Goal: Task Accomplishment & Management: Use online tool/utility

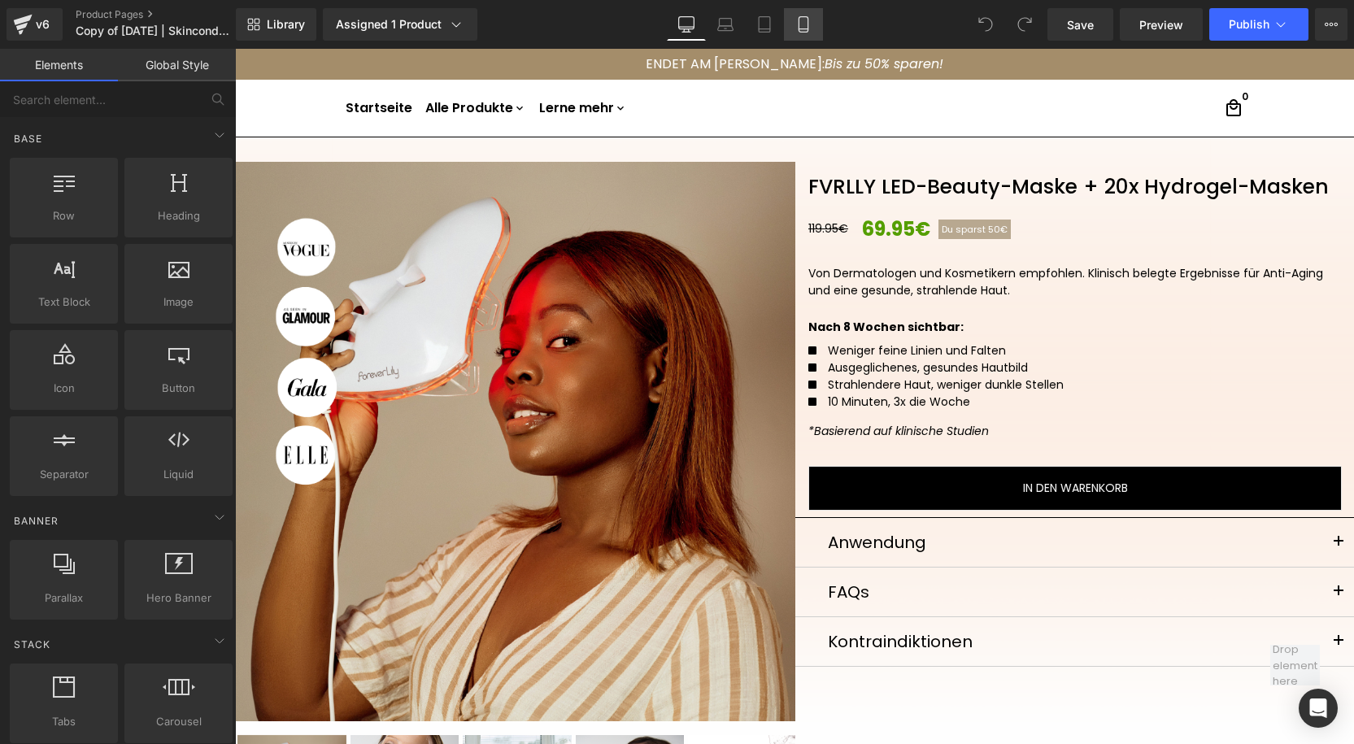
click at [808, 35] on link "Mobile" at bounding box center [803, 24] width 39 height 33
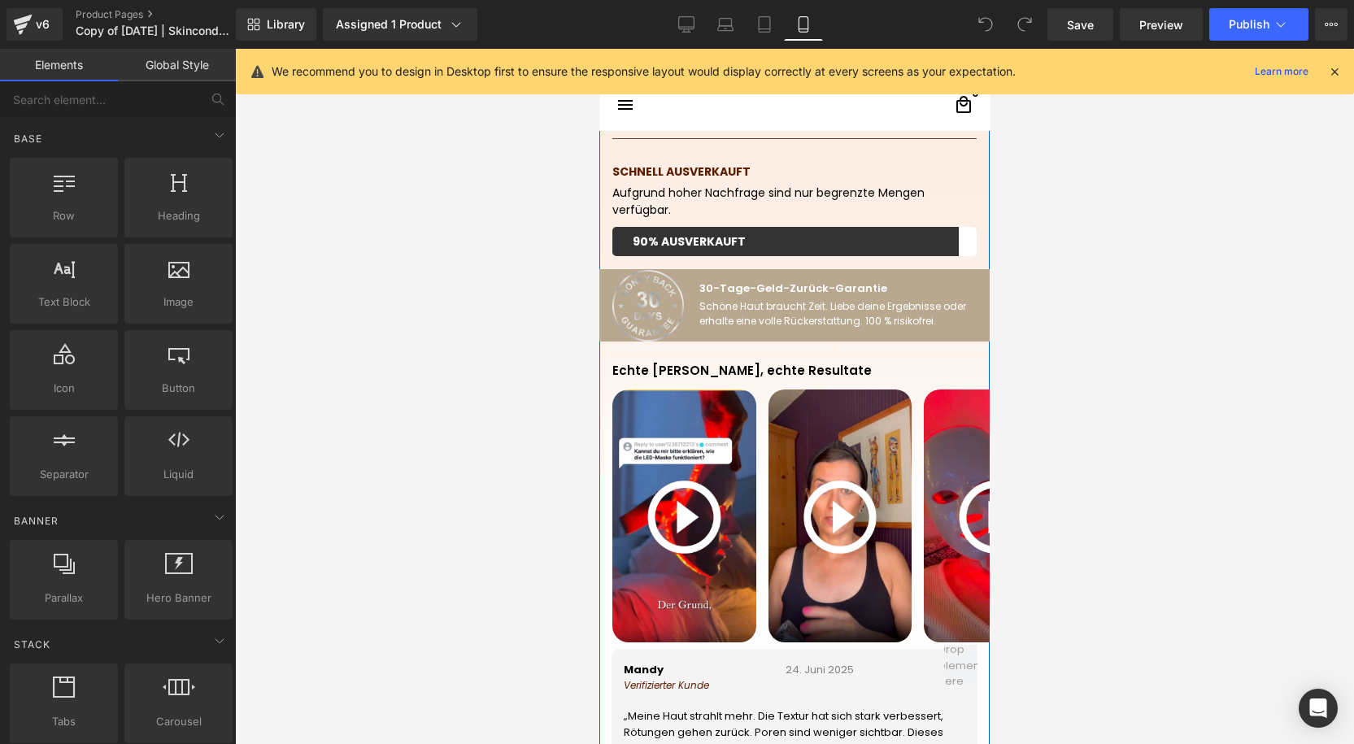
scroll to position [1018, 0]
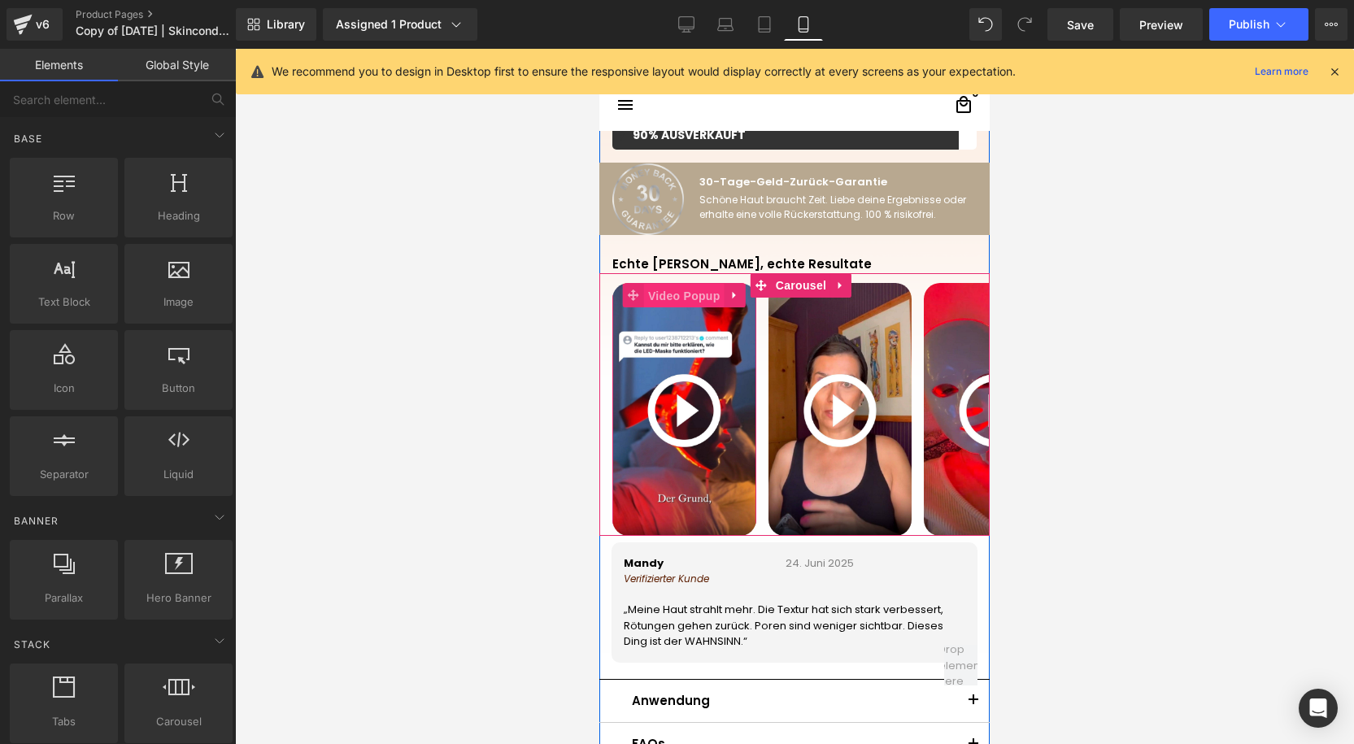
click at [684, 300] on span "Video Popup" at bounding box center [684, 296] width 80 height 24
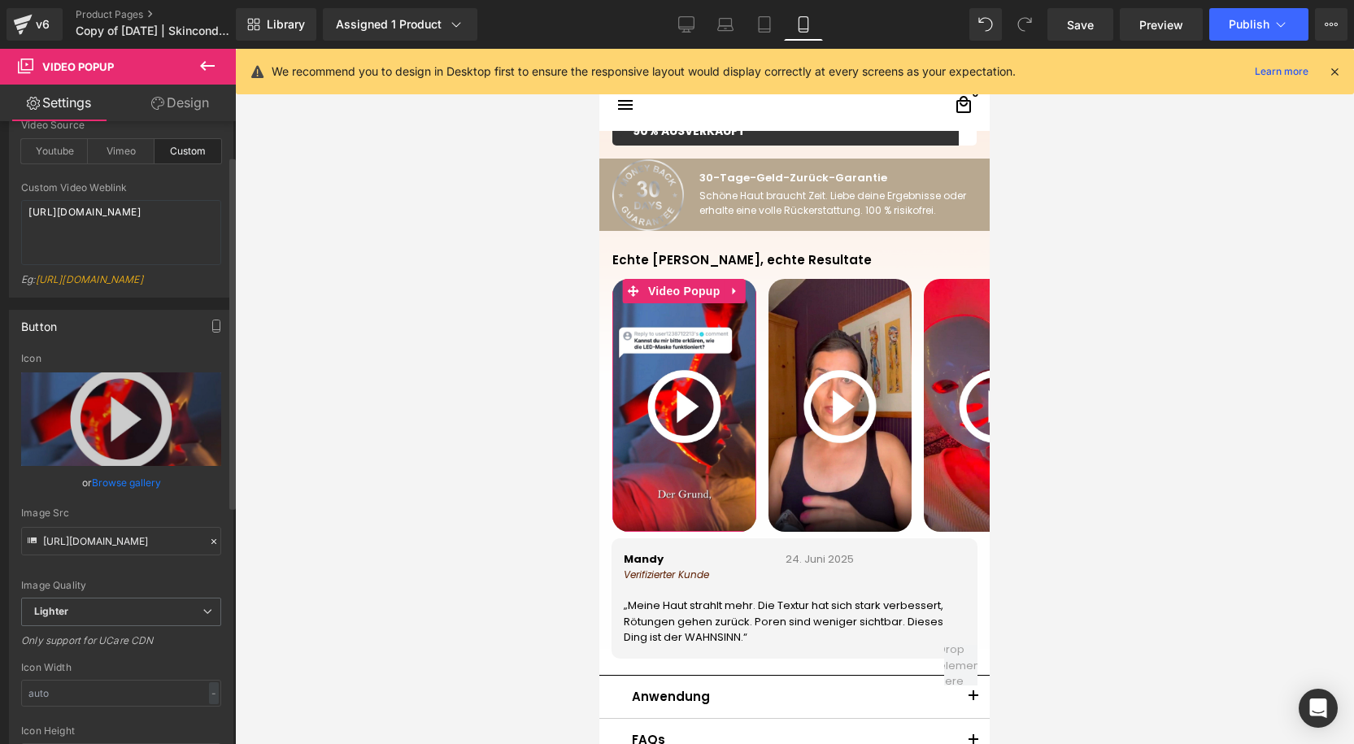
scroll to position [0, 0]
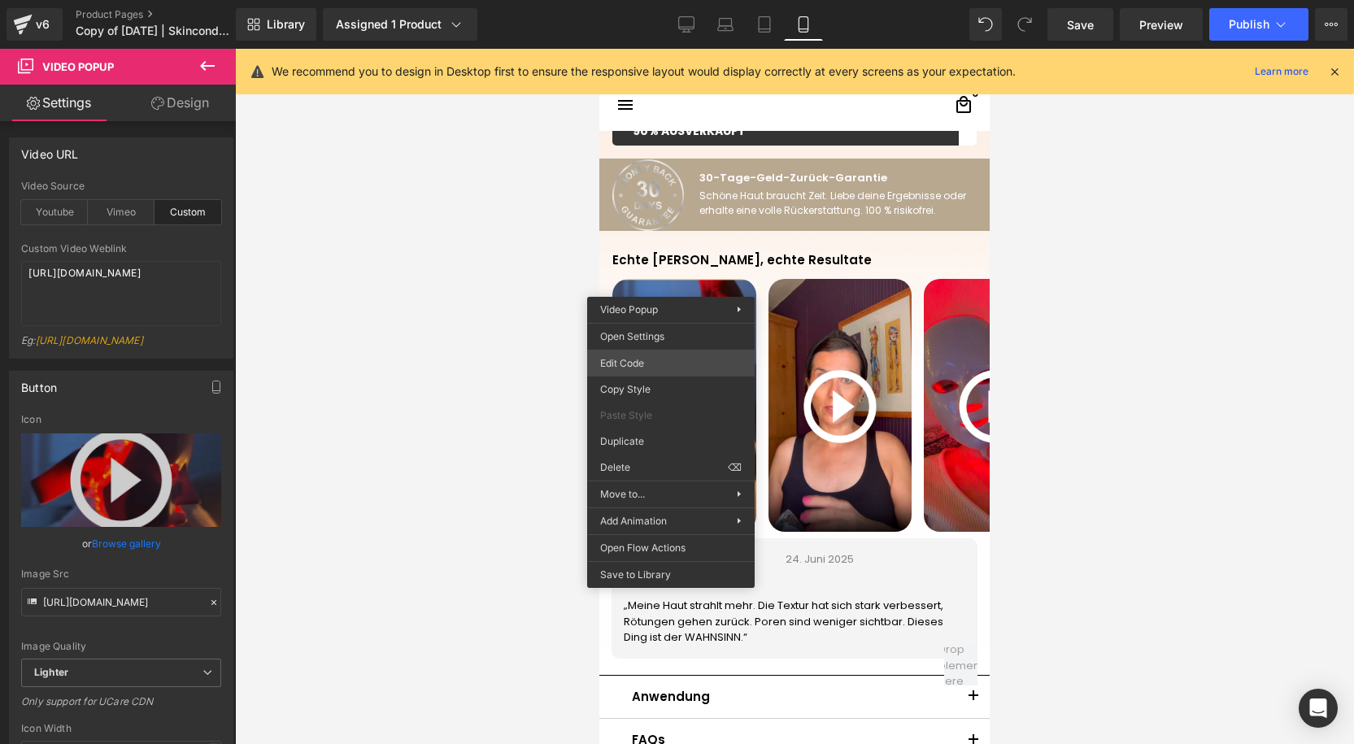
click at [628, 0] on div "Video Popup You are previewing how the will restyle your page. You can not edit…" at bounding box center [677, 0] width 1354 height 0
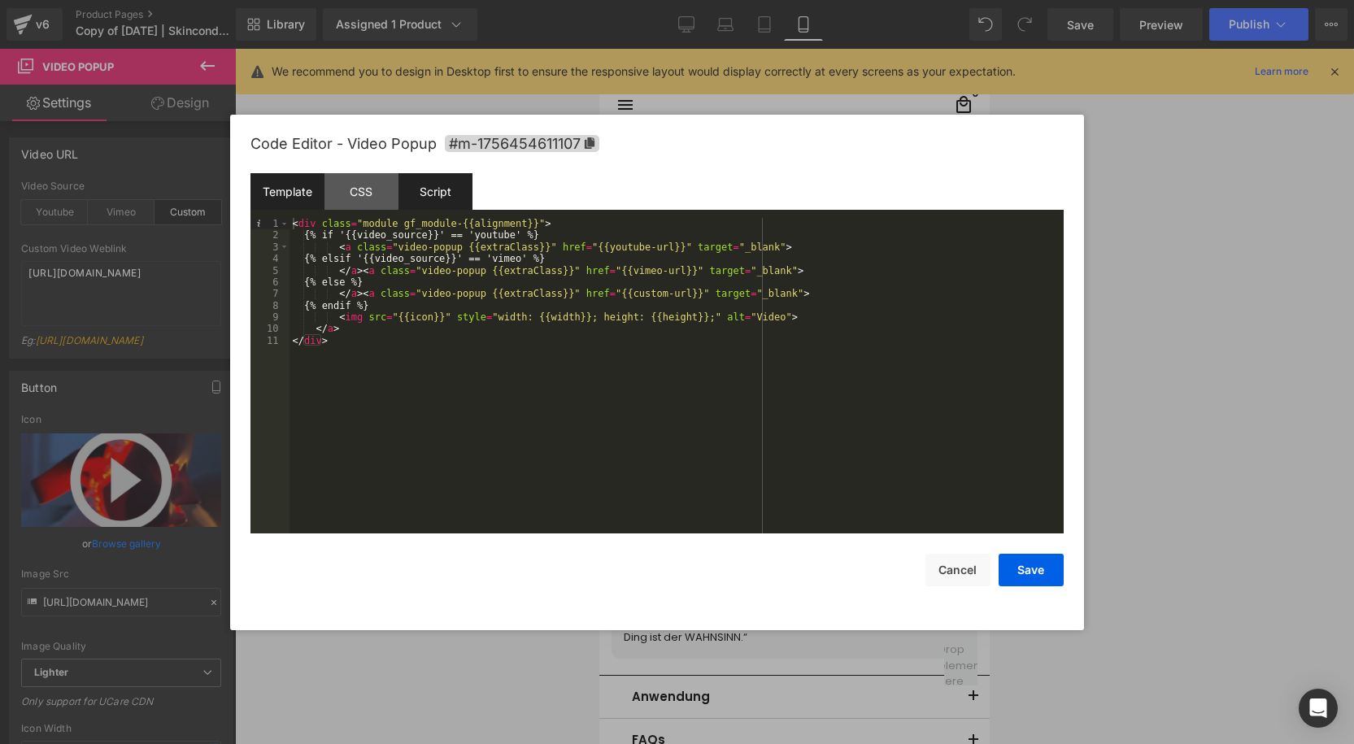
click at [463, 204] on div "Script" at bounding box center [435, 191] width 74 height 37
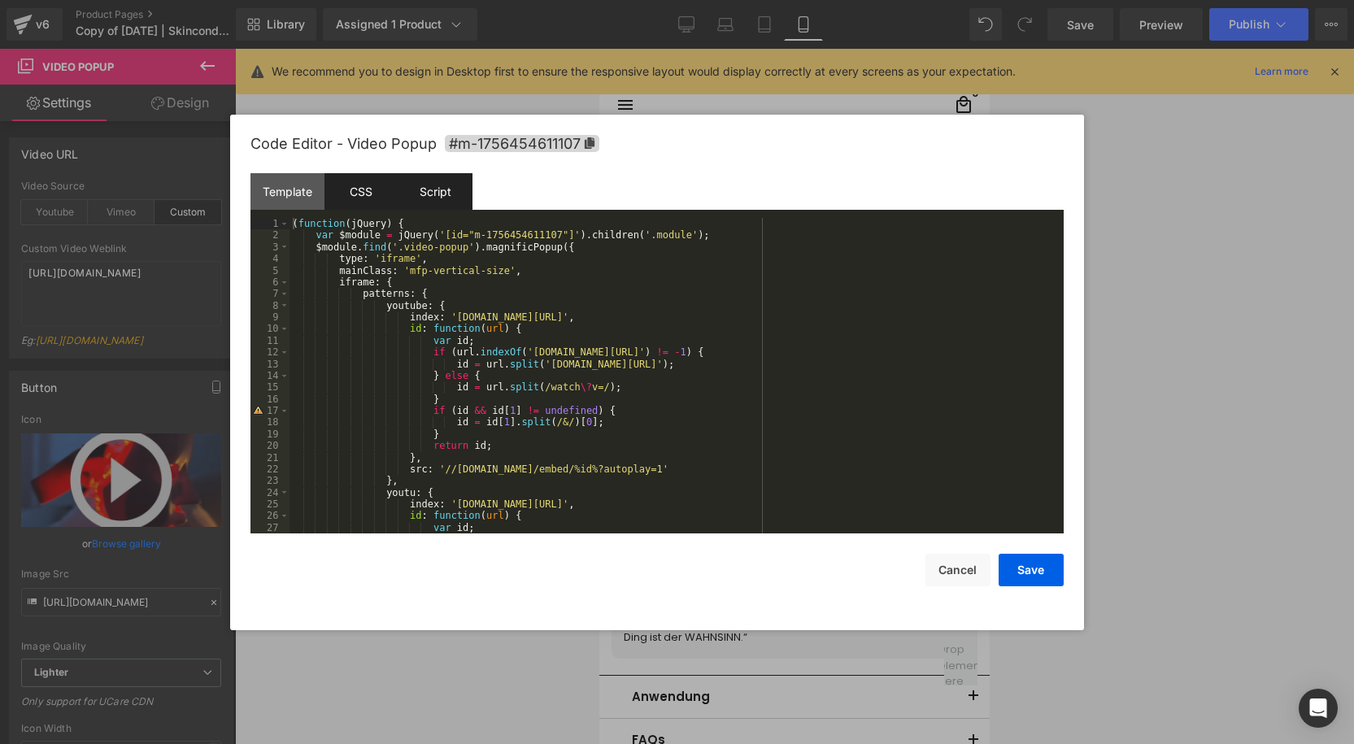
click at [353, 196] on div "CSS" at bounding box center [361, 191] width 74 height 37
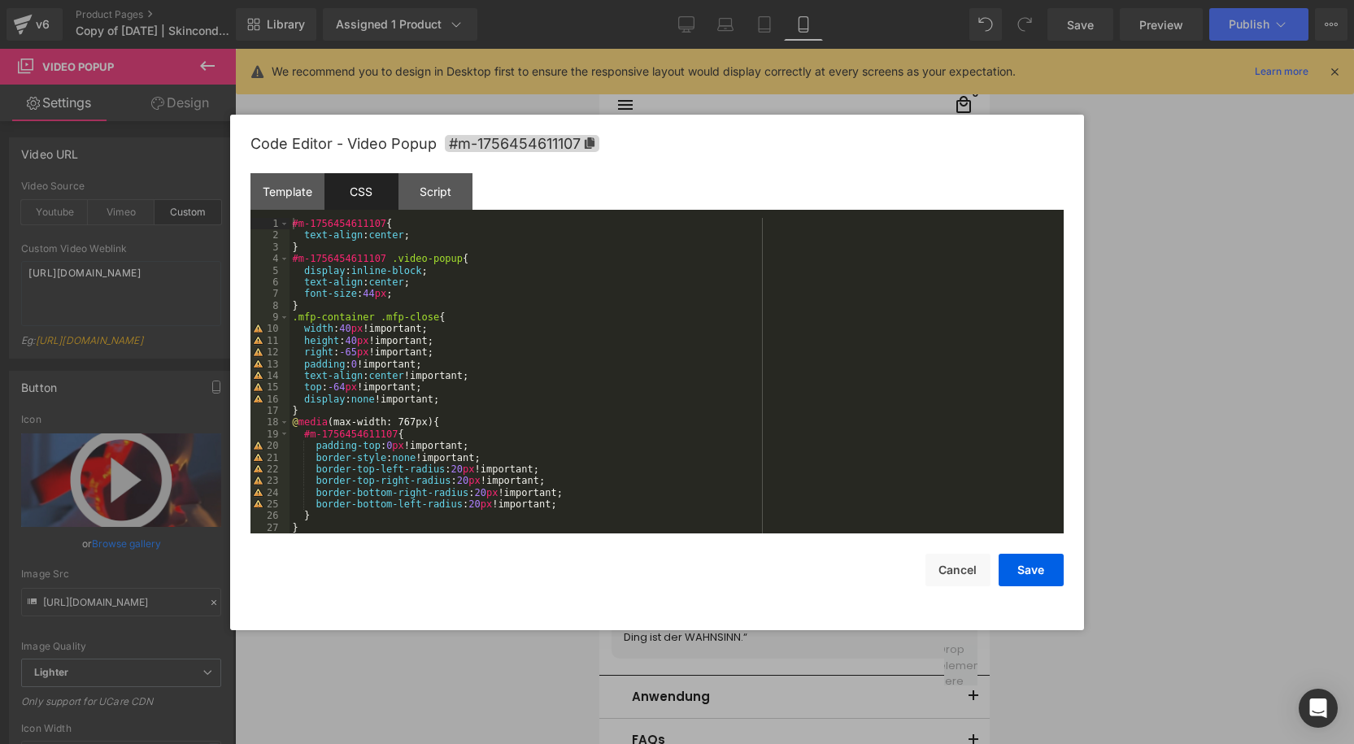
drag, startPoint x: 446, startPoint y: 192, endPoint x: 572, endPoint y: 453, distance: 290.2
click at [446, 193] on div "Script" at bounding box center [435, 191] width 74 height 37
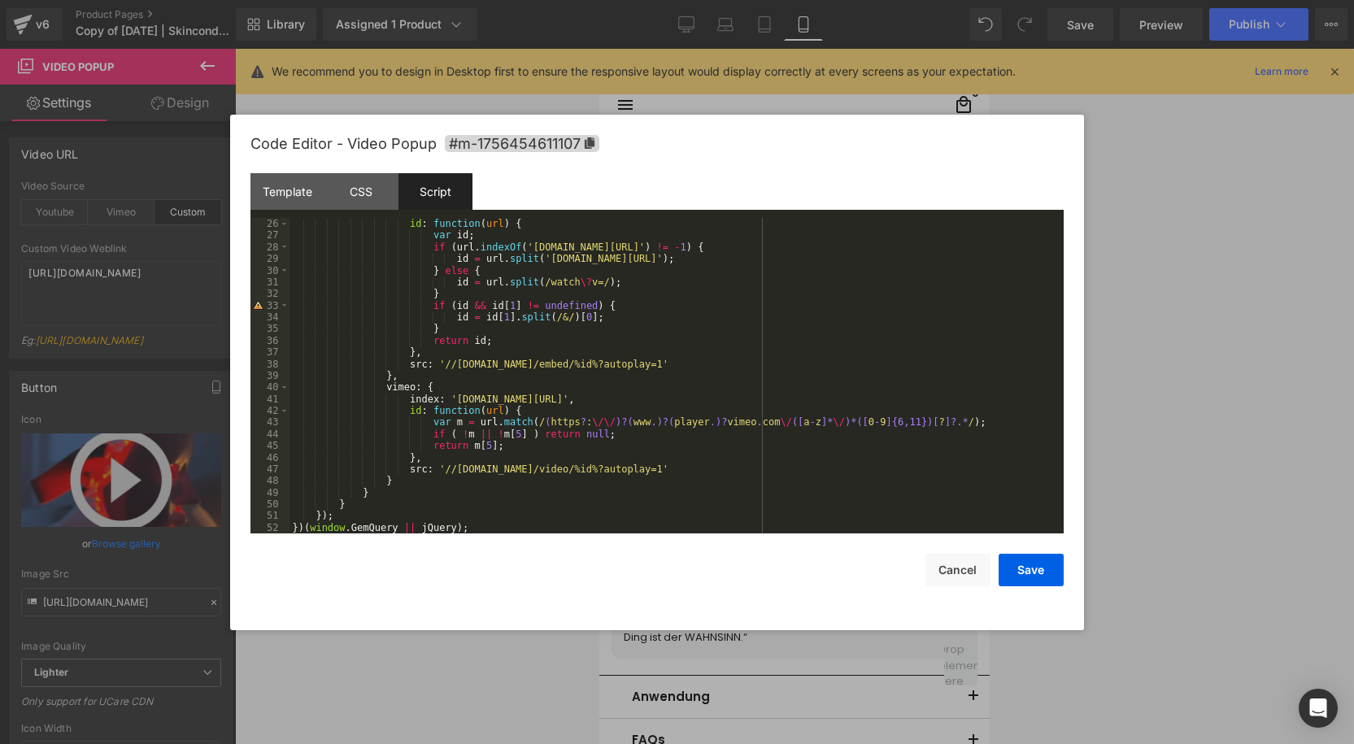
scroll to position [292, 0]
drag, startPoint x: 945, startPoint y: 567, endPoint x: 933, endPoint y: 563, distance: 11.8
click at [945, 567] on button "Cancel" at bounding box center [957, 570] width 65 height 33
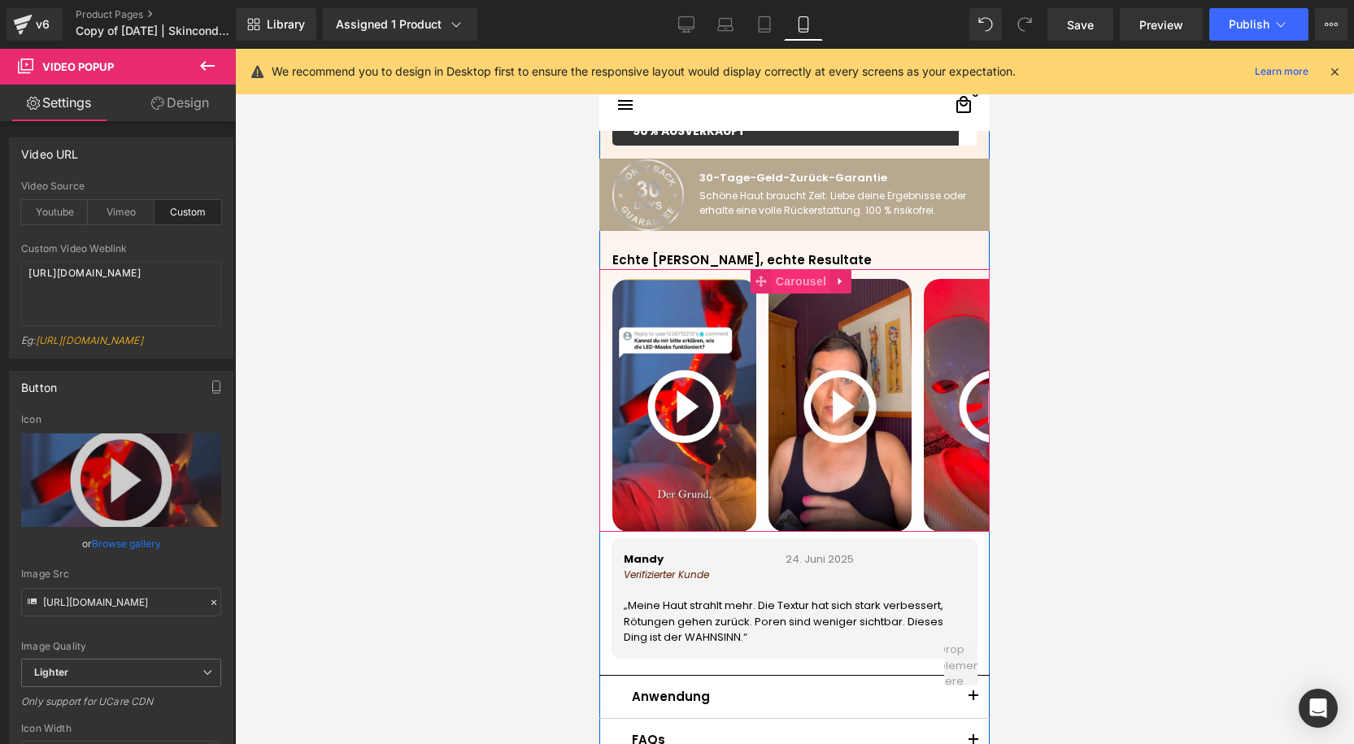
click at [797, 281] on span "Carousel" at bounding box center [801, 281] width 59 height 24
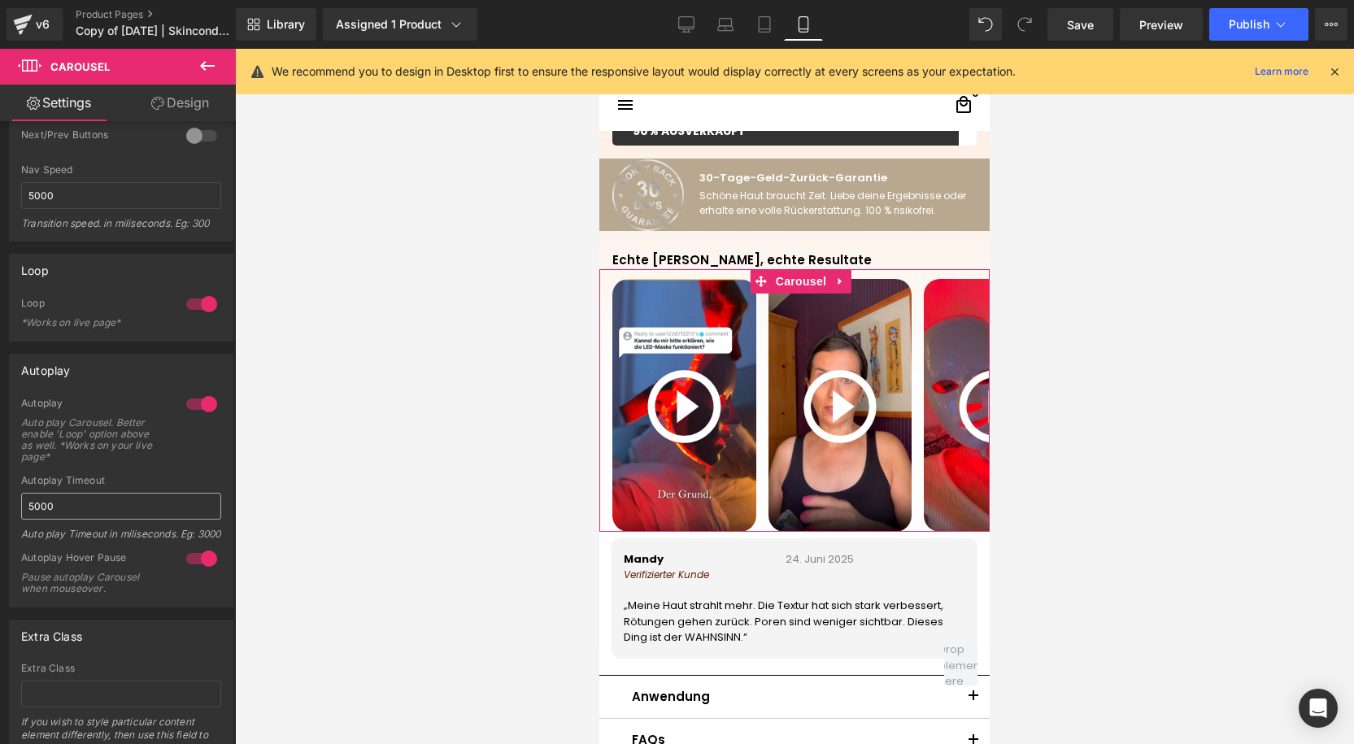
scroll to position [511, 0]
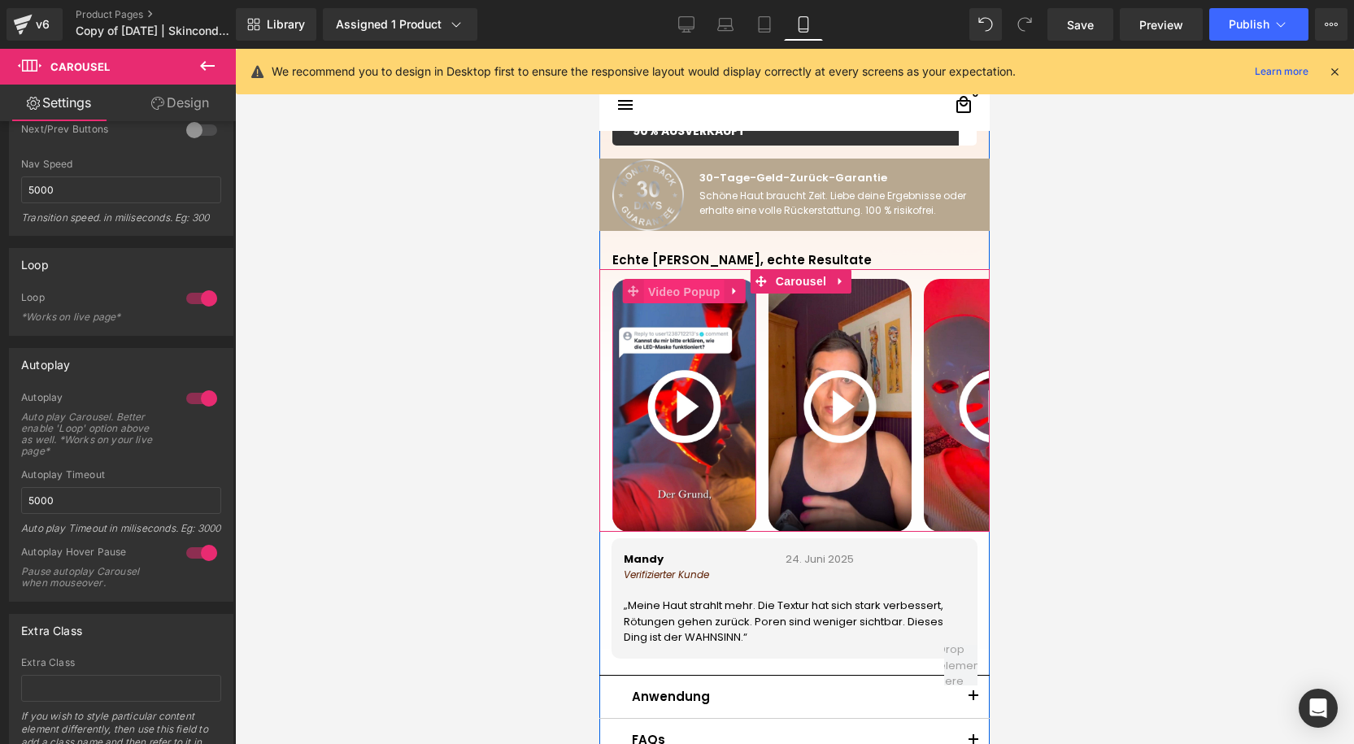
click at [679, 291] on span "Video Popup" at bounding box center [684, 292] width 80 height 24
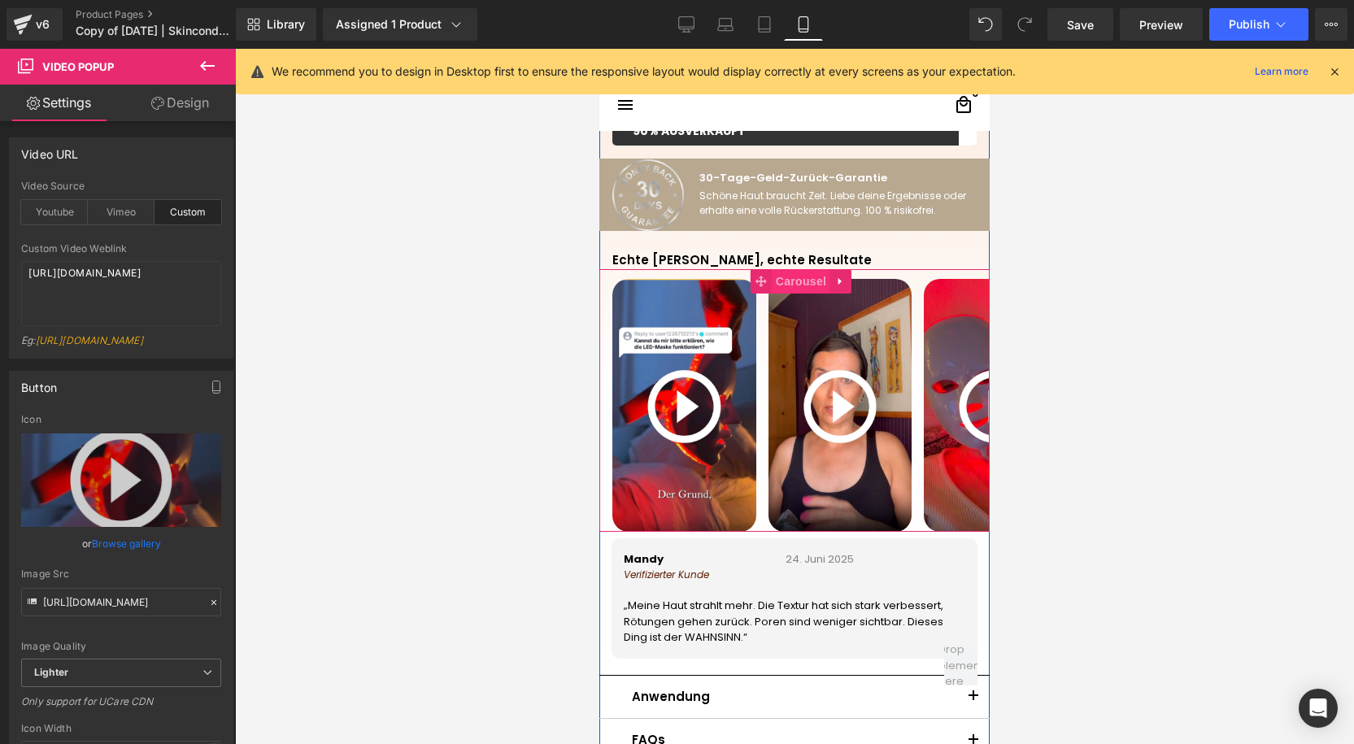
click at [790, 284] on span "Carousel" at bounding box center [801, 281] width 59 height 24
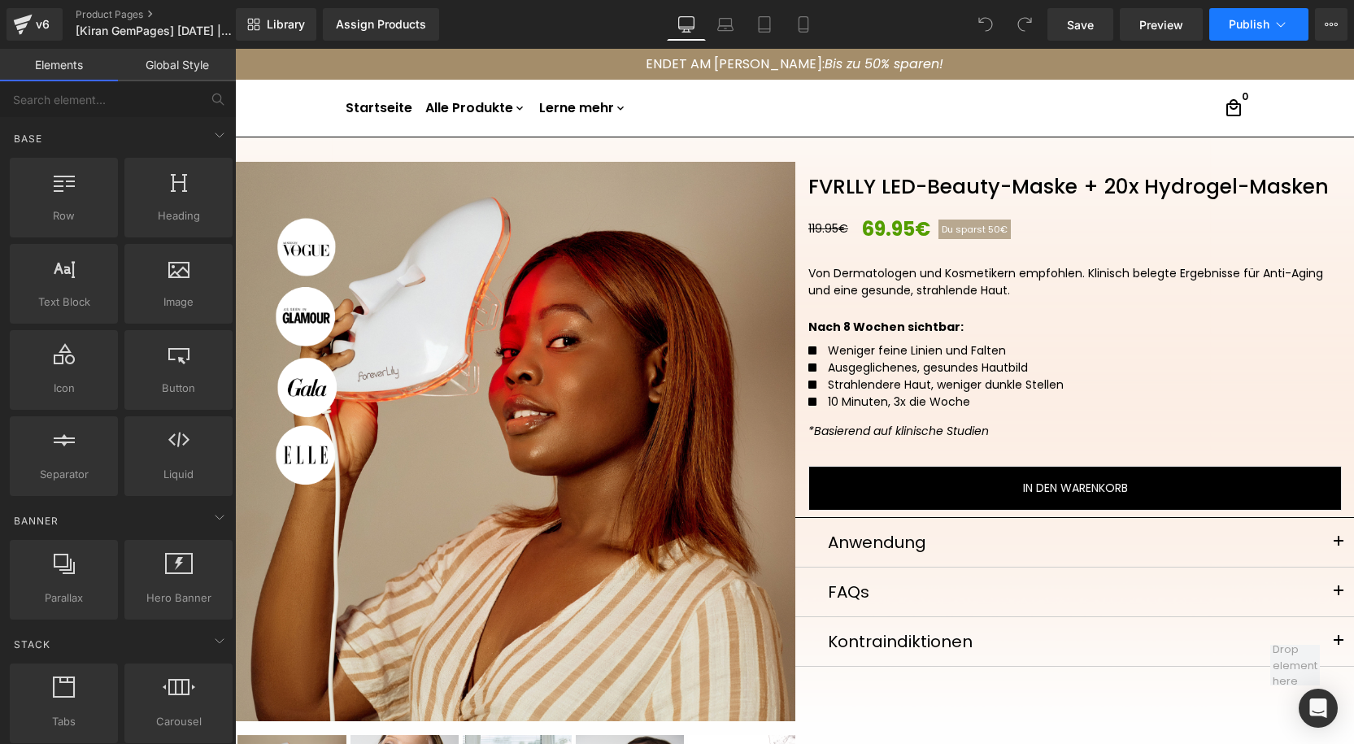
click at [1285, 34] on button "Publish" at bounding box center [1258, 24] width 99 height 33
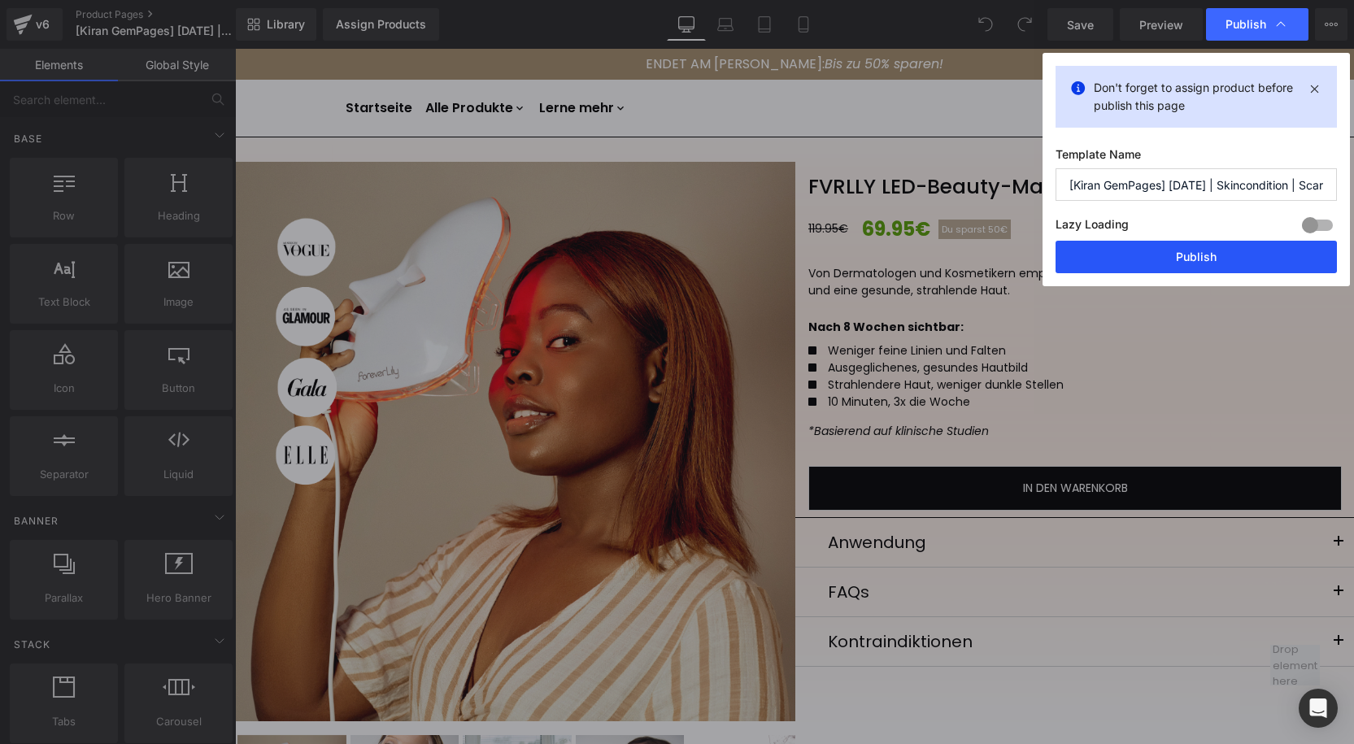
click at [1216, 255] on button "Publish" at bounding box center [1195, 257] width 281 height 33
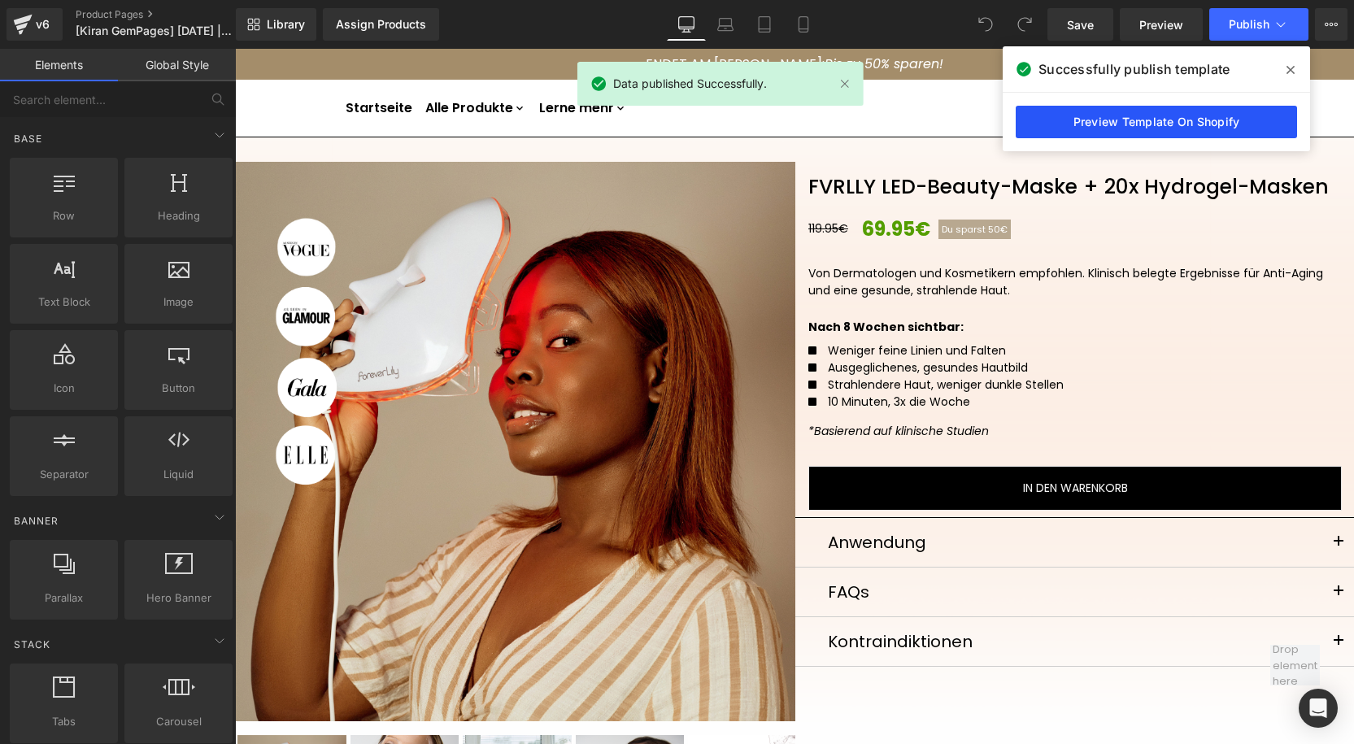
click at [1104, 111] on link "Preview Template On Shopify" at bounding box center [1156, 122] width 281 height 33
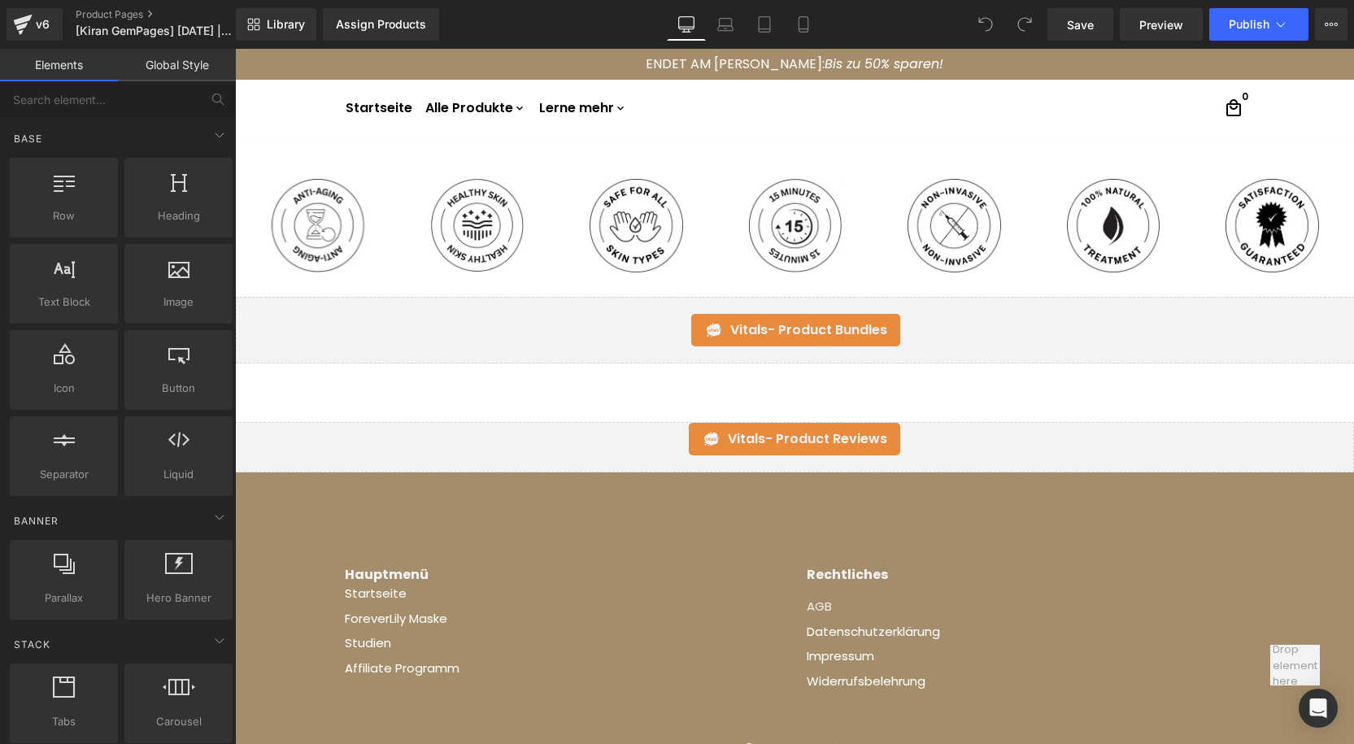
scroll to position [653, 0]
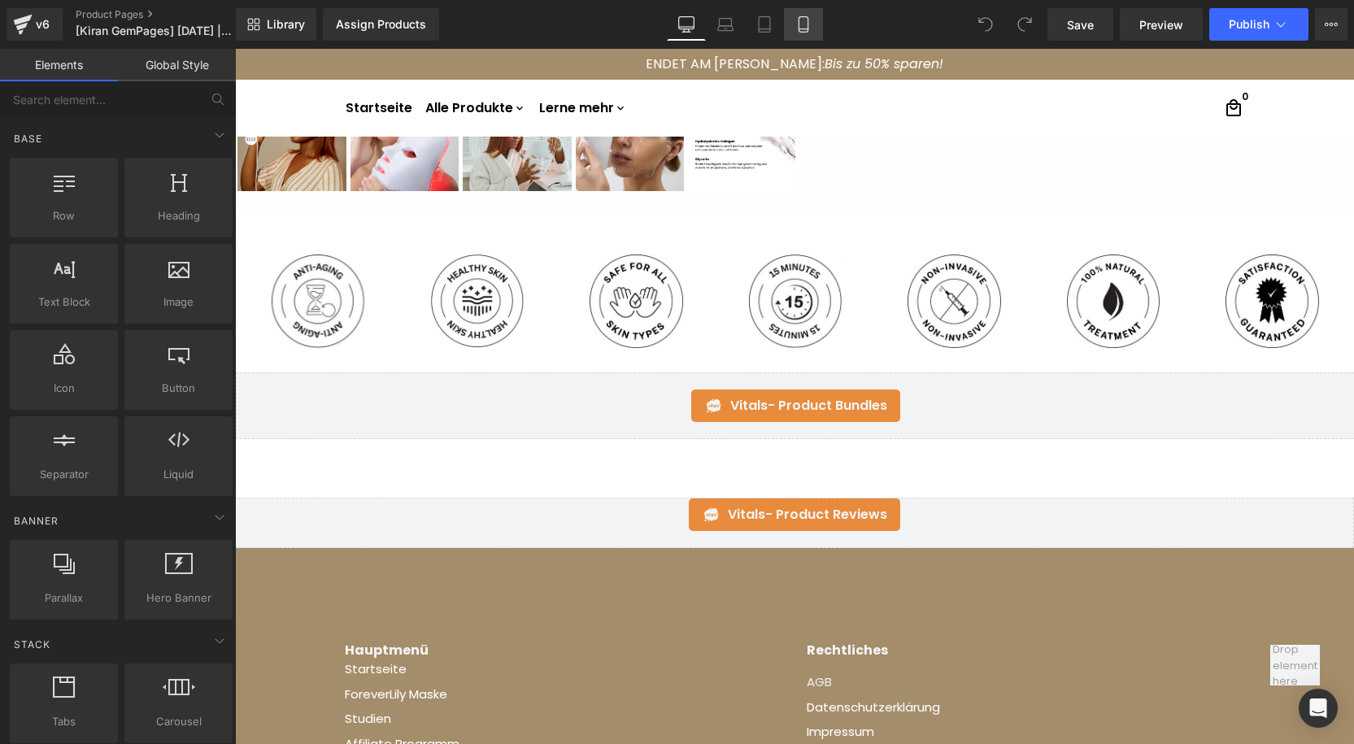
click at [799, 31] on icon at bounding box center [803, 24] width 16 height 16
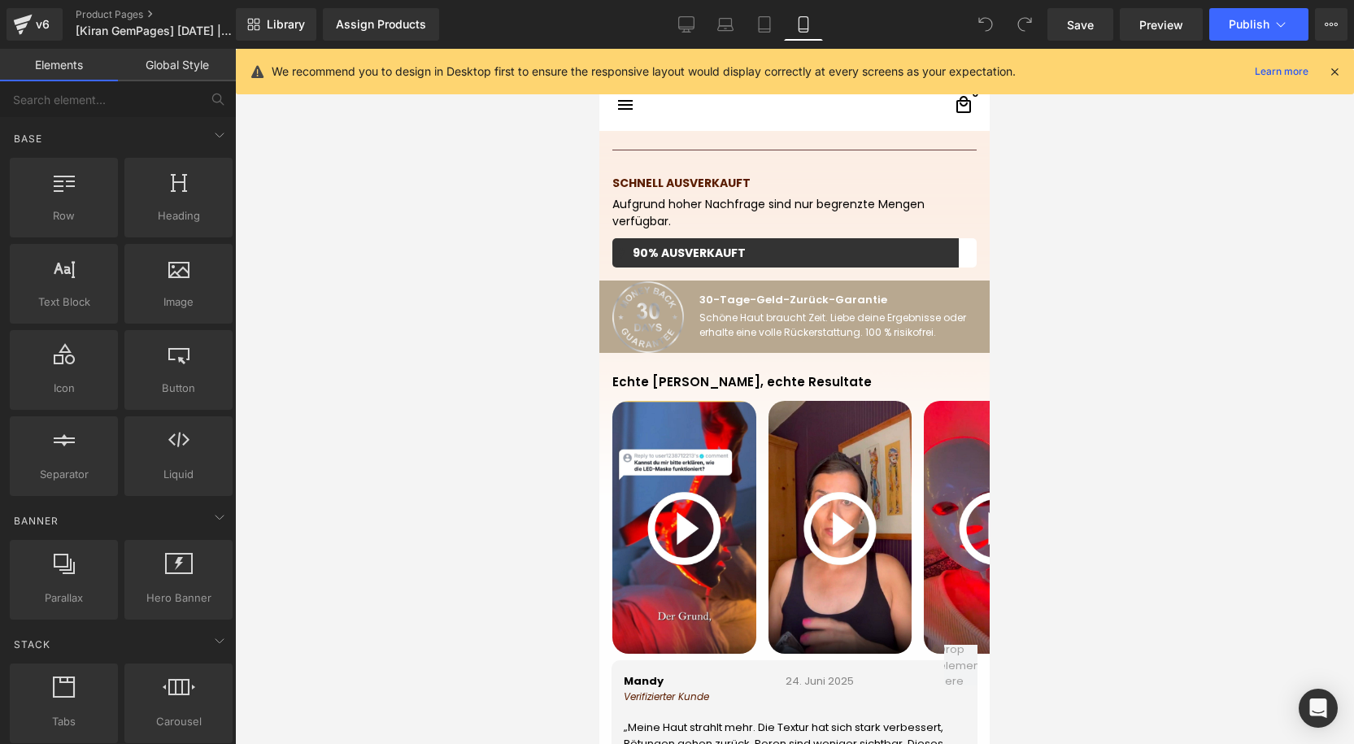
scroll to position [1033, 0]
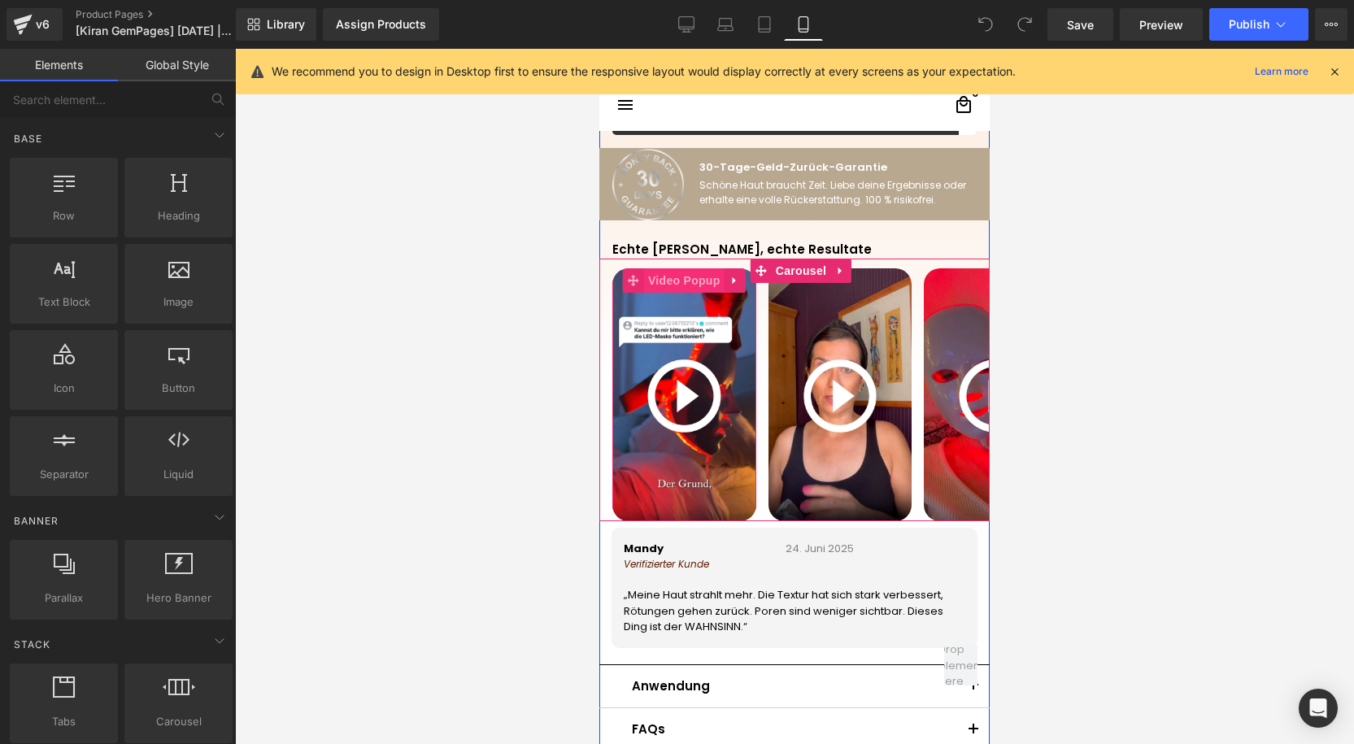
click at [699, 287] on span "Video Popup" at bounding box center [684, 280] width 80 height 24
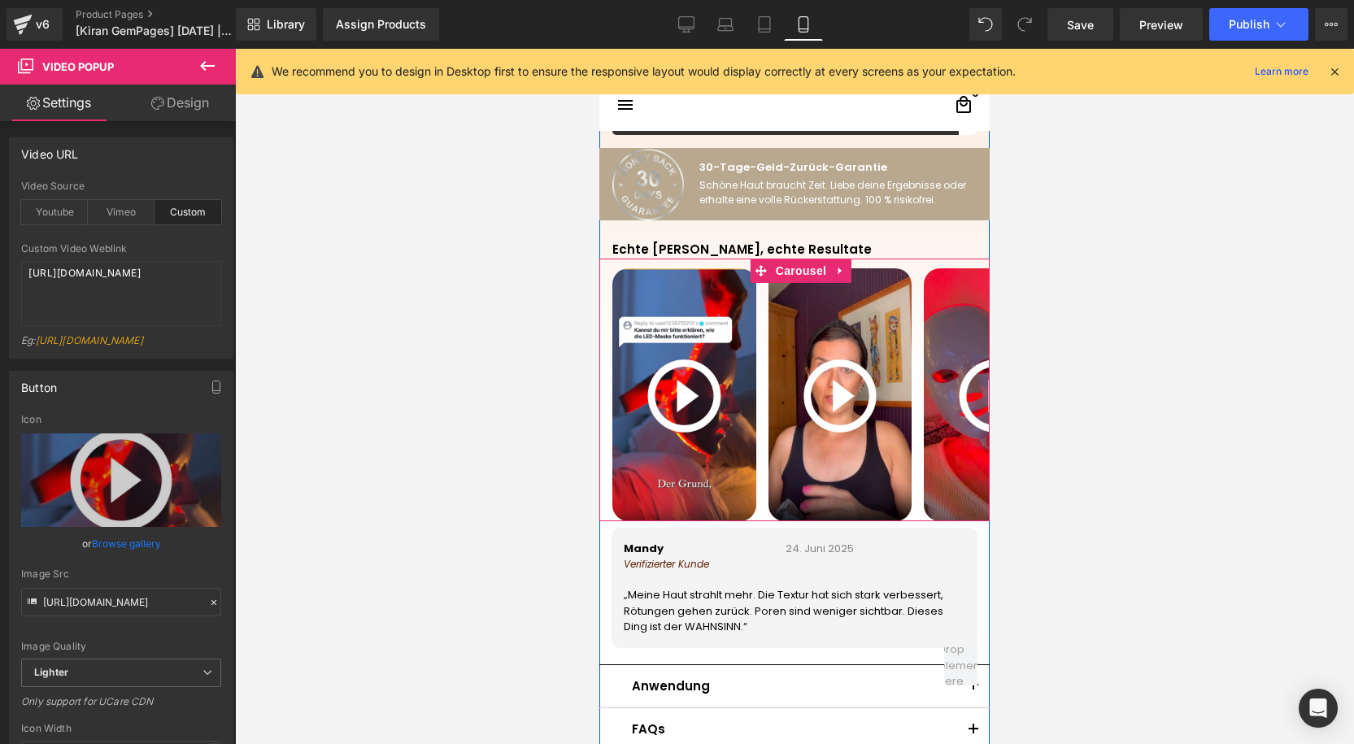
drag, startPoint x: 781, startPoint y: 276, endPoint x: 731, endPoint y: 271, distance: 50.7
click at [780, 276] on span "Carousel" at bounding box center [801, 271] width 59 height 24
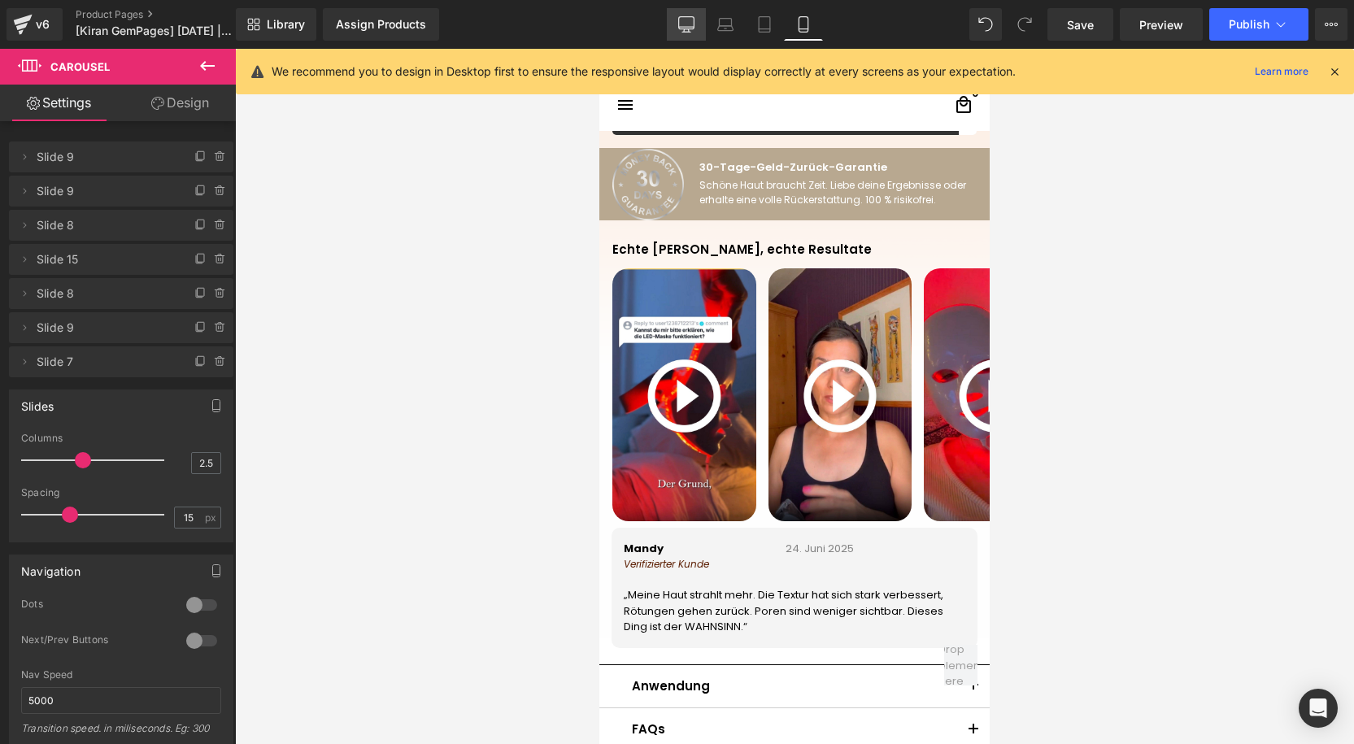
click at [690, 17] on icon at bounding box center [685, 23] width 15 height 12
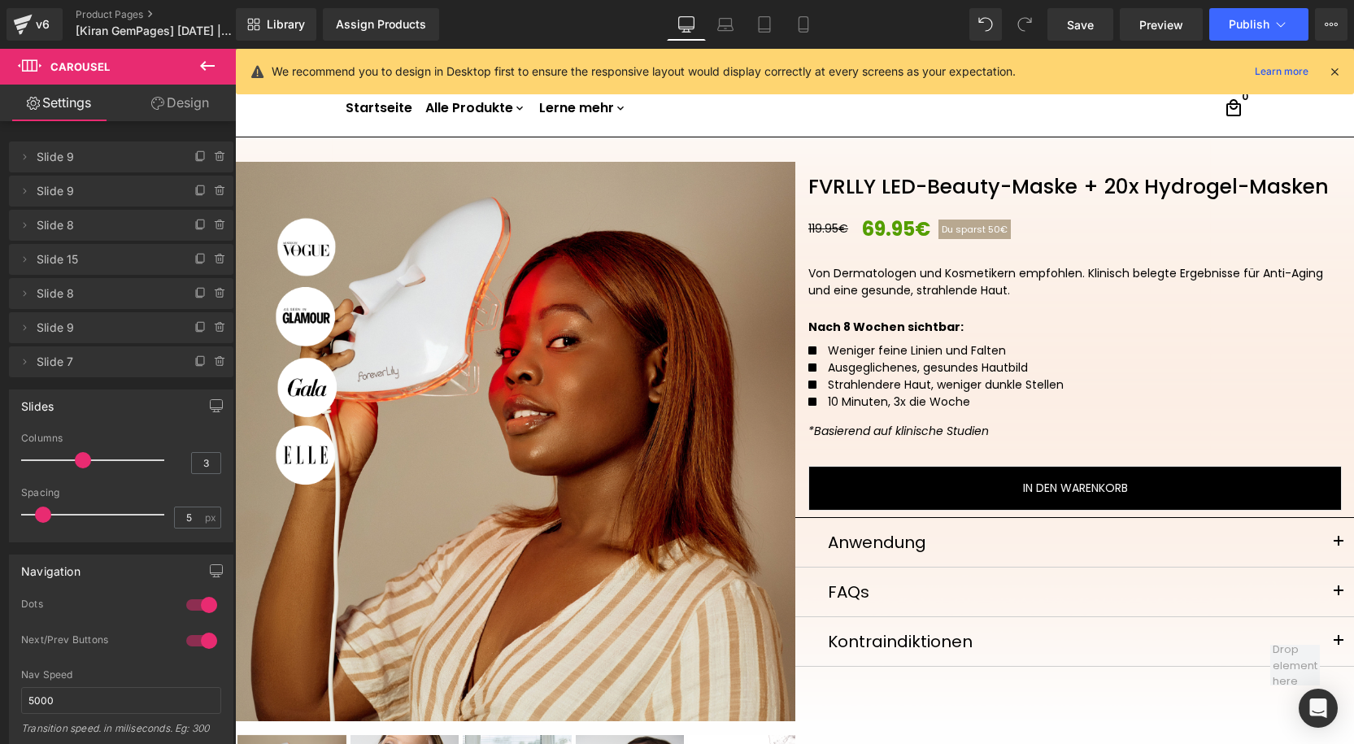
click at [202, 64] on icon at bounding box center [207, 66] width 15 height 10
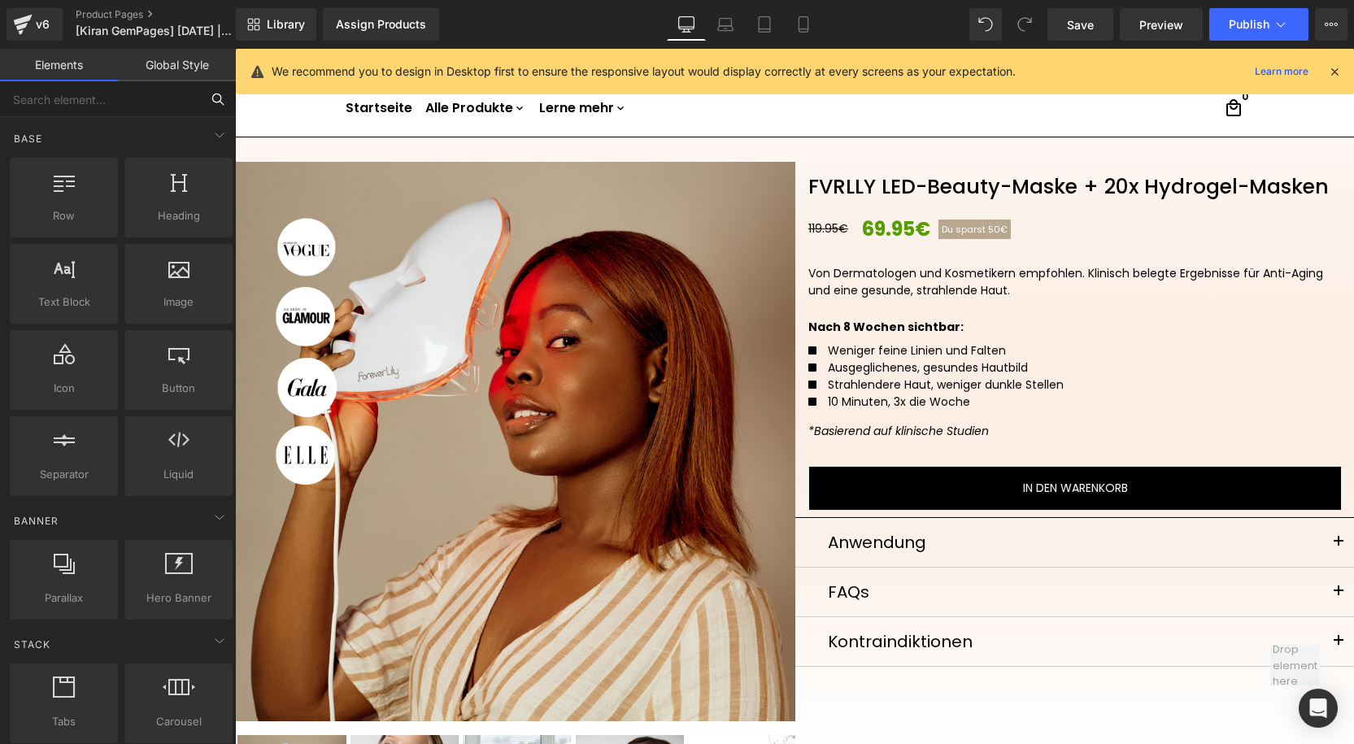
click at [85, 105] on input "text" at bounding box center [100, 99] width 200 height 36
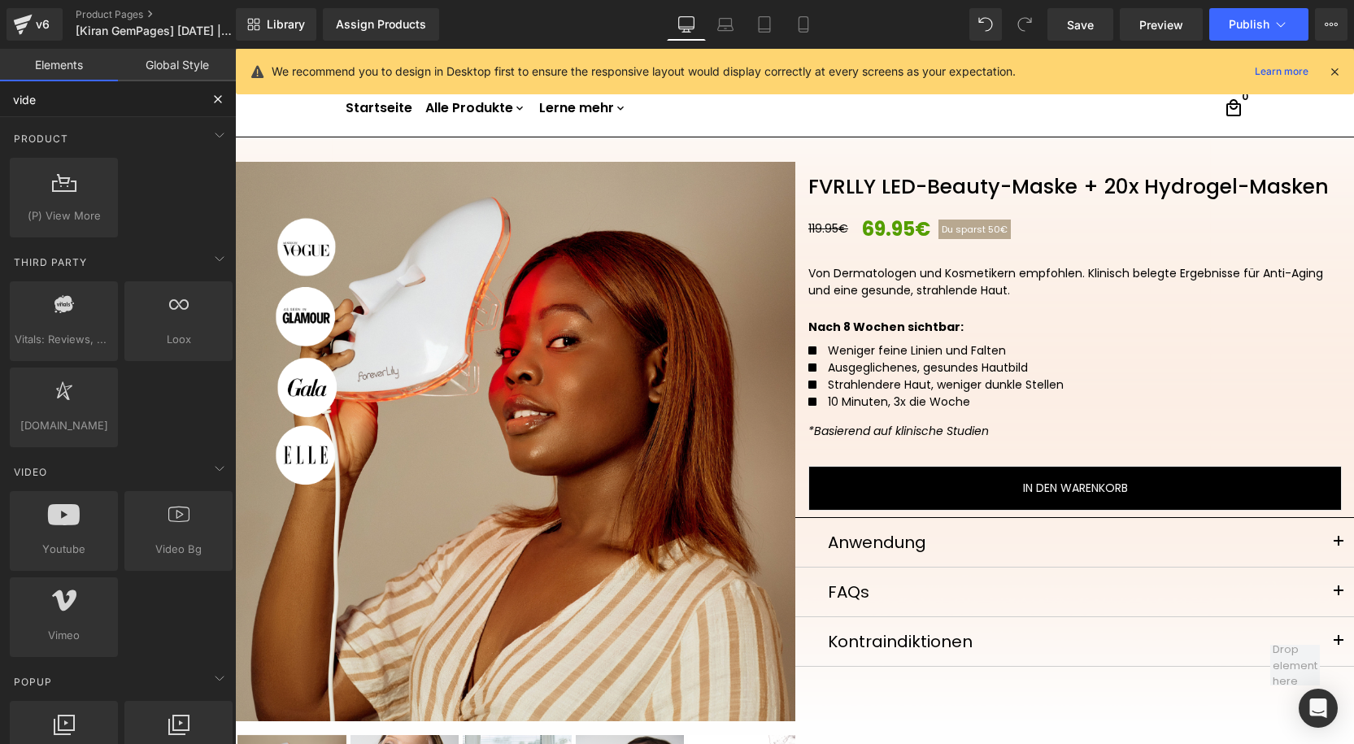
type input "video"
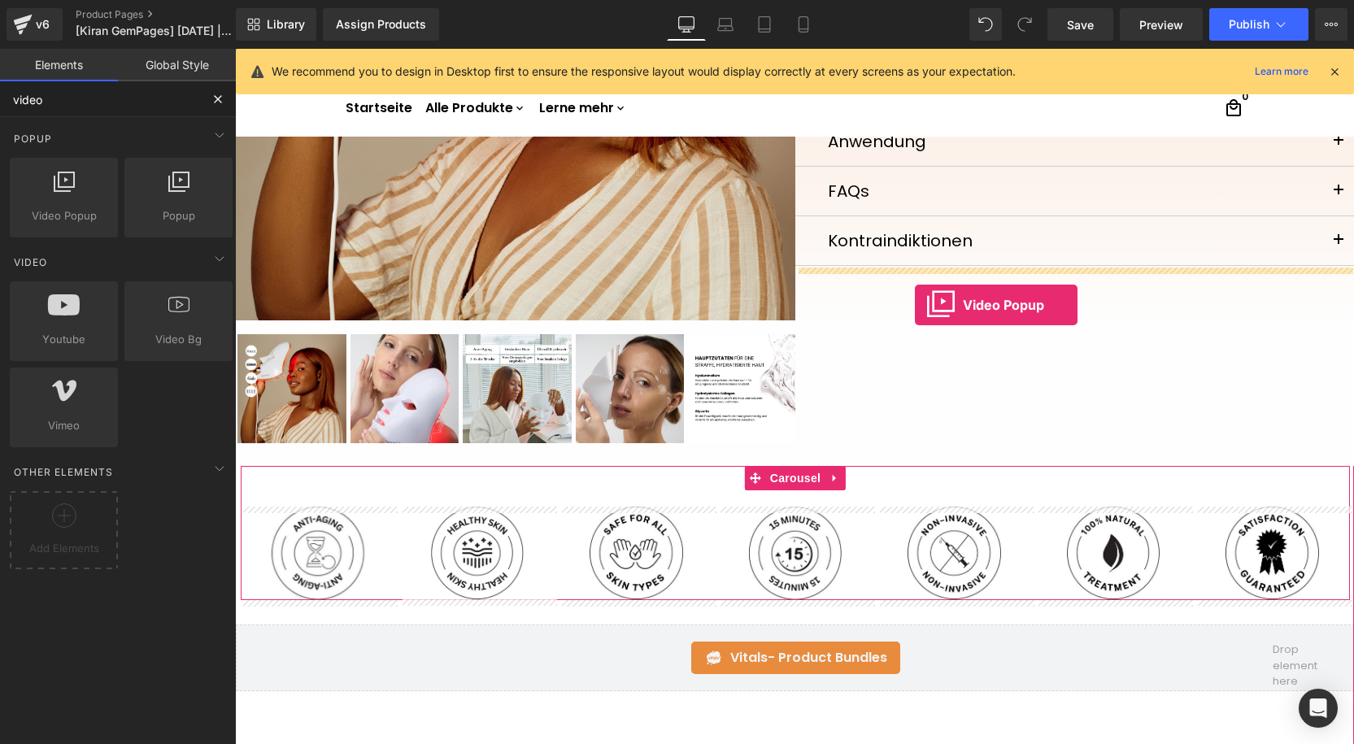
scroll to position [400, 0]
drag, startPoint x: 319, startPoint y: 255, endPoint x: 915, endPoint y: 303, distance: 598.0
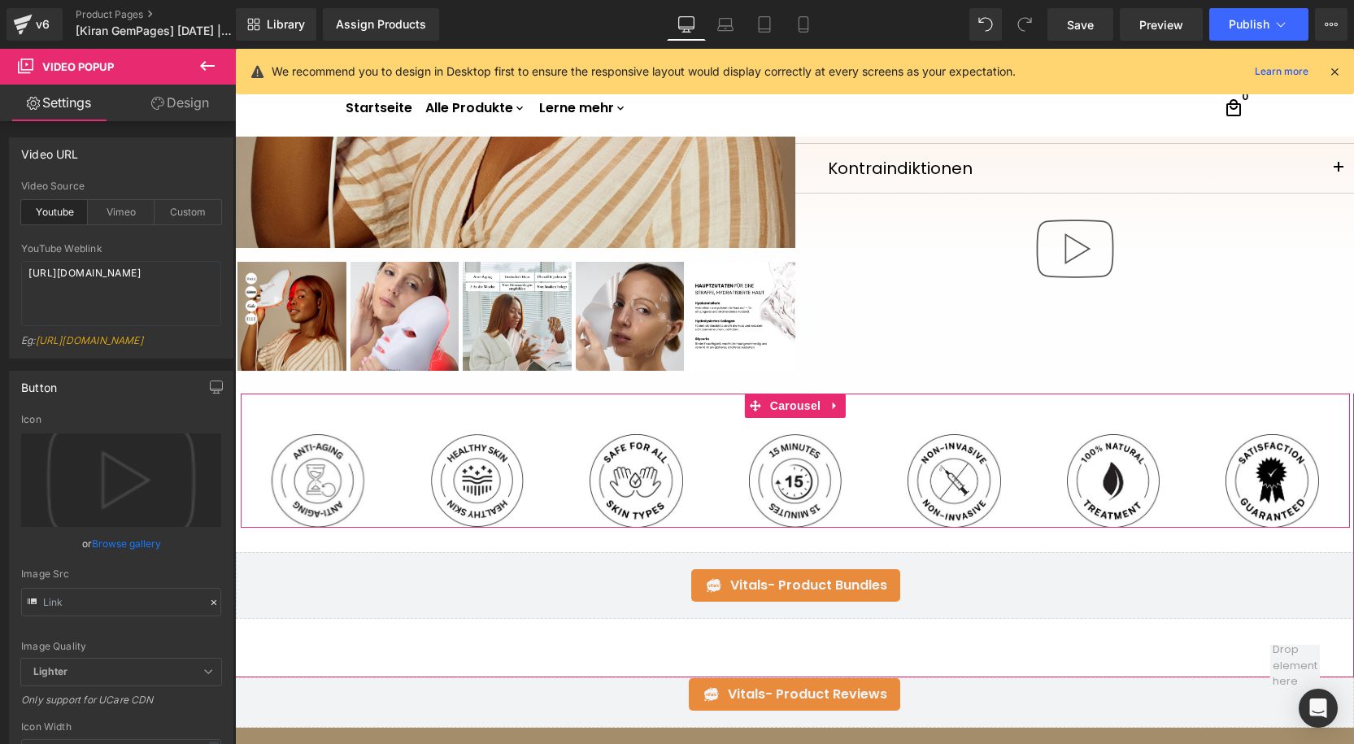
scroll to position [616, 0]
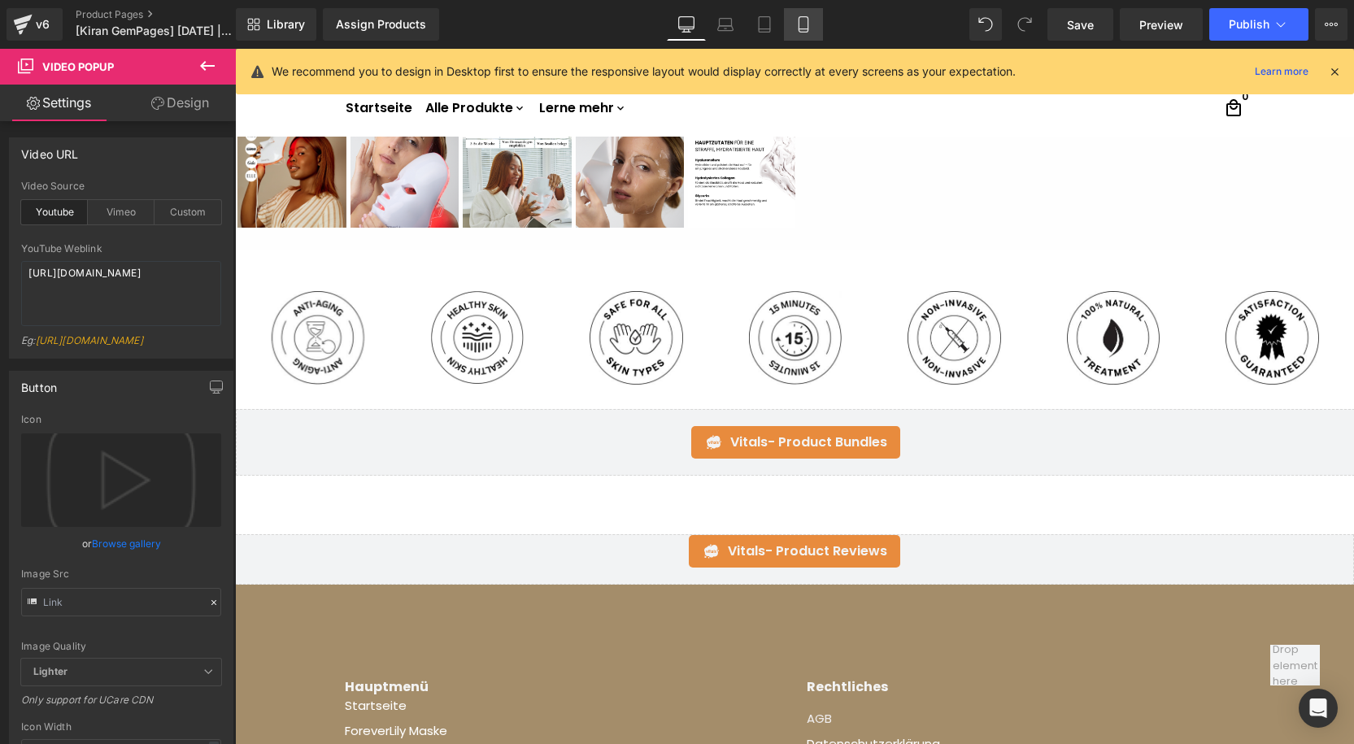
click at [800, 27] on icon at bounding box center [803, 24] width 16 height 16
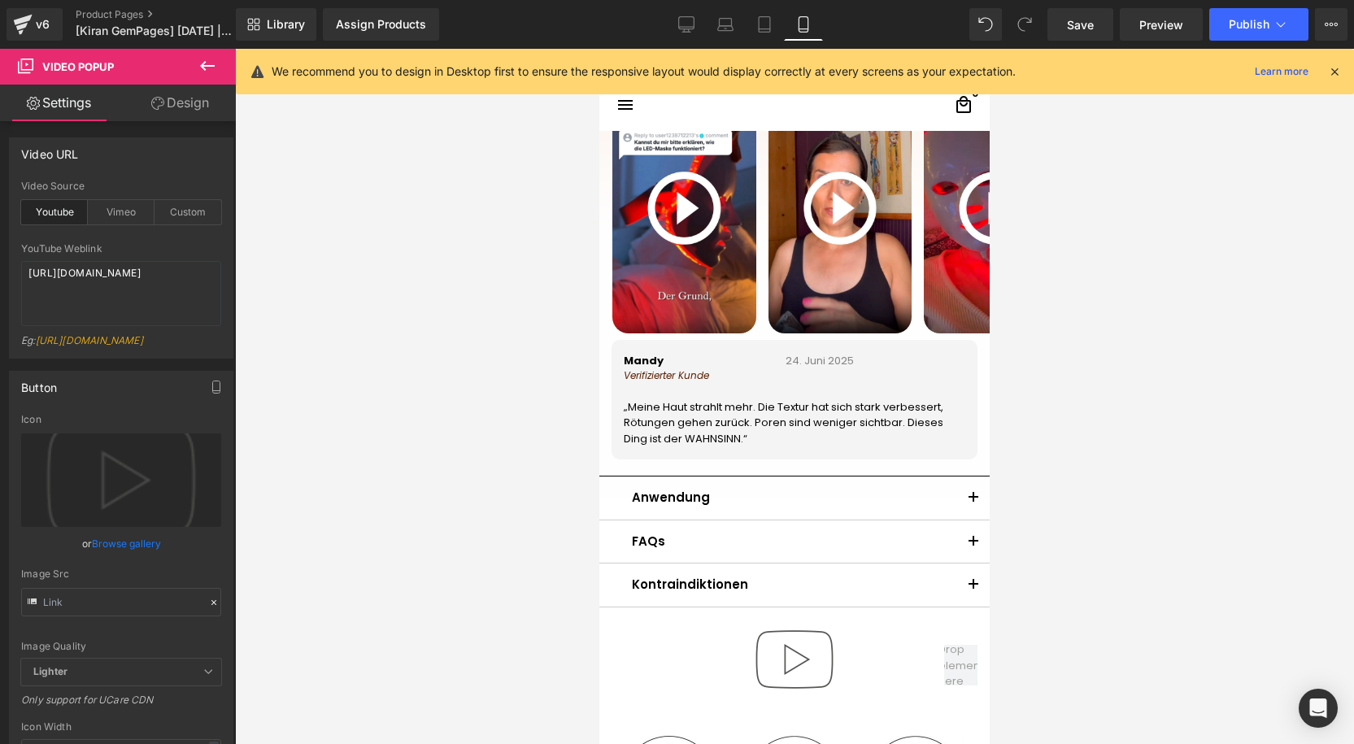
scroll to position [1029, 0]
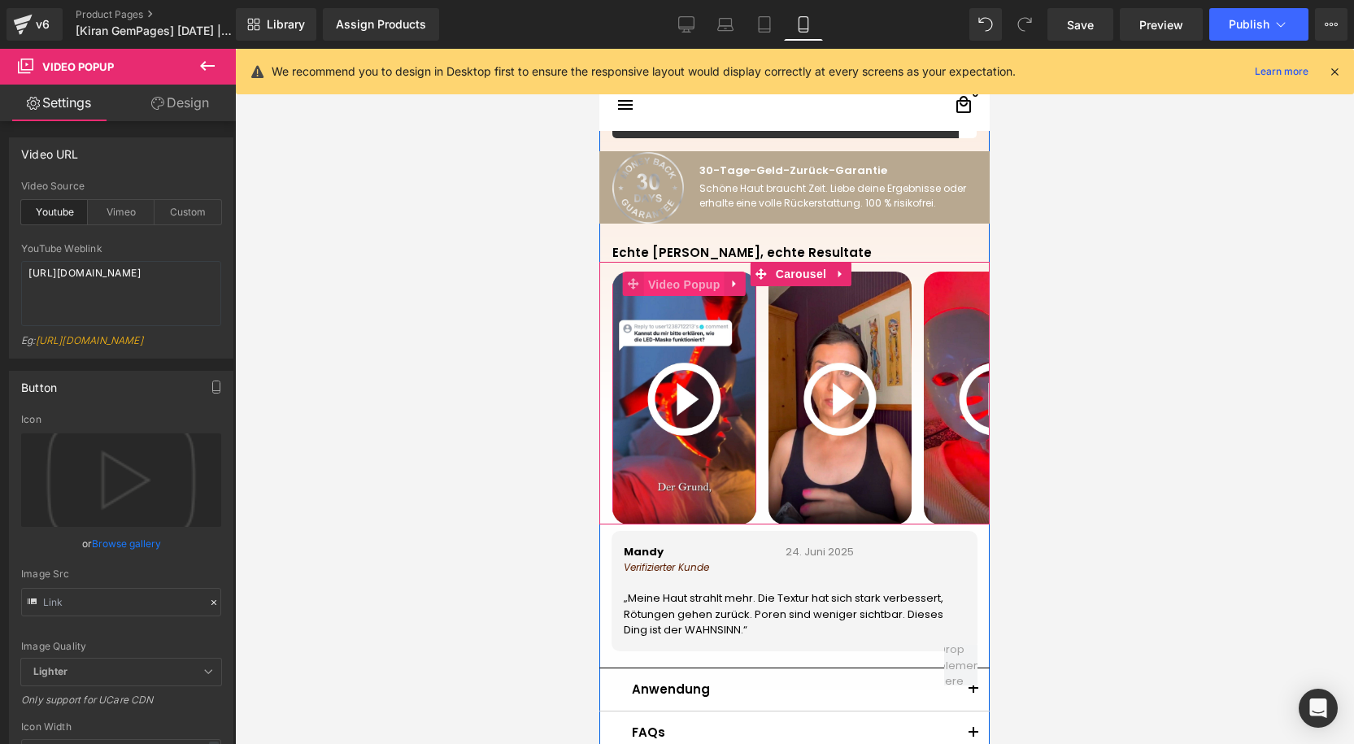
click at [673, 286] on span "Video Popup" at bounding box center [684, 284] width 80 height 24
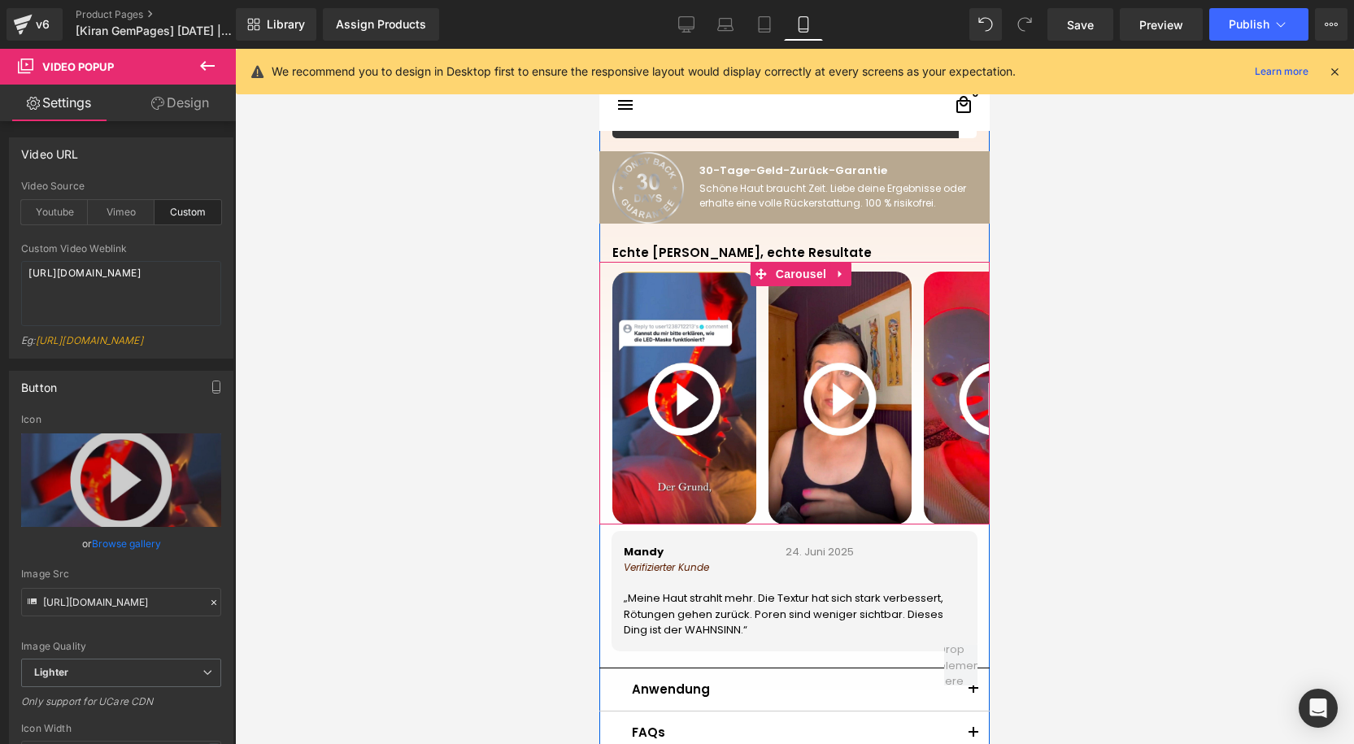
click at [920, 381] on div "Video Popup Video Popup Video Popup Video Popup Video Popup" at bounding box center [1157, 398] width 1091 height 253
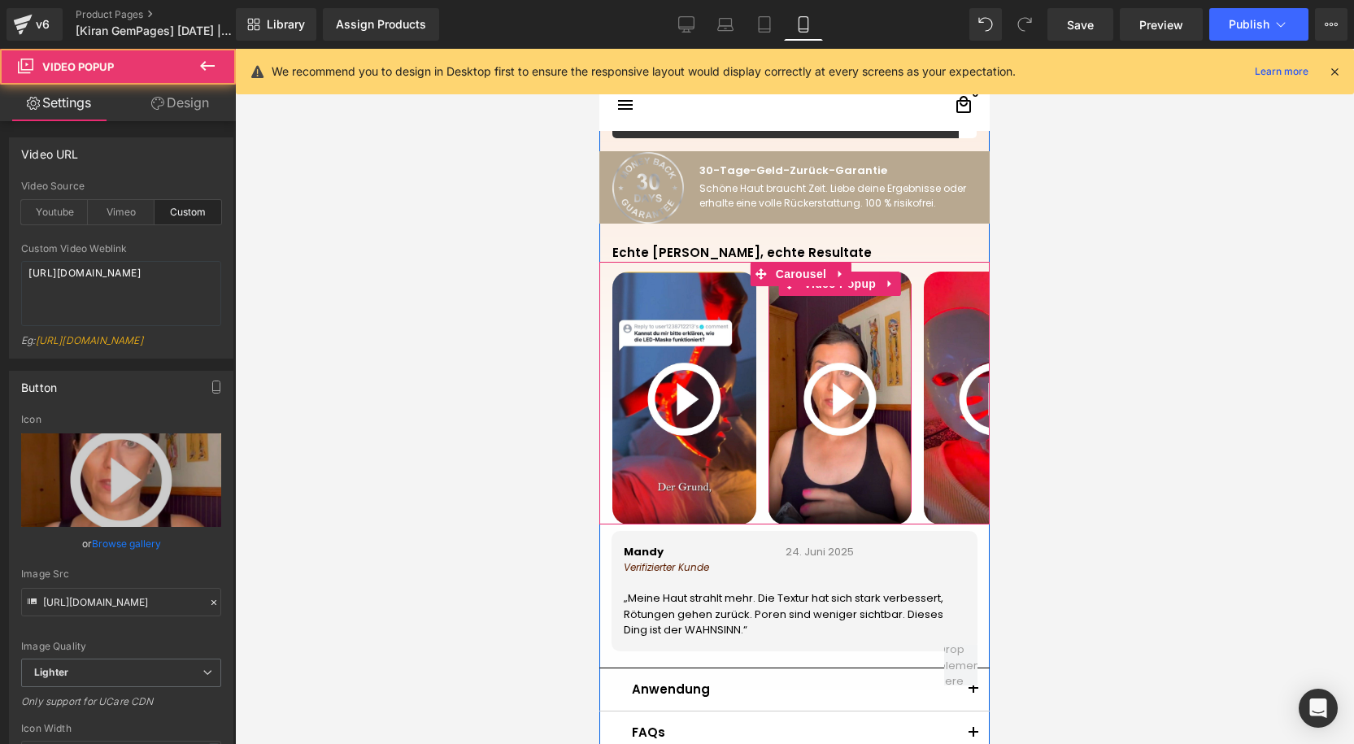
click at [843, 375] on img at bounding box center [840, 399] width 144 height 255
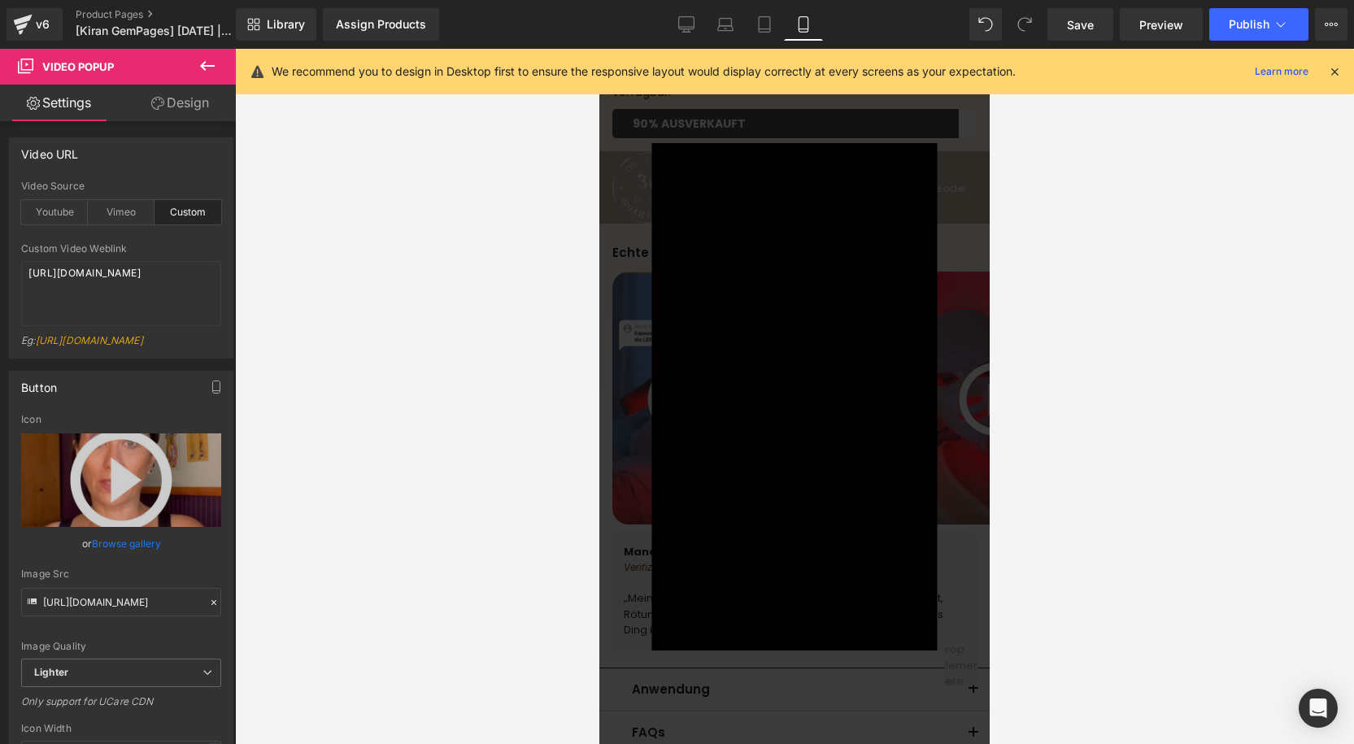
click at [964, 301] on div "×" at bounding box center [794, 396] width 381 height 507
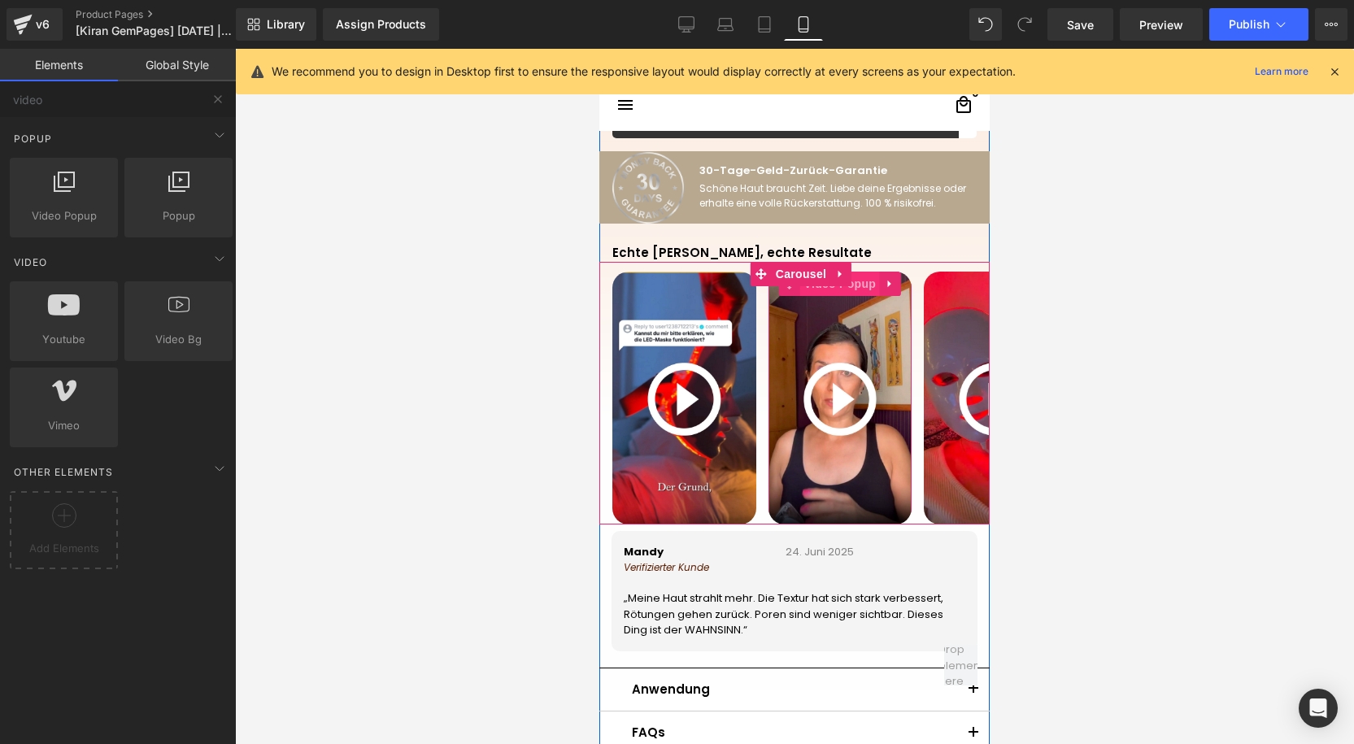
click at [818, 289] on span "Video Popup" at bounding box center [840, 284] width 80 height 24
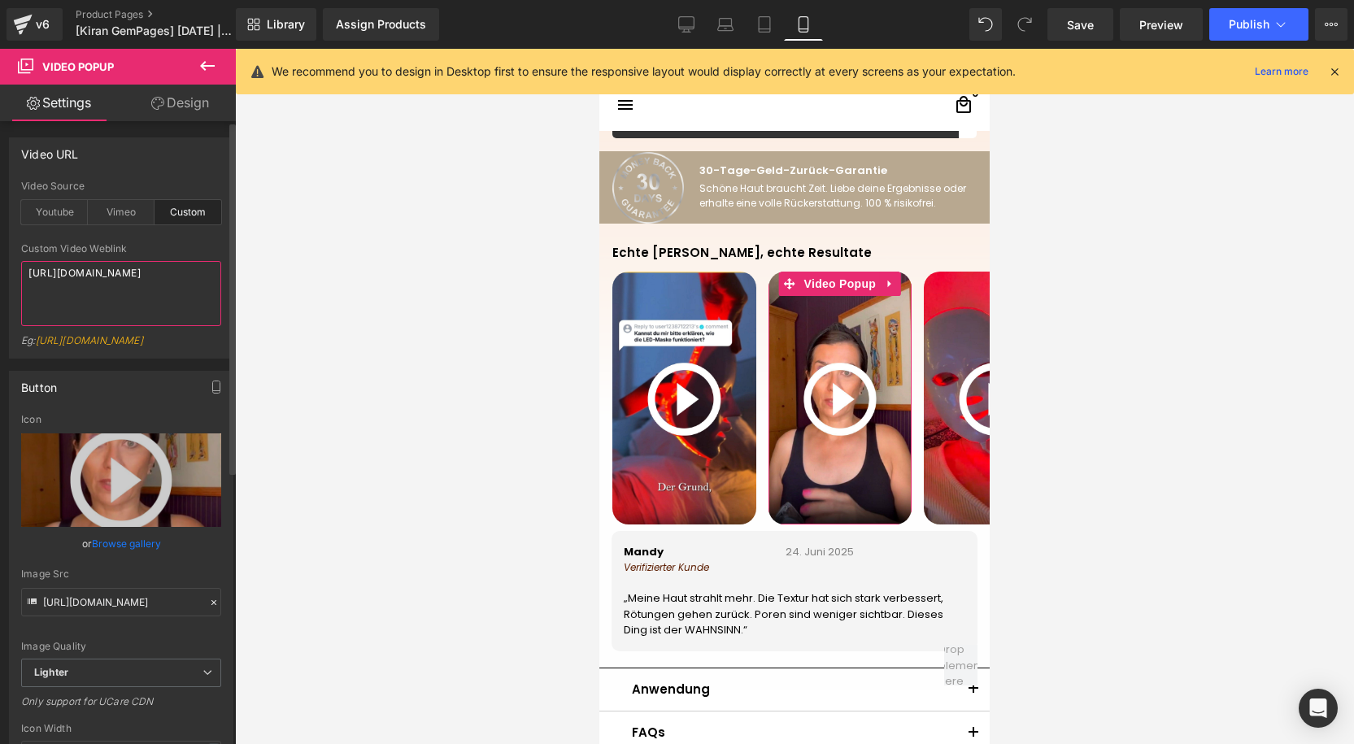
click at [115, 285] on textarea "https://cdn.shopify.com/videos/c/o/v/b908807e4b56487f9811a430f852162b.mp4" at bounding box center [121, 293] width 200 height 65
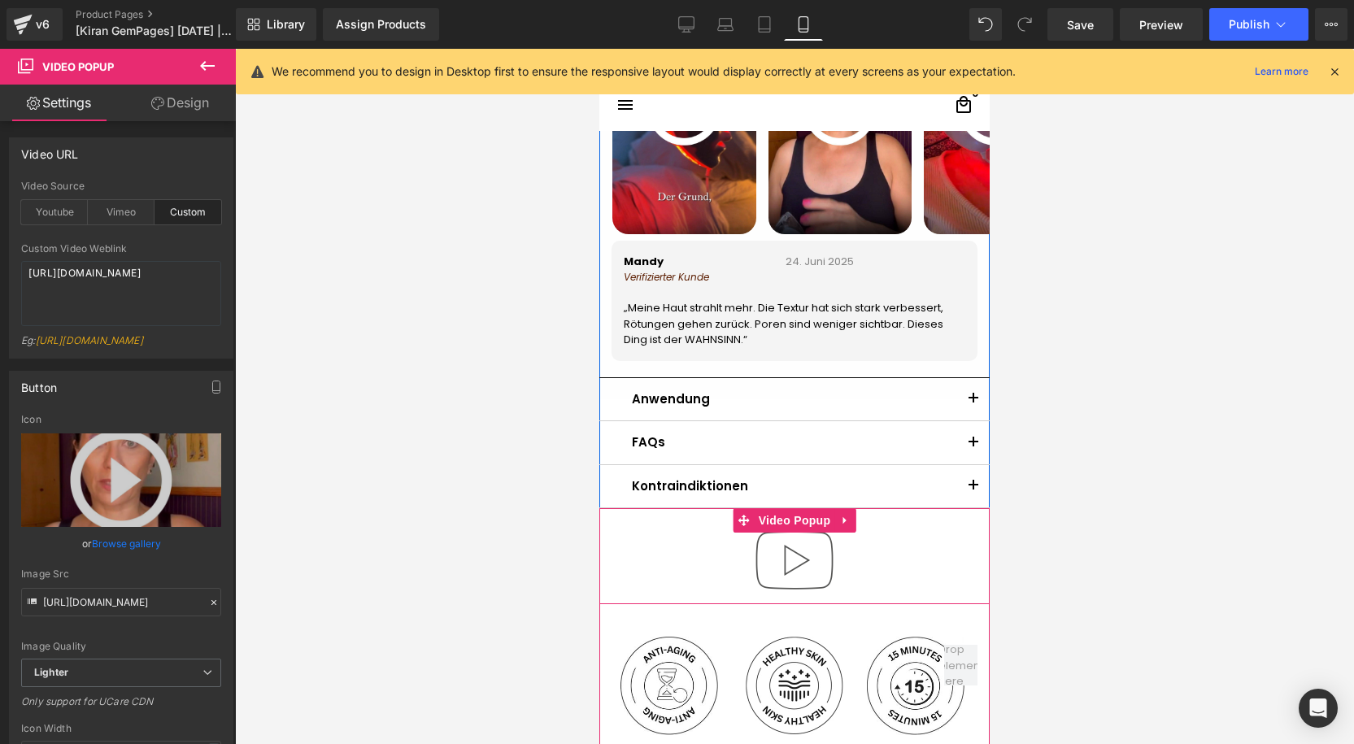
click at [763, 545] on img at bounding box center [794, 560] width 104 height 104
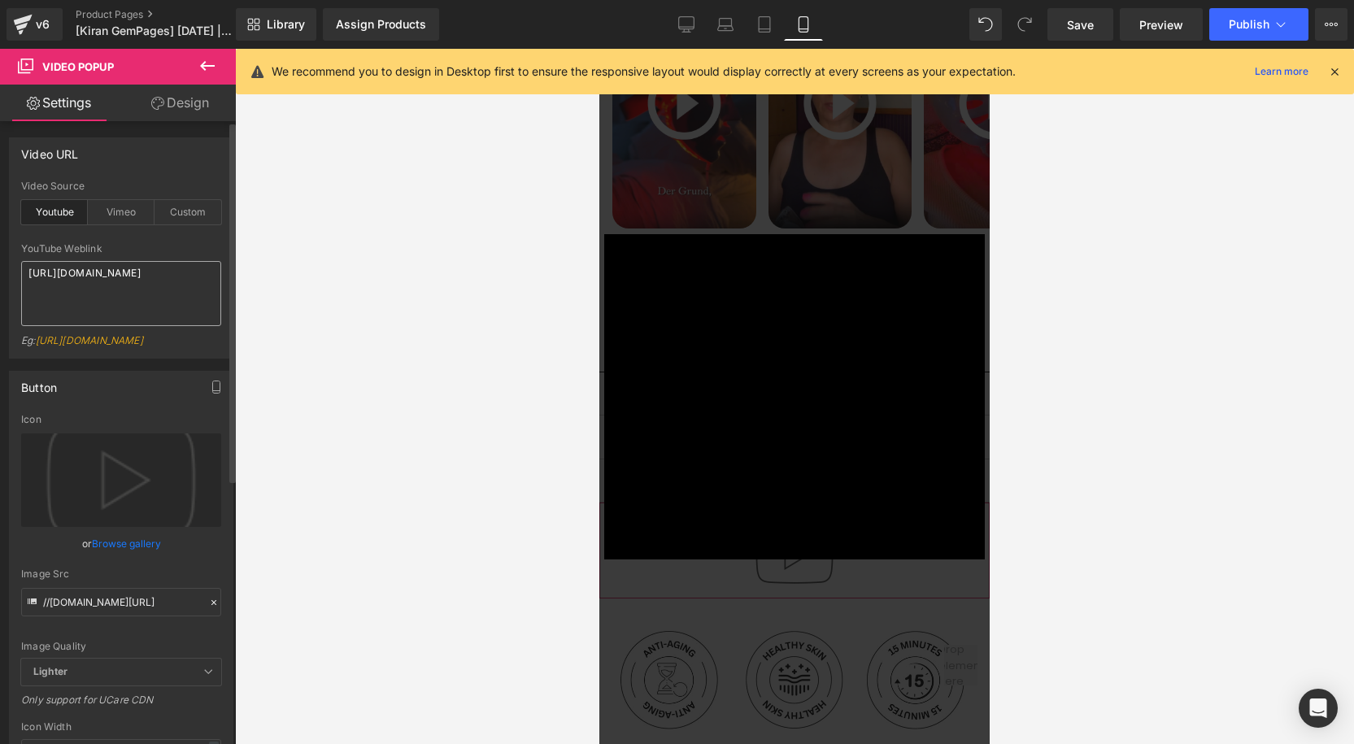
click at [80, 278] on textarea "[URL][DOMAIN_NAME]" at bounding box center [121, 293] width 200 height 65
click at [674, 587] on div "× Loading..." at bounding box center [794, 396] width 390 height 695
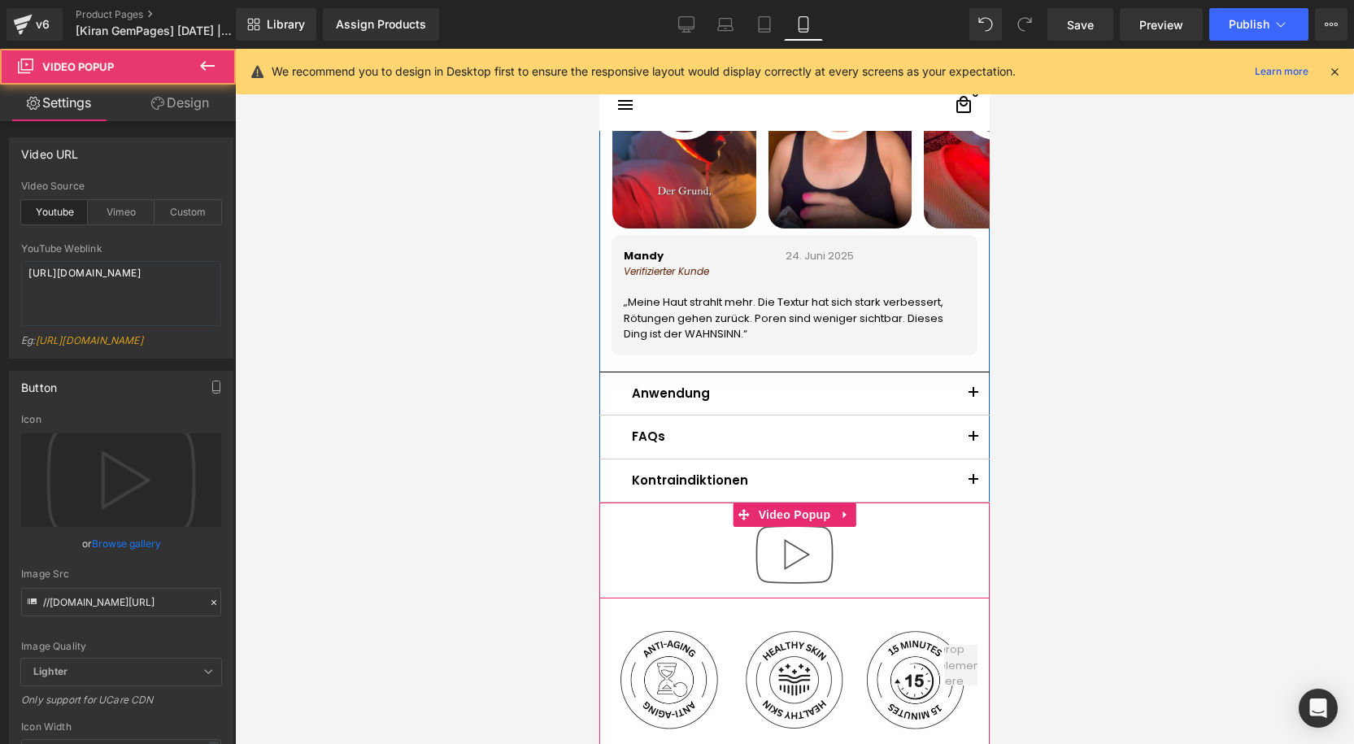
click at [775, 533] on img at bounding box center [794, 554] width 104 height 104
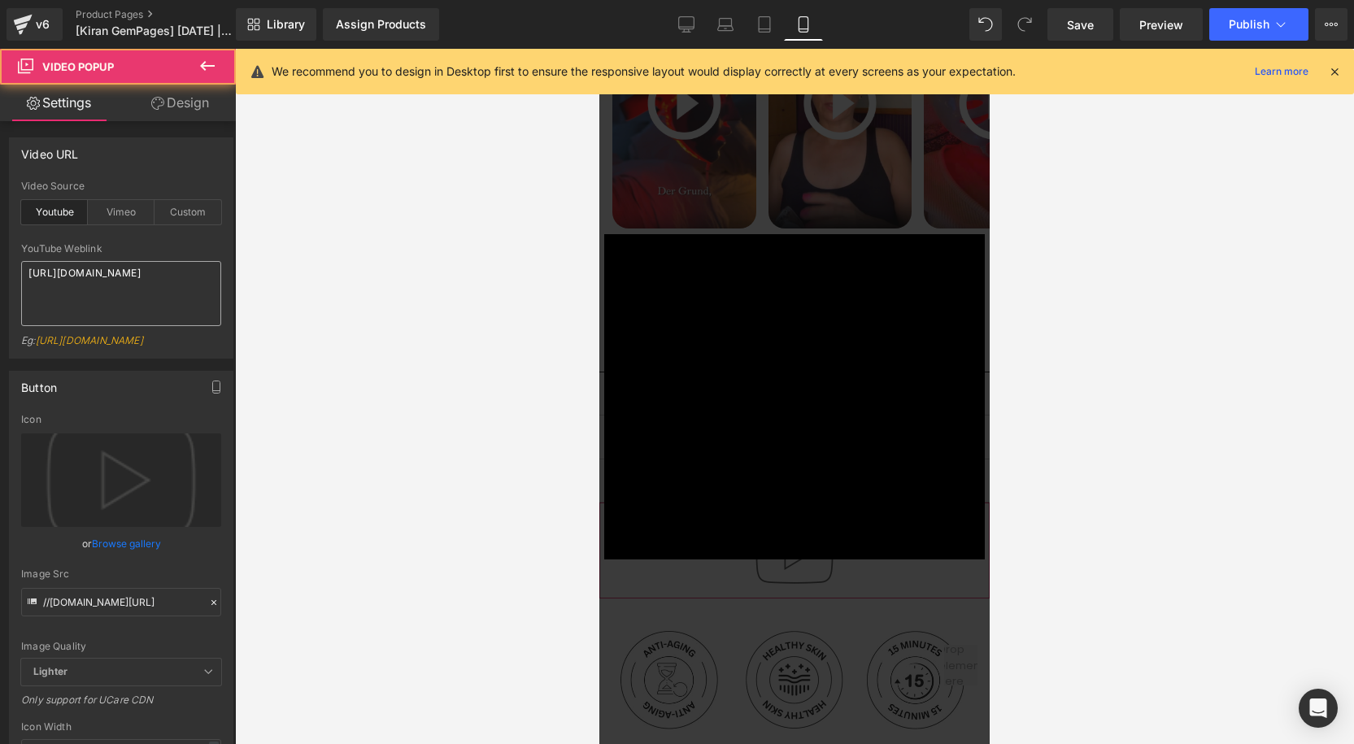
click at [116, 284] on textarea "[URL][DOMAIN_NAME]" at bounding box center [121, 293] width 200 height 65
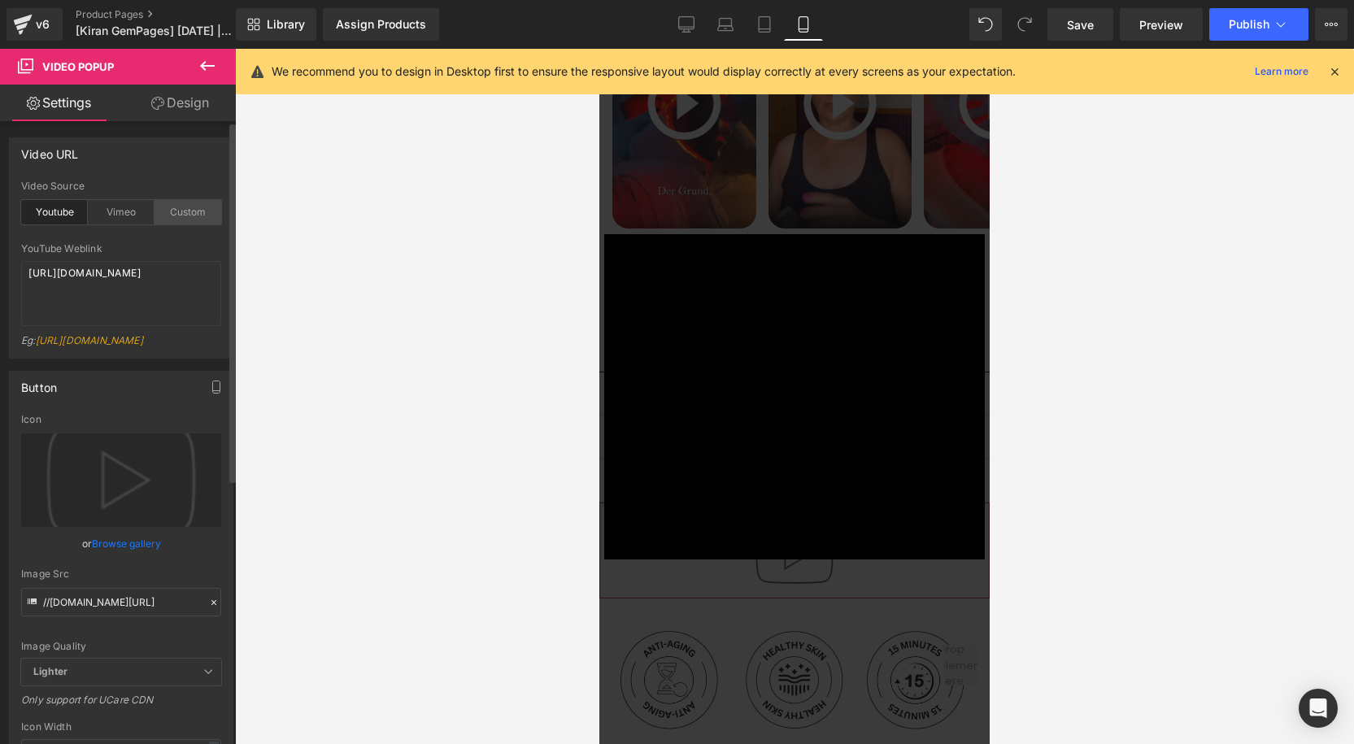
type textarea "https://cdn.shopify.com/videos/c/o/v/b908807e4b56487f9811a430f852162b.mp4"
click at [189, 214] on div "Custom" at bounding box center [187, 212] width 67 height 24
click at [108, 270] on textarea "[URL][DOMAIN_NAME]" at bounding box center [121, 293] width 200 height 65
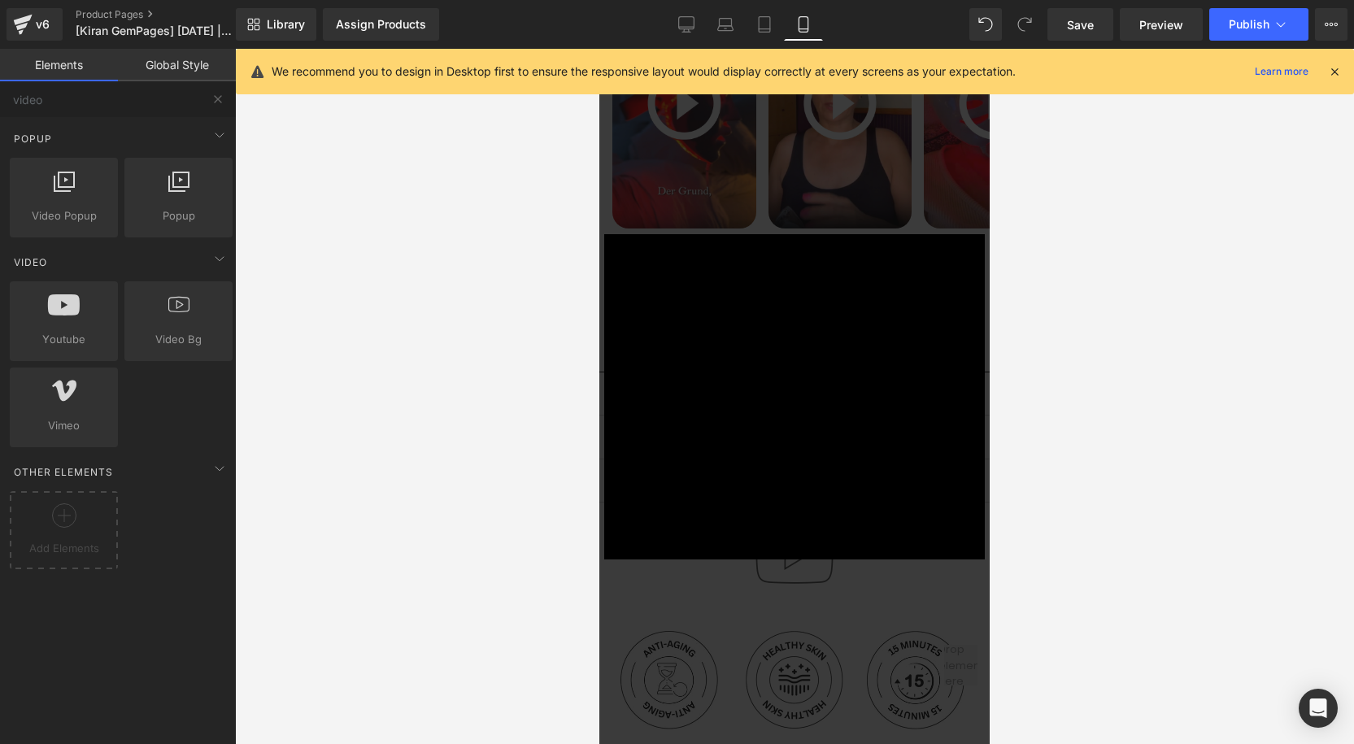
click at [488, 329] on div at bounding box center [794, 396] width 1119 height 695
drag, startPoint x: 777, startPoint y: 620, endPoint x: 765, endPoint y: 611, distance: 14.5
click at [777, 620] on div "× Loading..." at bounding box center [794, 396] width 390 height 695
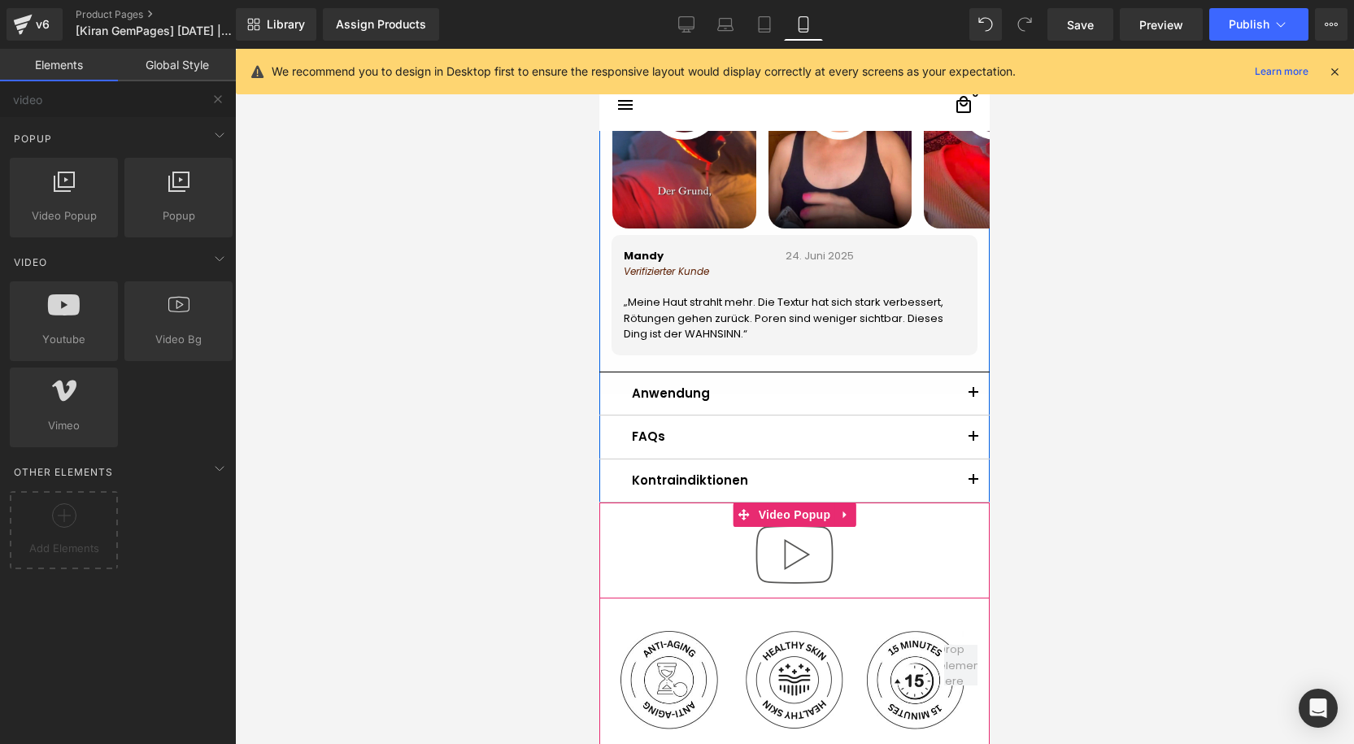
drag, startPoint x: 785, startPoint y: 524, endPoint x: 789, endPoint y: 533, distance: 9.8
click at [785, 525] on span "Video Popup" at bounding box center [795, 514] width 80 height 24
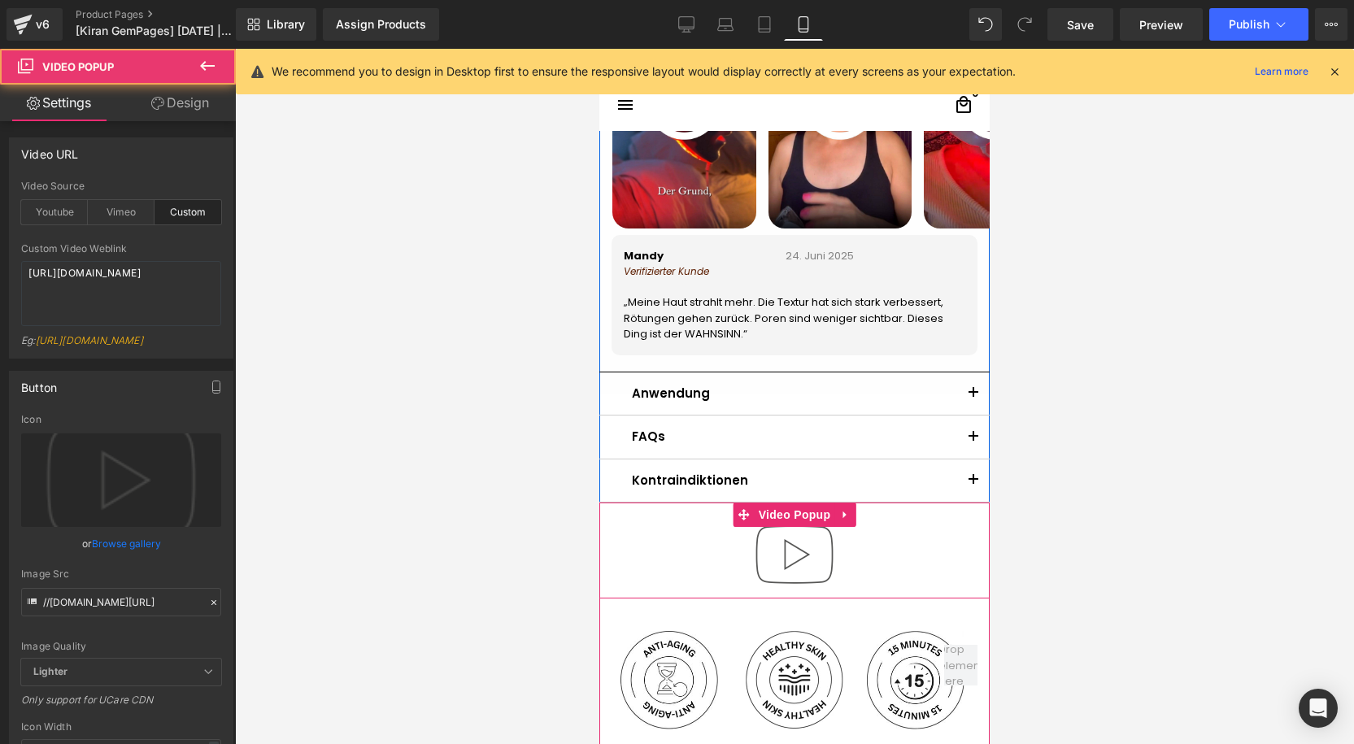
click at [797, 542] on img at bounding box center [794, 554] width 104 height 104
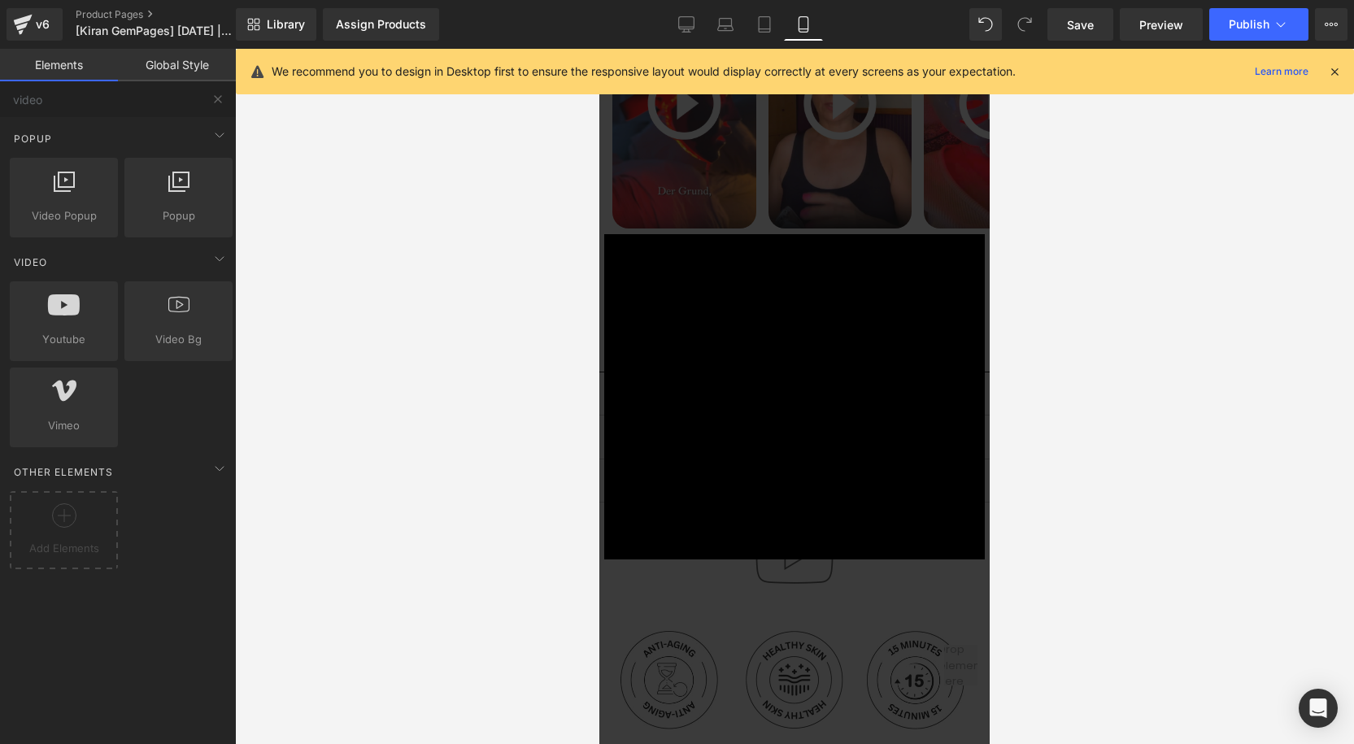
click at [768, 593] on div "× Loading..." at bounding box center [794, 396] width 390 height 695
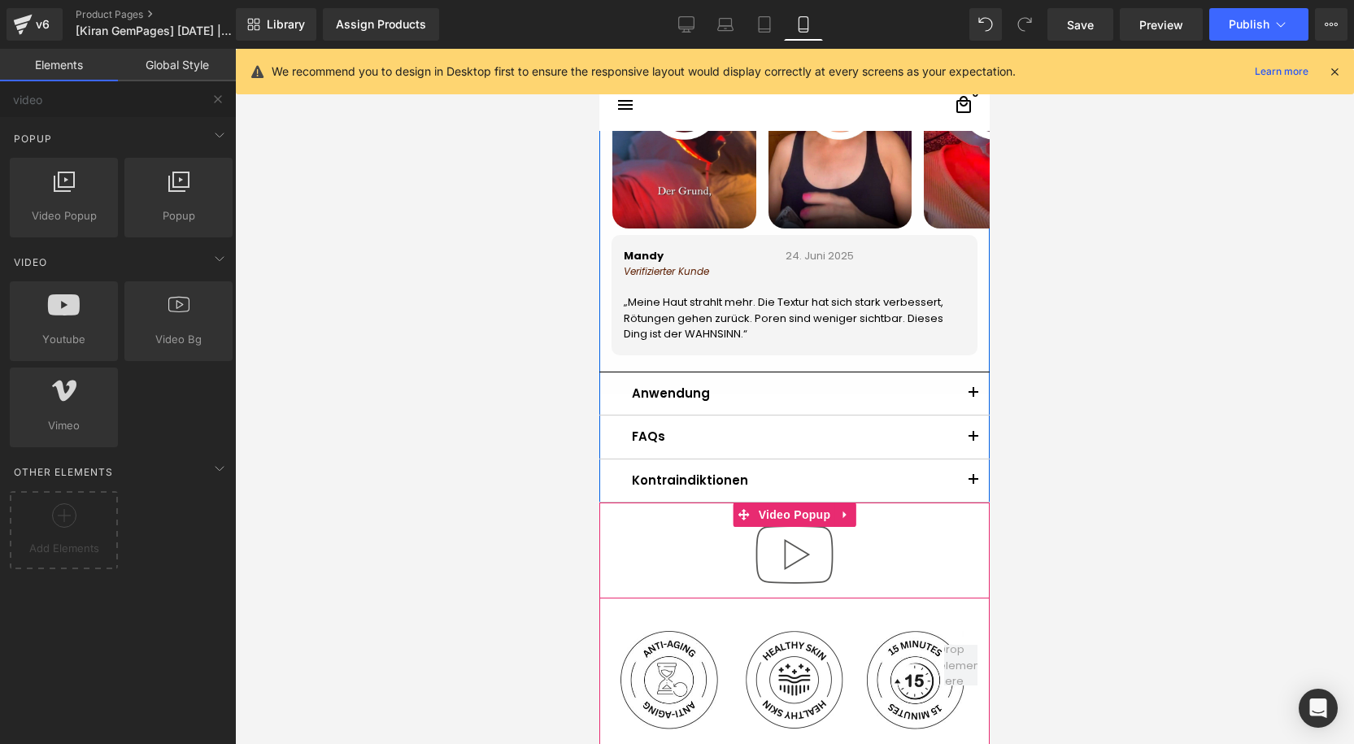
click at [756, 552] on img at bounding box center [794, 554] width 104 height 104
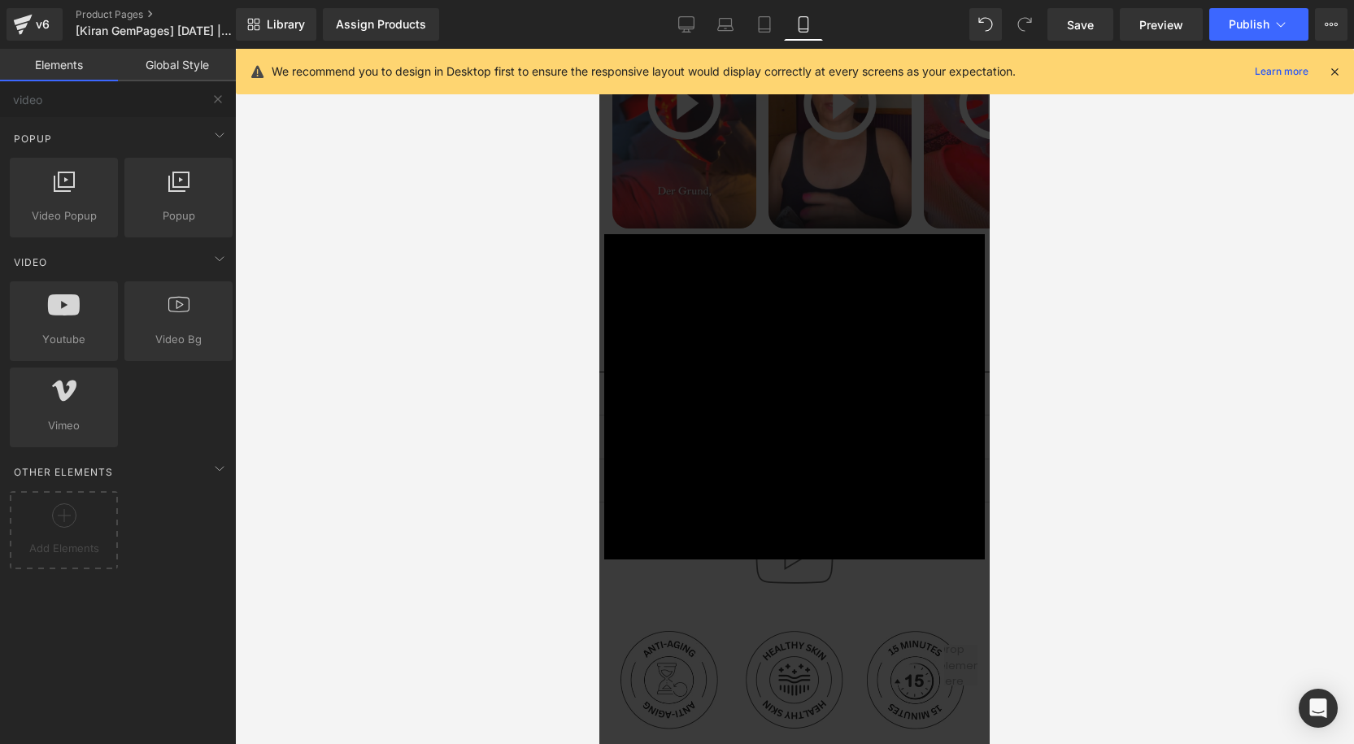
click at [811, 581] on div "× Loading..." at bounding box center [794, 396] width 390 height 695
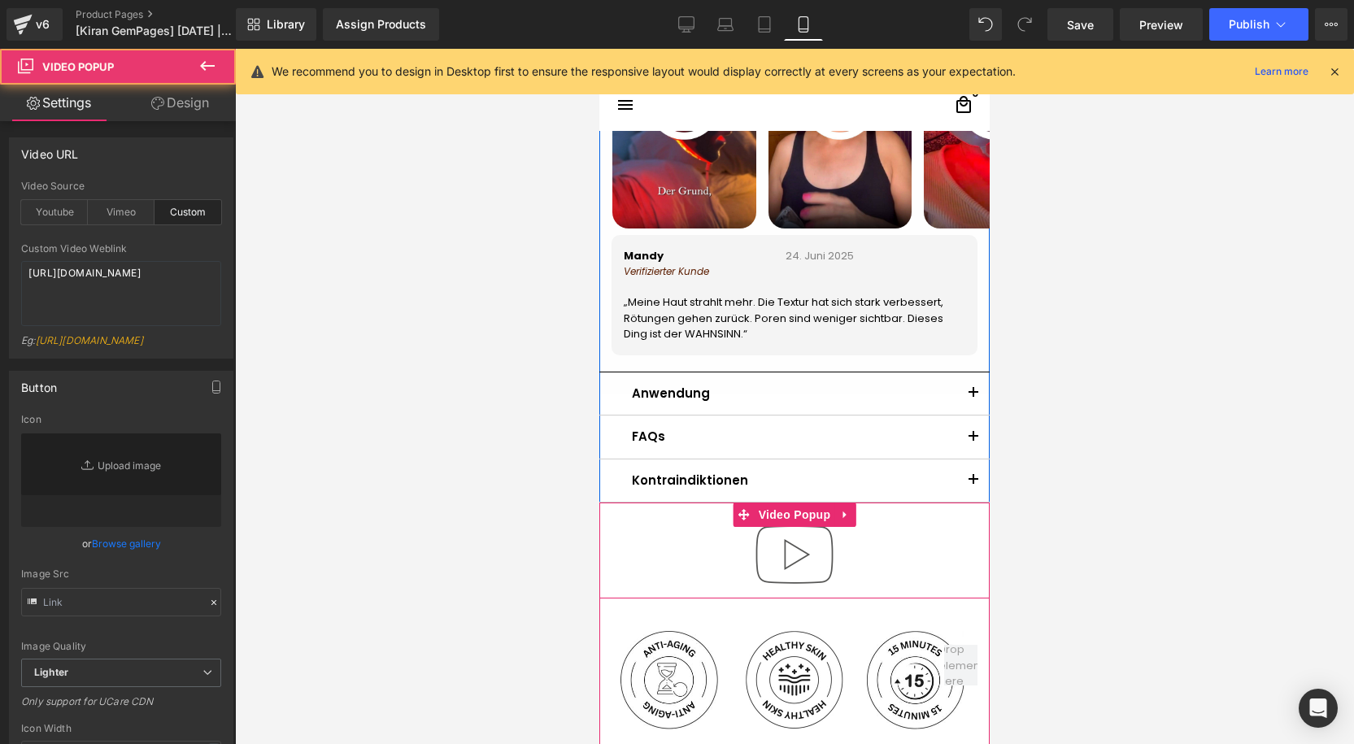
click at [802, 570] on img at bounding box center [794, 554] width 104 height 104
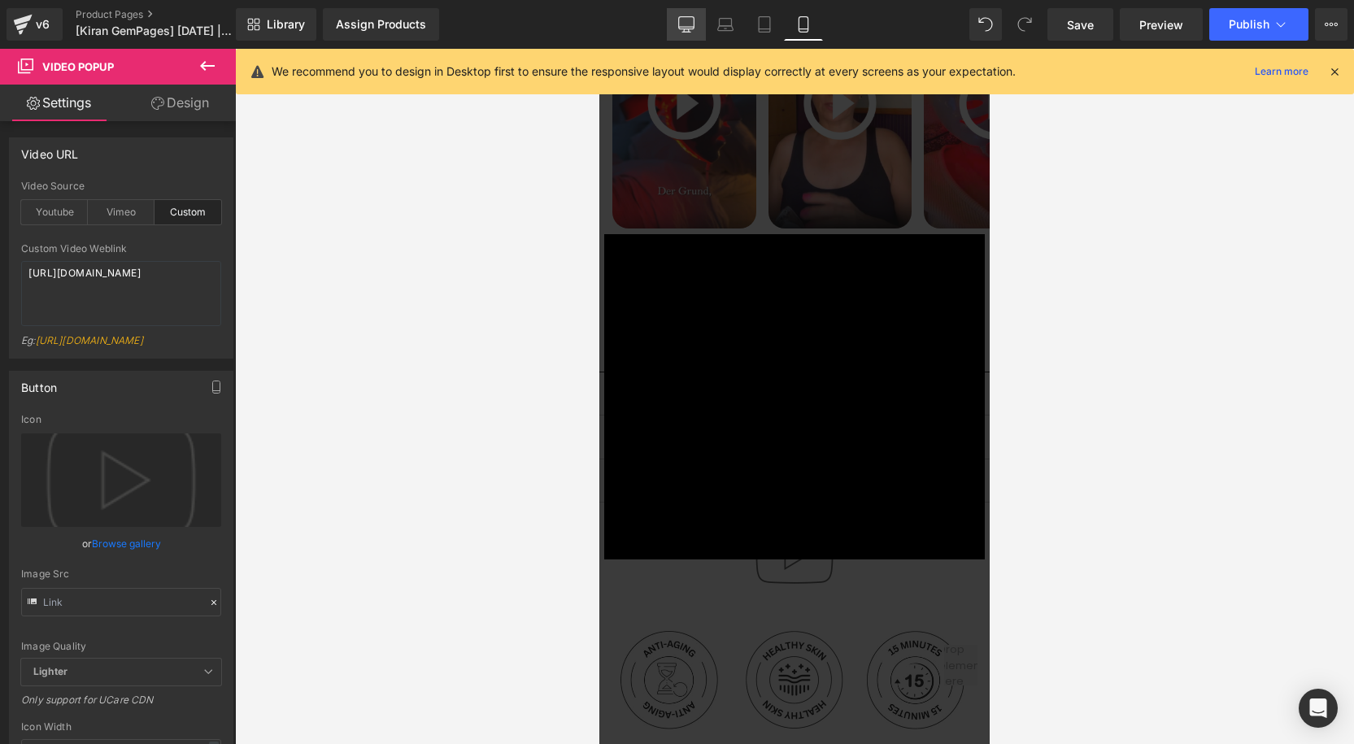
click at [685, 27] on icon at bounding box center [685, 27] width 15 height 0
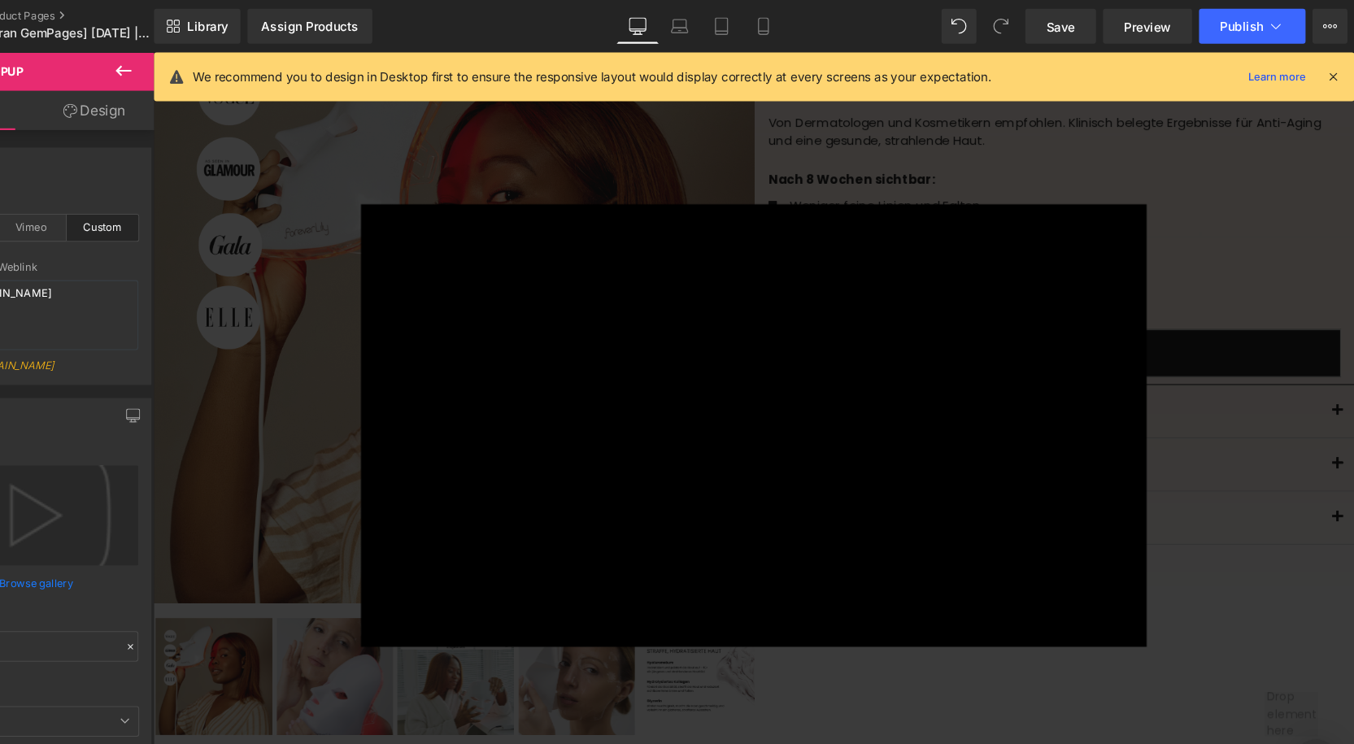
scroll to position [0, 0]
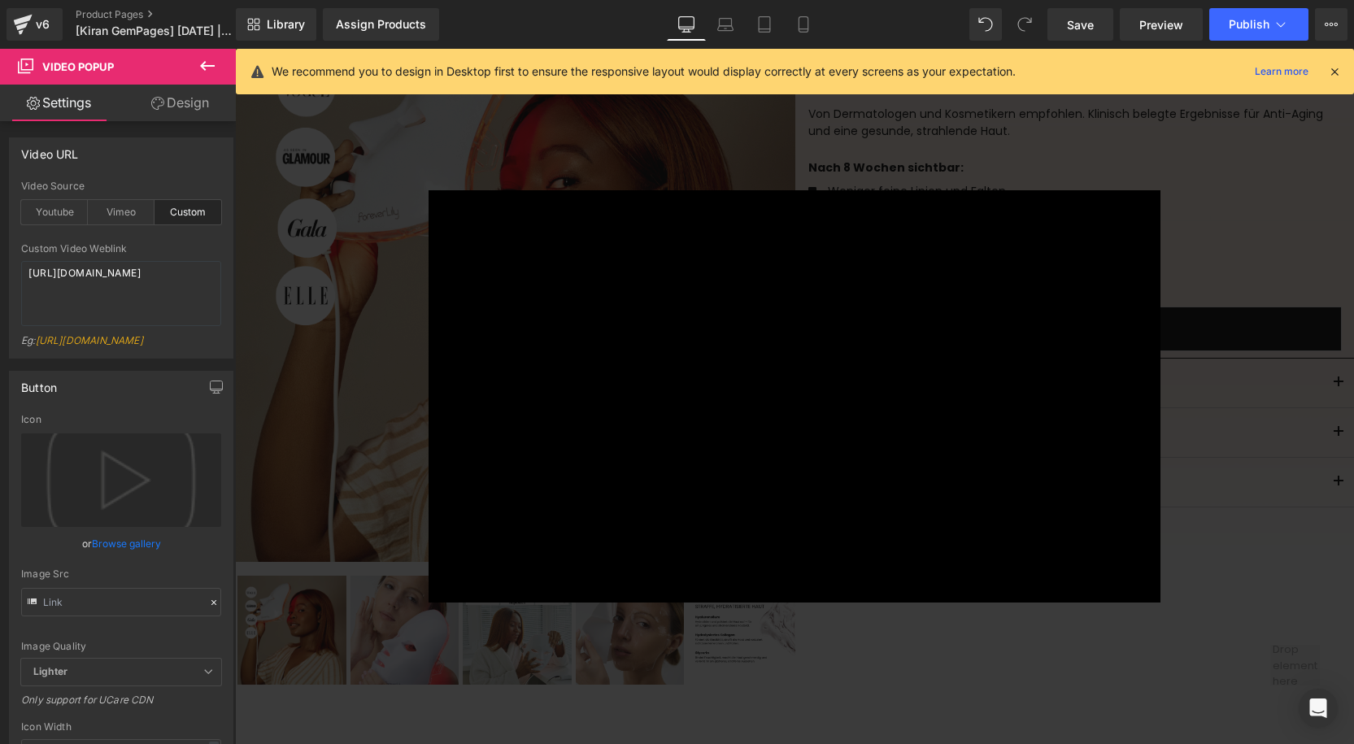
click at [1239, 156] on div "× Loading..." at bounding box center [794, 396] width 1119 height 695
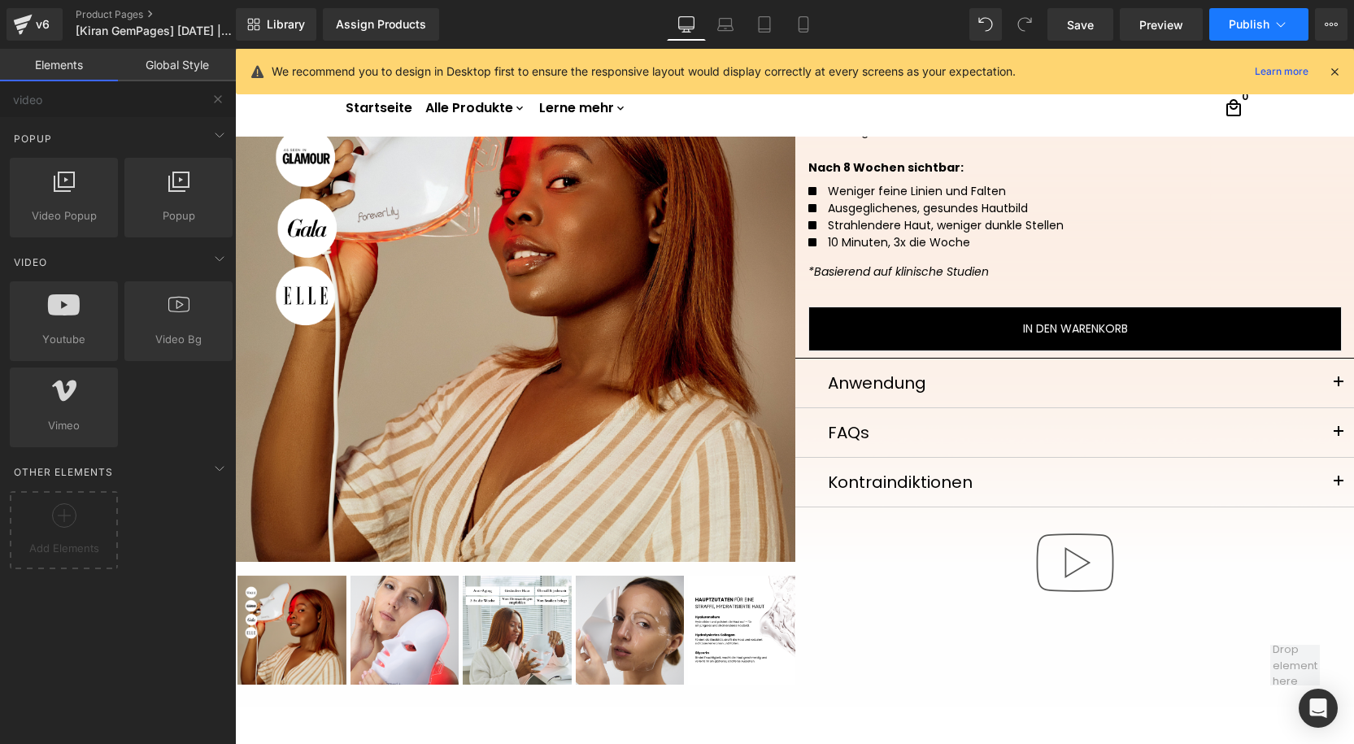
click at [1279, 27] on icon at bounding box center [1281, 24] width 16 height 16
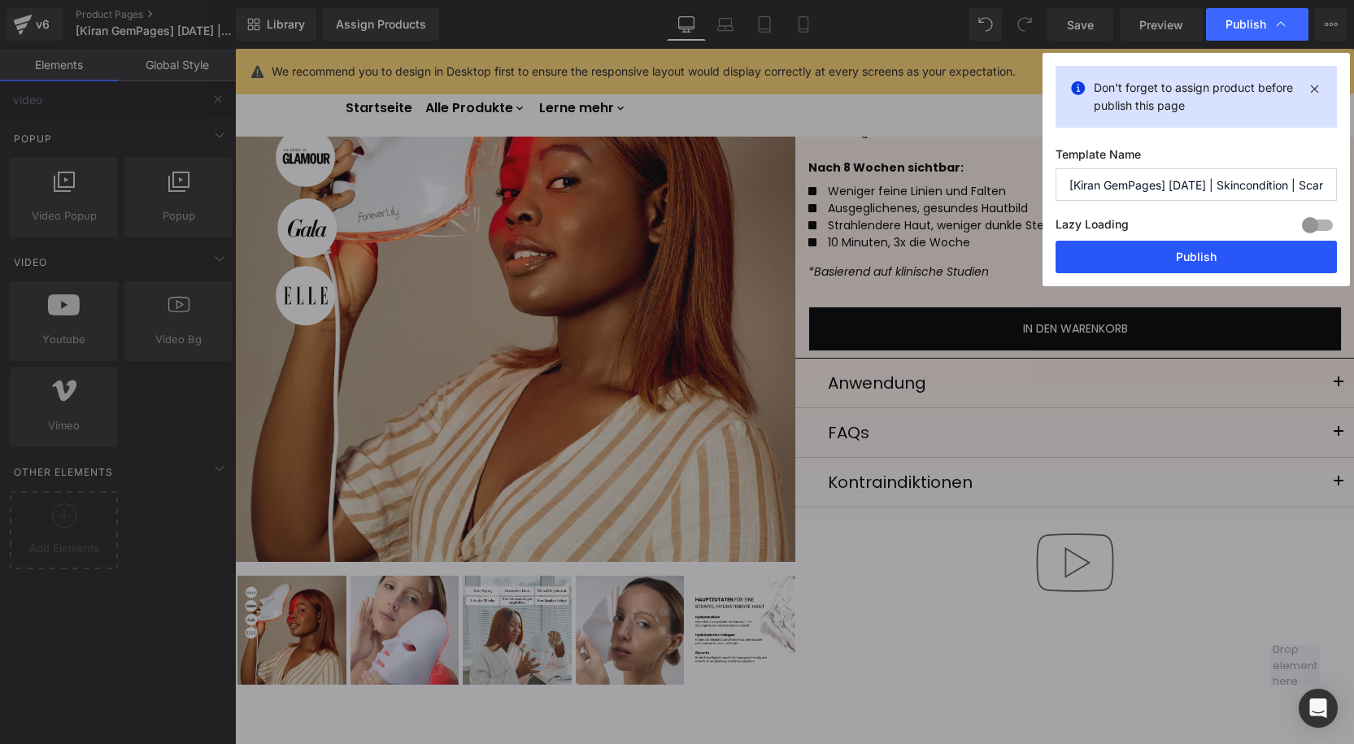
click at [1165, 253] on button "Publish" at bounding box center [1195, 257] width 281 height 33
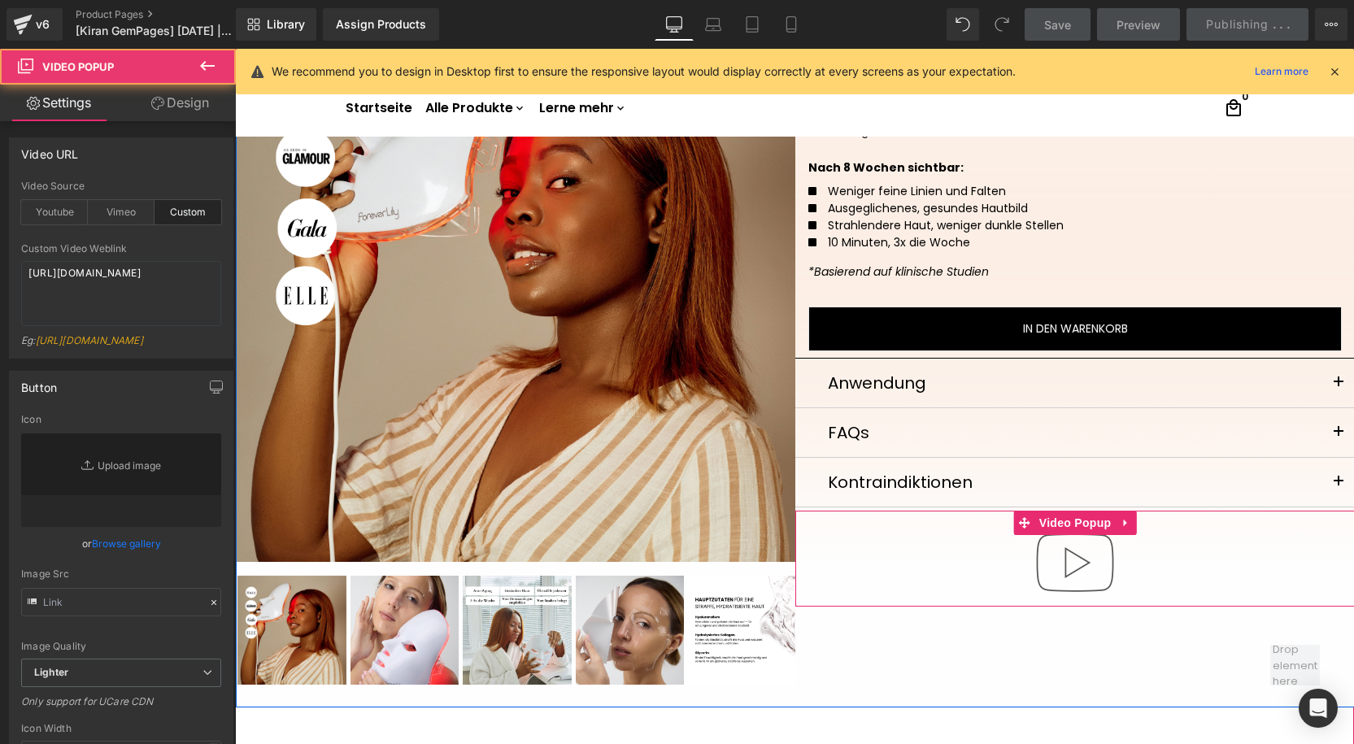
click at [1049, 531] on div "Video Popup" at bounding box center [1074, 559] width 559 height 96
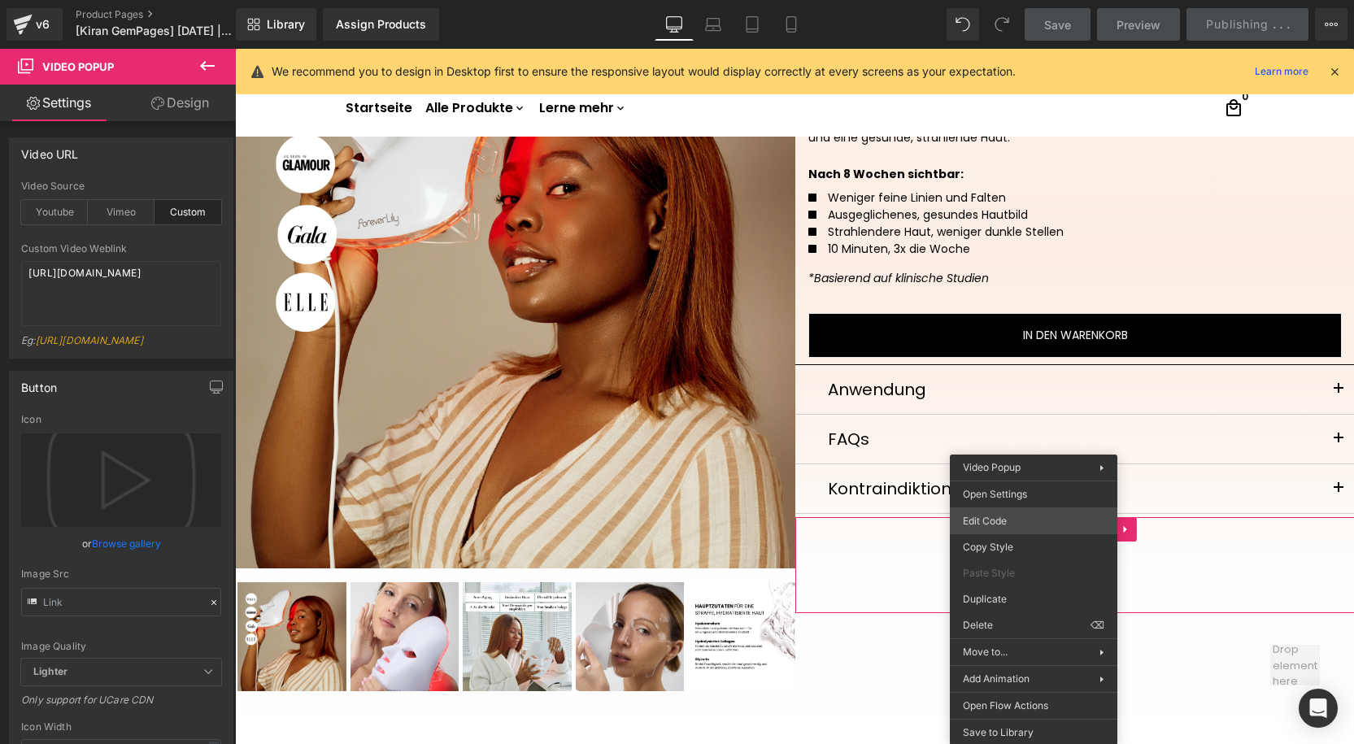
click at [992, 0] on div "Video Popup You are previewing how the will restyle your page. You can not edit…" at bounding box center [677, 0] width 1354 height 0
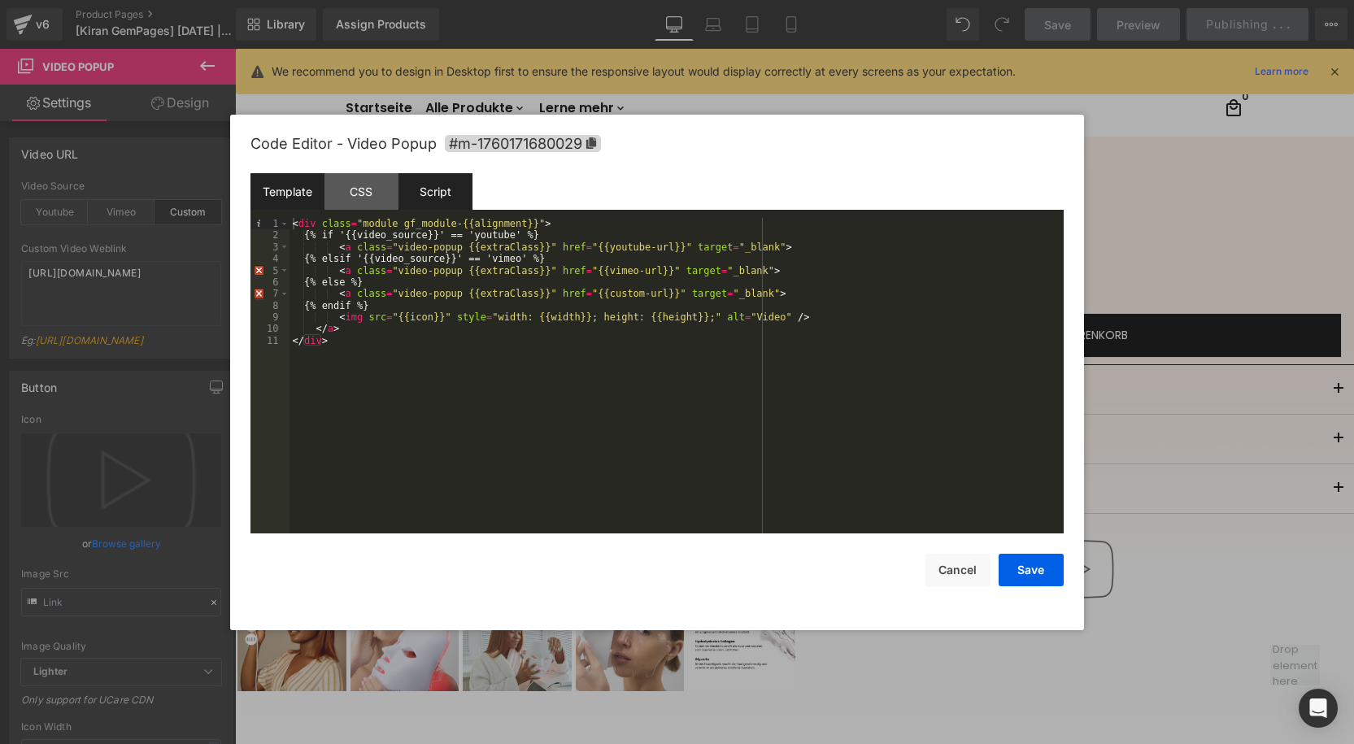
click at [444, 187] on div "Script" at bounding box center [435, 191] width 74 height 37
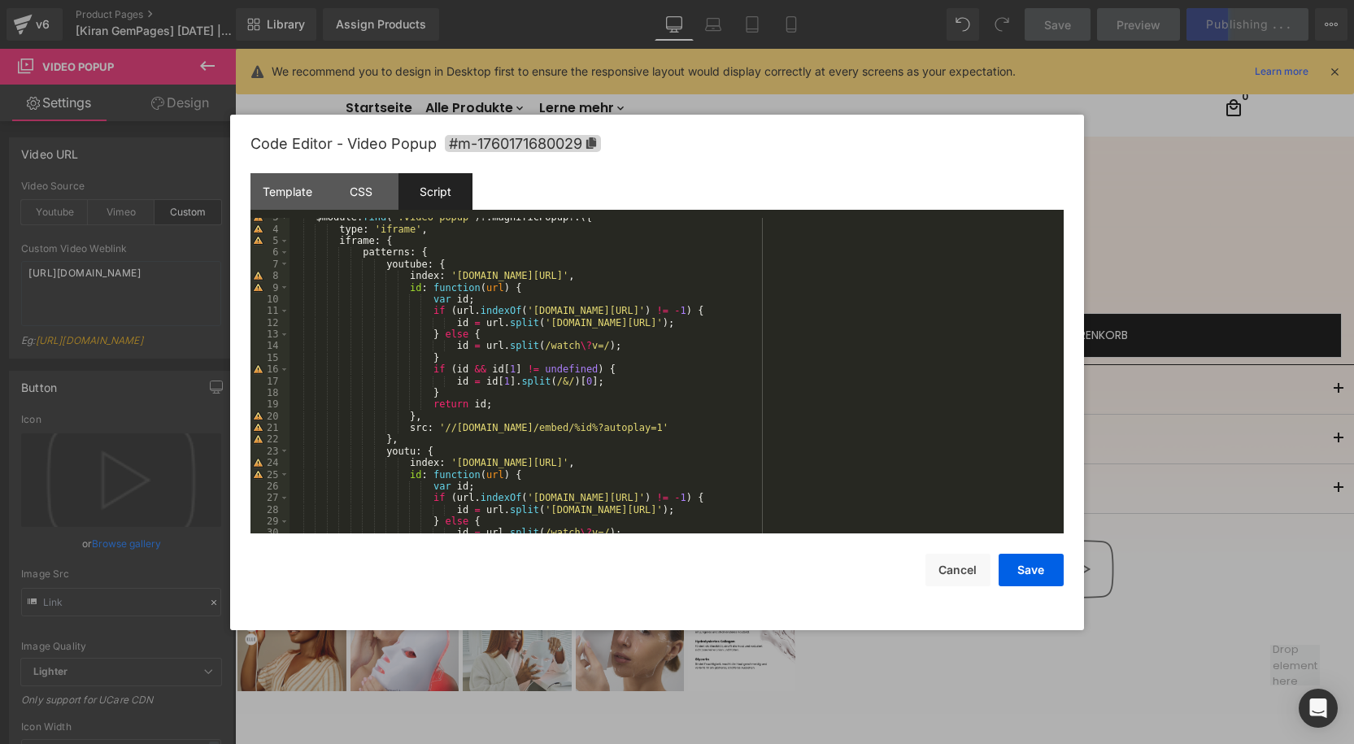
scroll to position [281, 0]
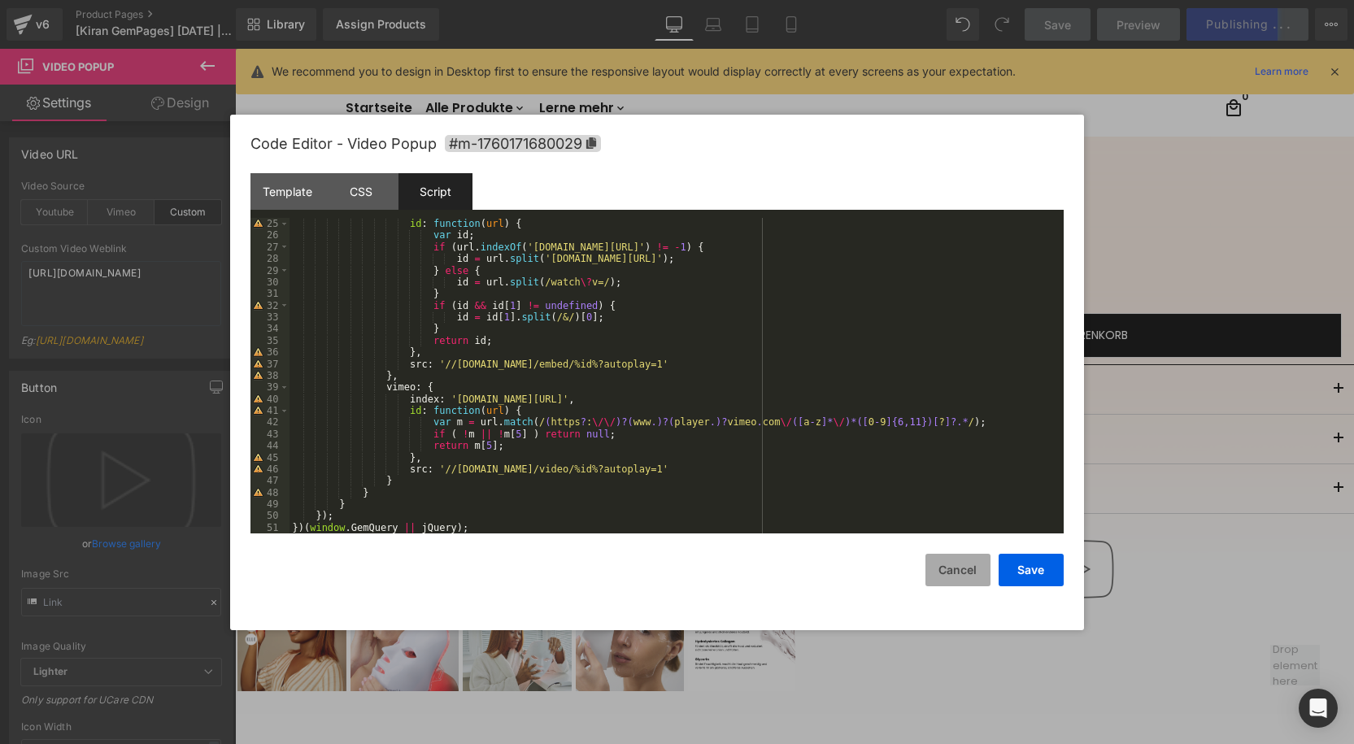
click at [959, 561] on button "Cancel" at bounding box center [957, 570] width 65 height 33
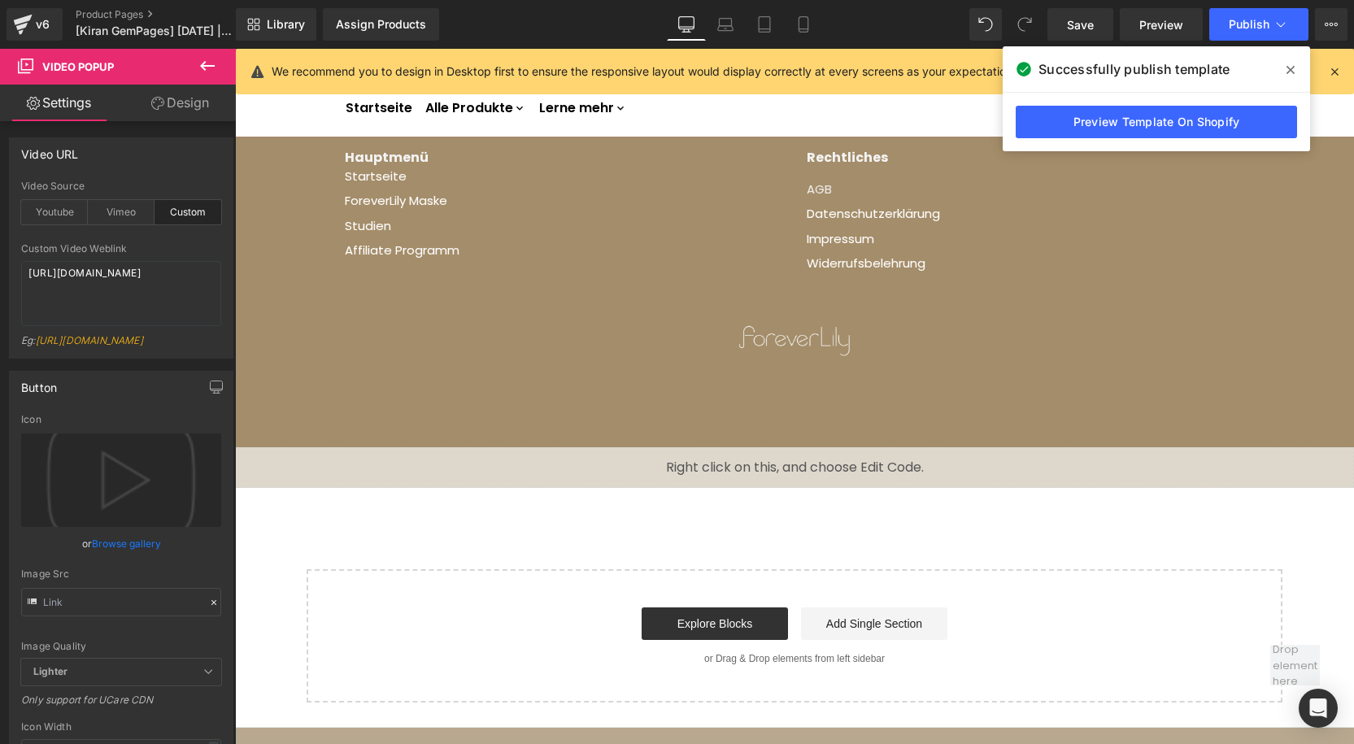
scroll to position [1190, 0]
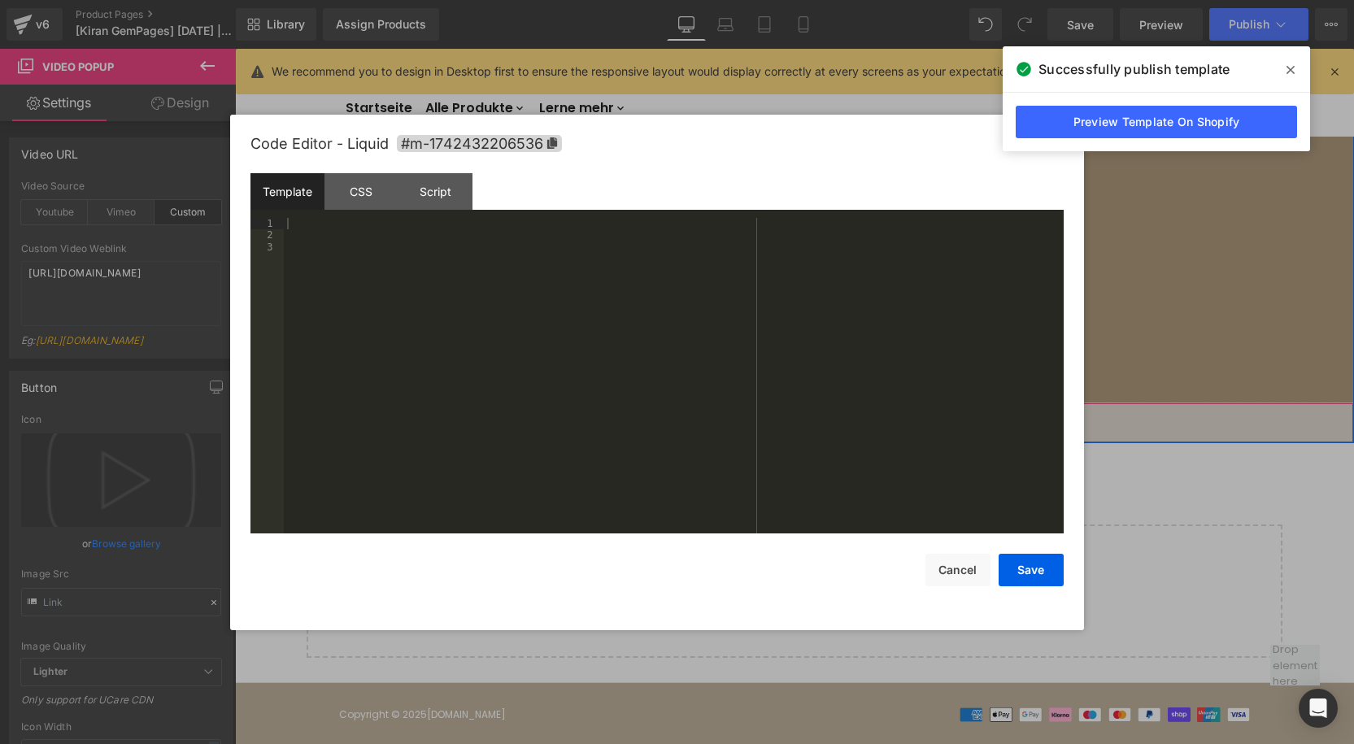
click at [818, 411] on div "Liquid" at bounding box center [794, 422] width 1119 height 41
click at [396, 206] on div "CSS" at bounding box center [361, 191] width 74 height 37
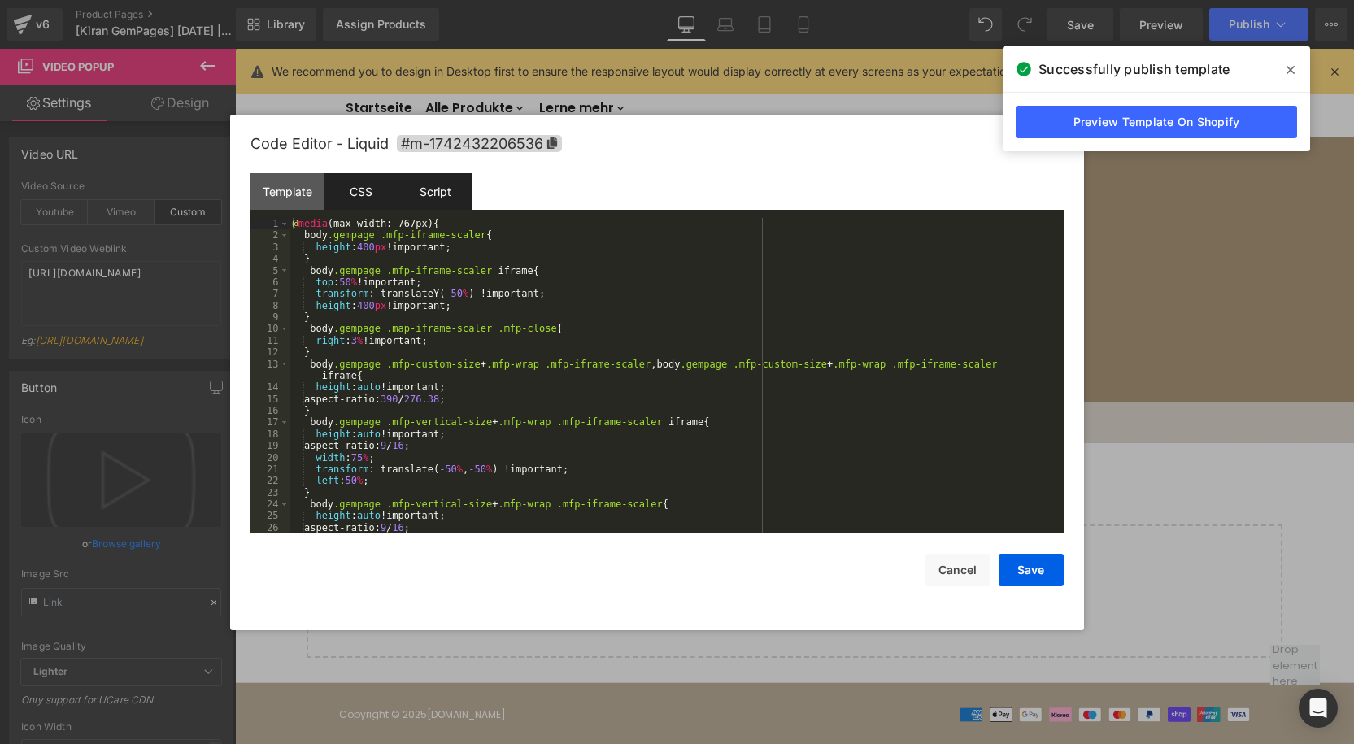
click at [429, 195] on div "Script" at bounding box center [435, 191] width 74 height 37
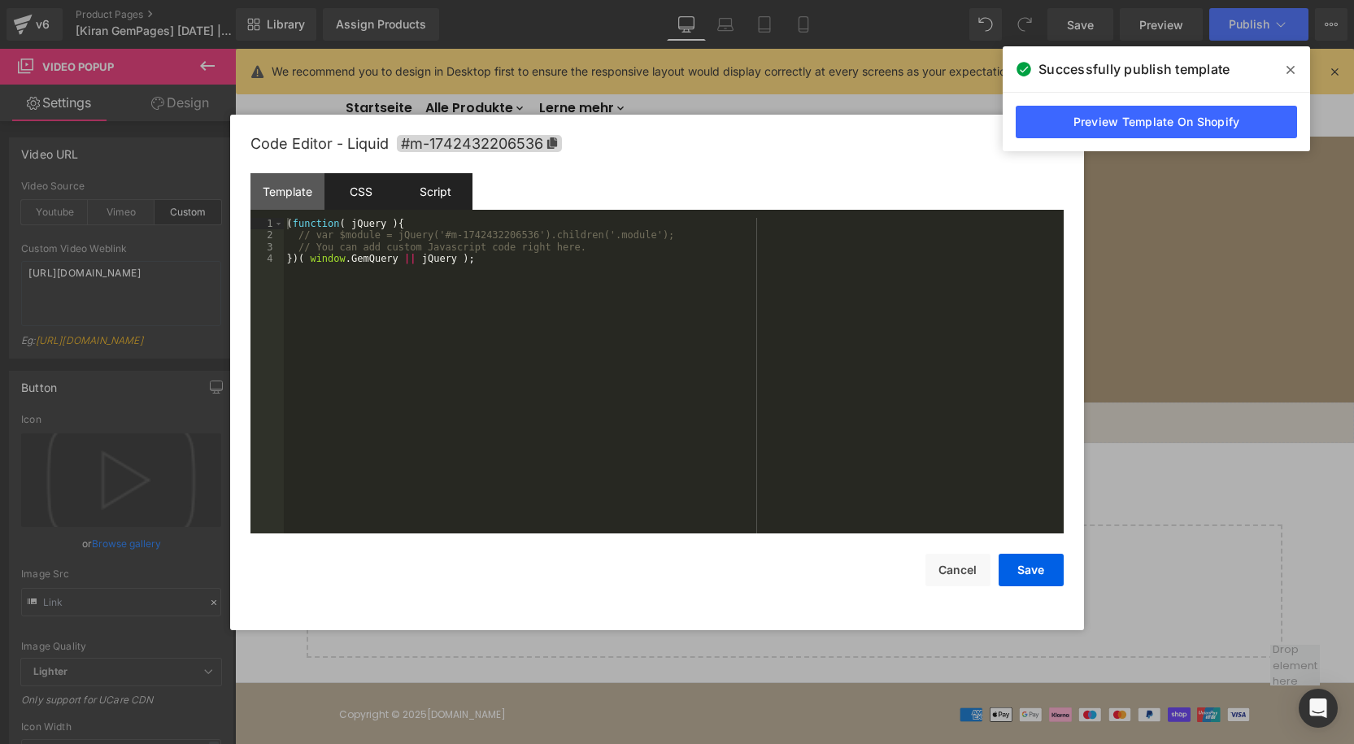
drag, startPoint x: 393, startPoint y: 208, endPoint x: 374, endPoint y: 202, distance: 19.8
click at [385, 206] on div "CSS" at bounding box center [361, 191] width 74 height 37
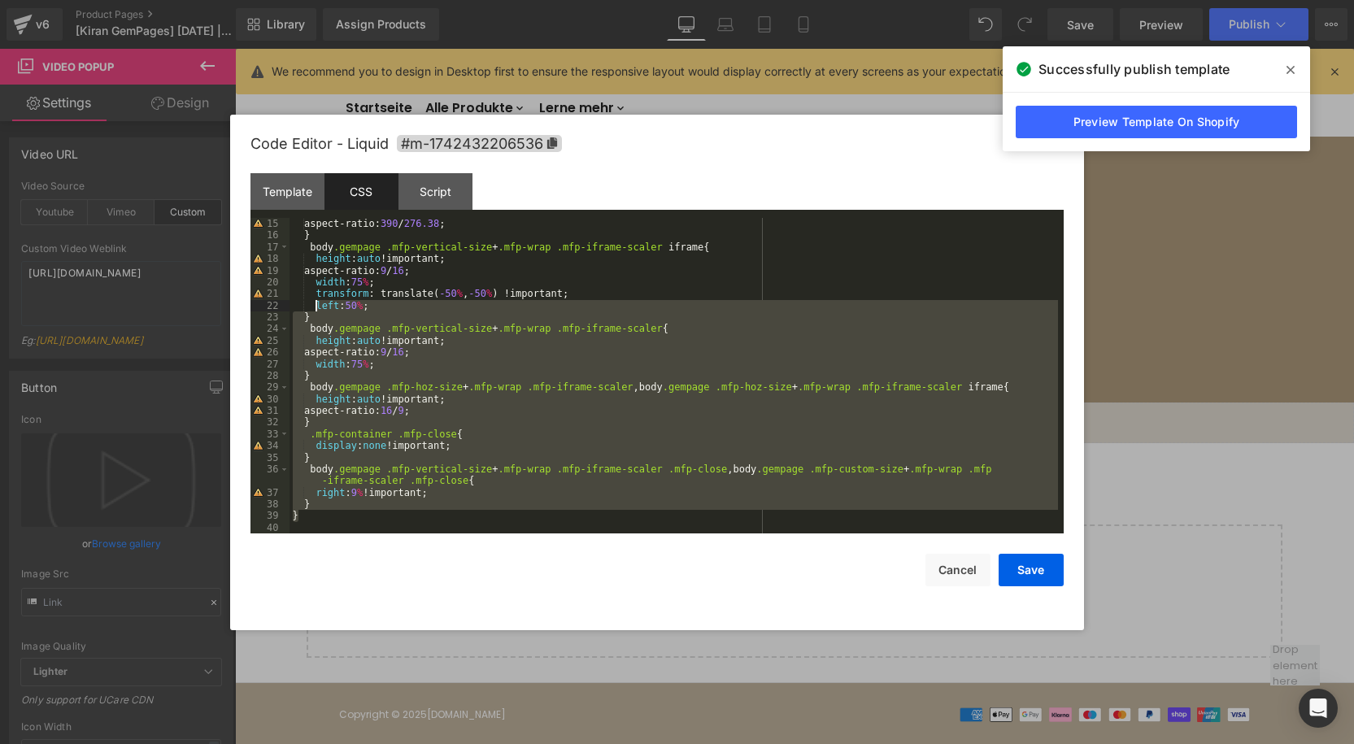
scroll to position [0, 0]
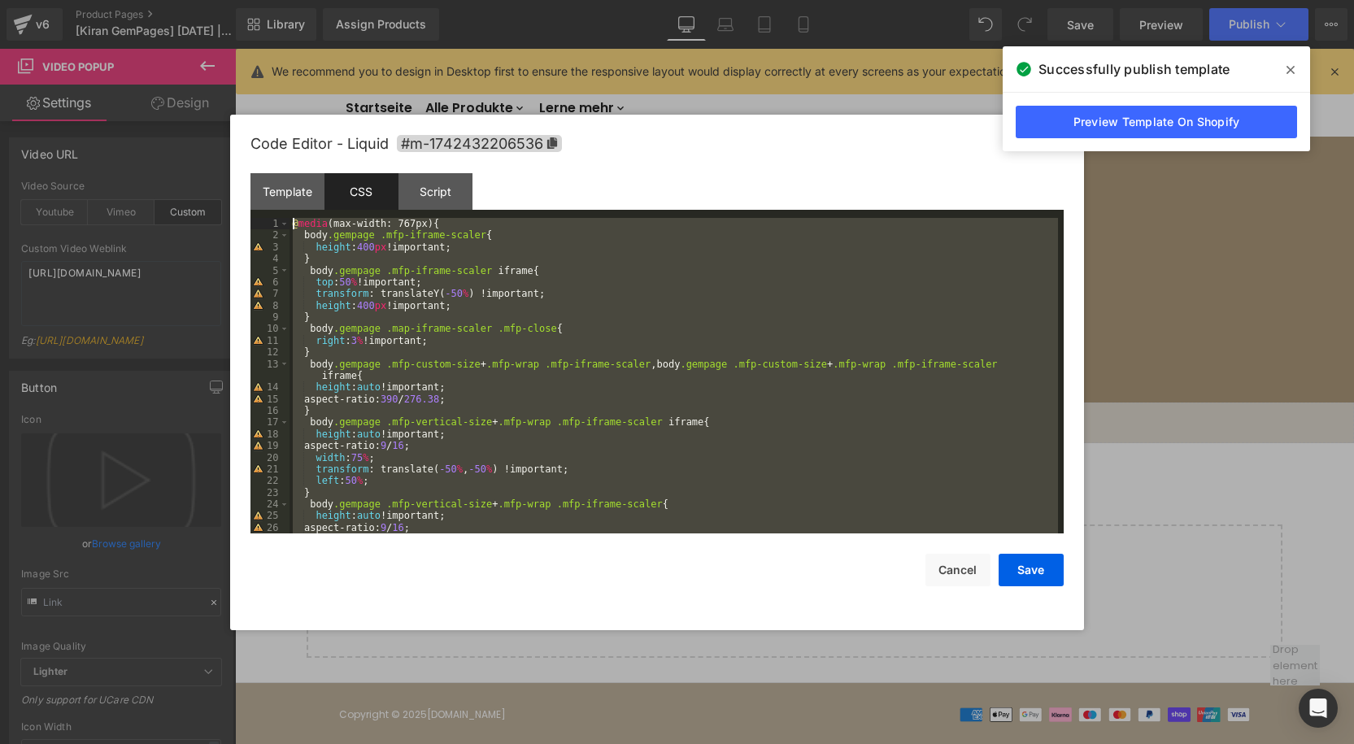
drag, startPoint x: 313, startPoint y: 515, endPoint x: 188, endPoint y: 181, distance: 356.9
click at [188, 181] on body "Video Popup You are previewing how the will restyle your page. You can not edit…" at bounding box center [677, 372] width 1354 height 744
click at [955, 561] on button "Cancel" at bounding box center [957, 570] width 65 height 33
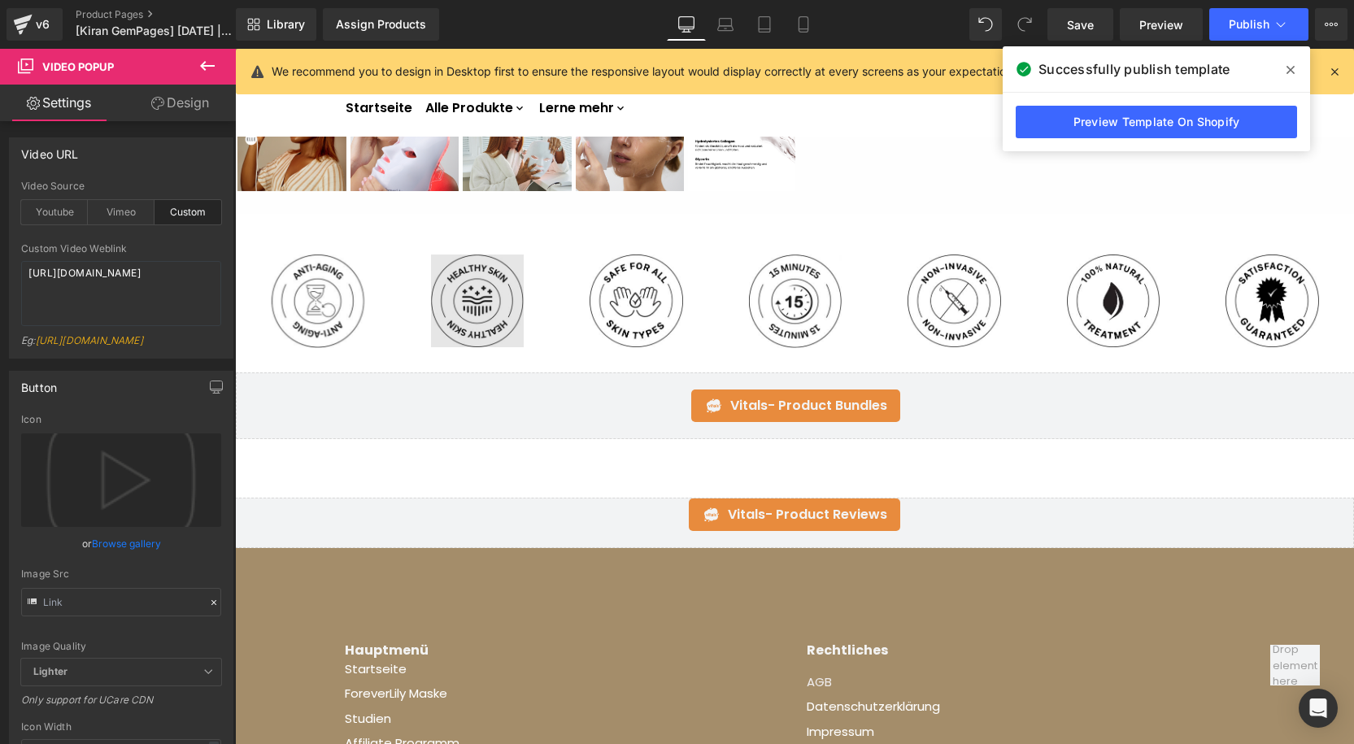
scroll to position [658, 0]
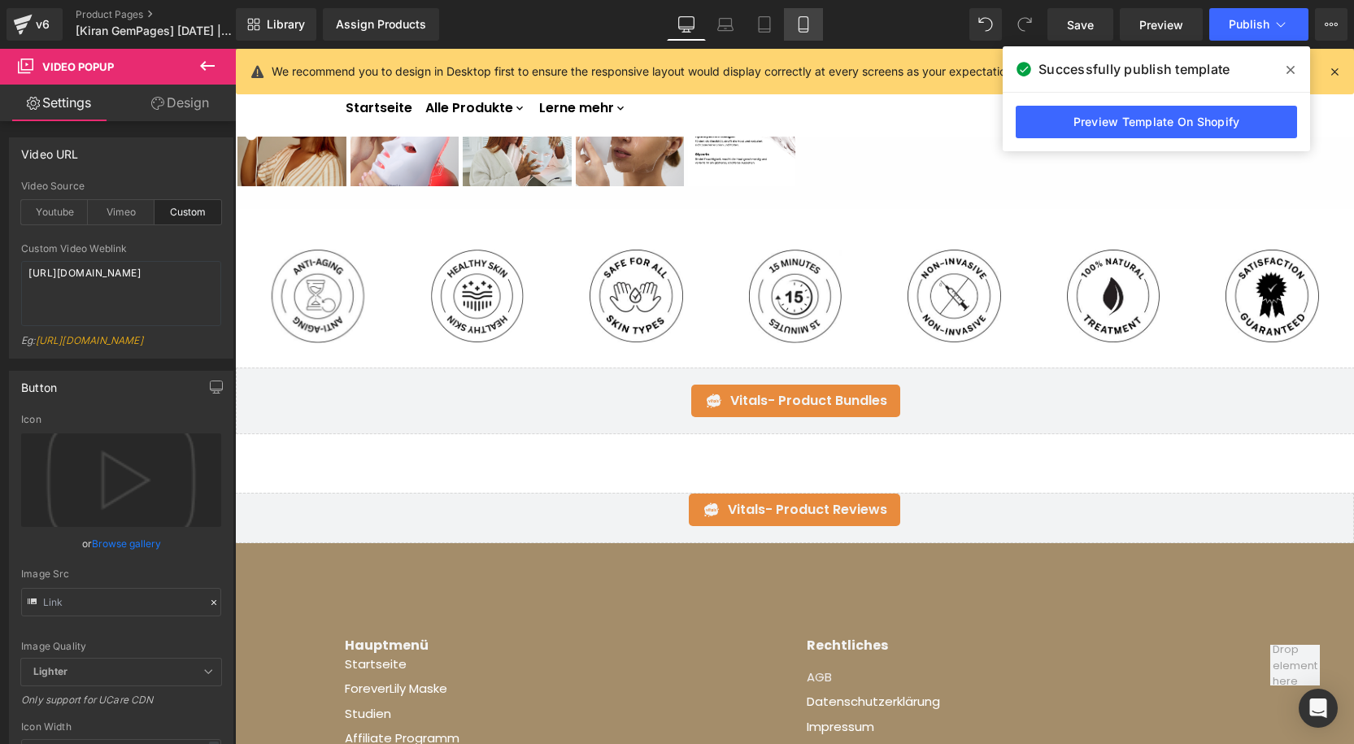
click at [810, 23] on icon at bounding box center [803, 24] width 16 height 16
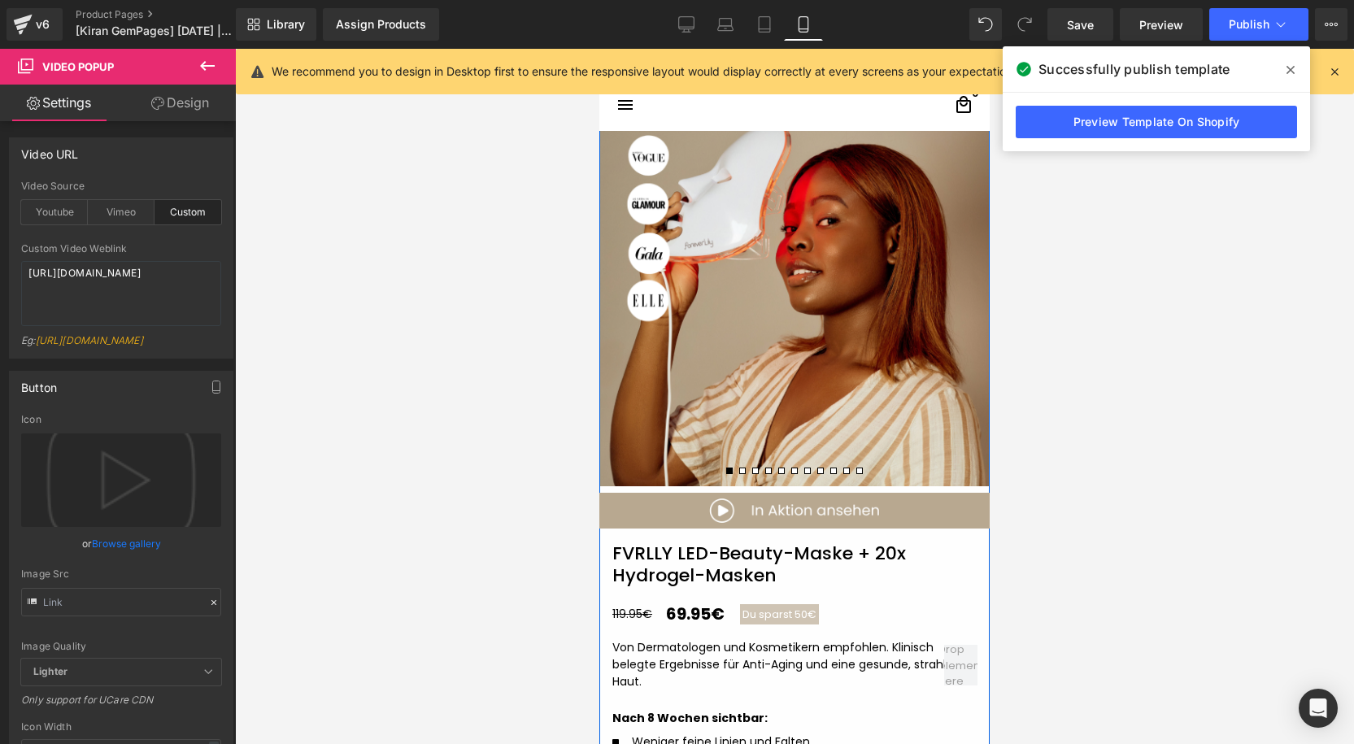
scroll to position [0, 0]
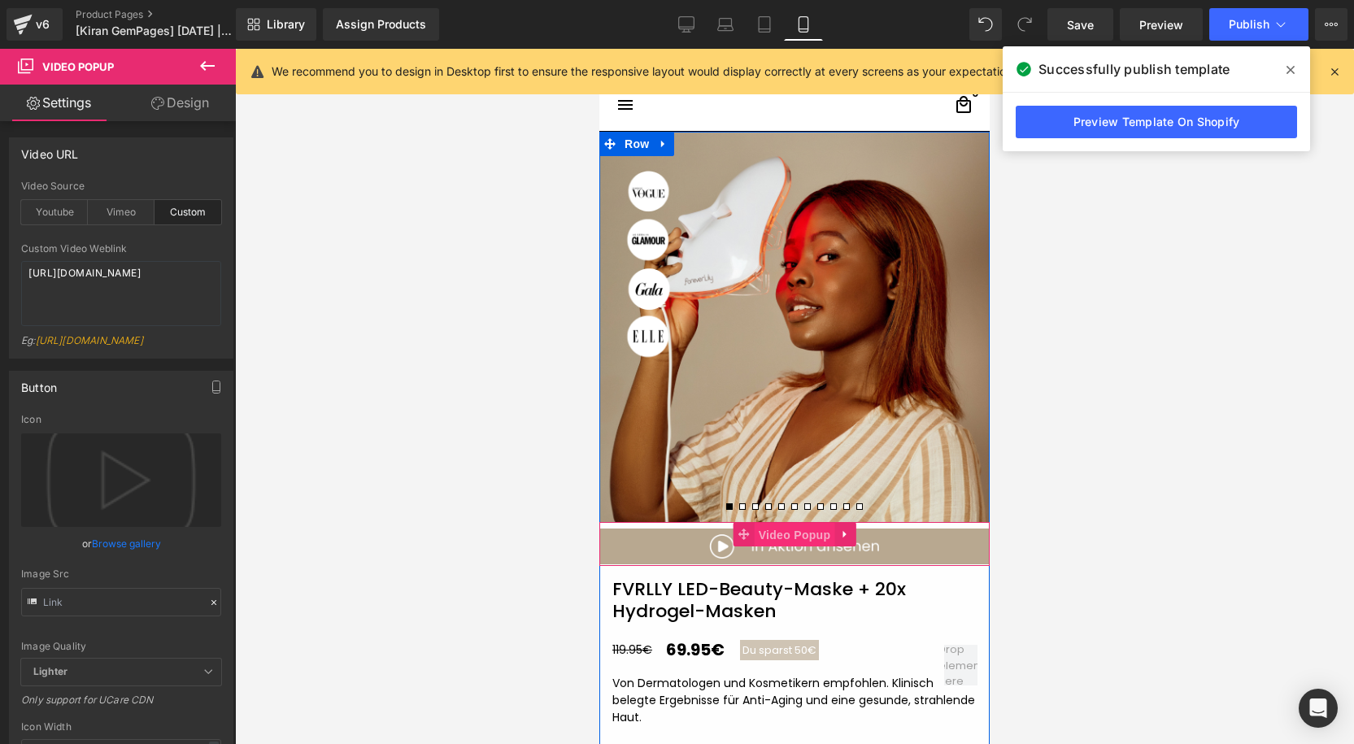
click at [785, 534] on span "Video Popup" at bounding box center [795, 535] width 80 height 24
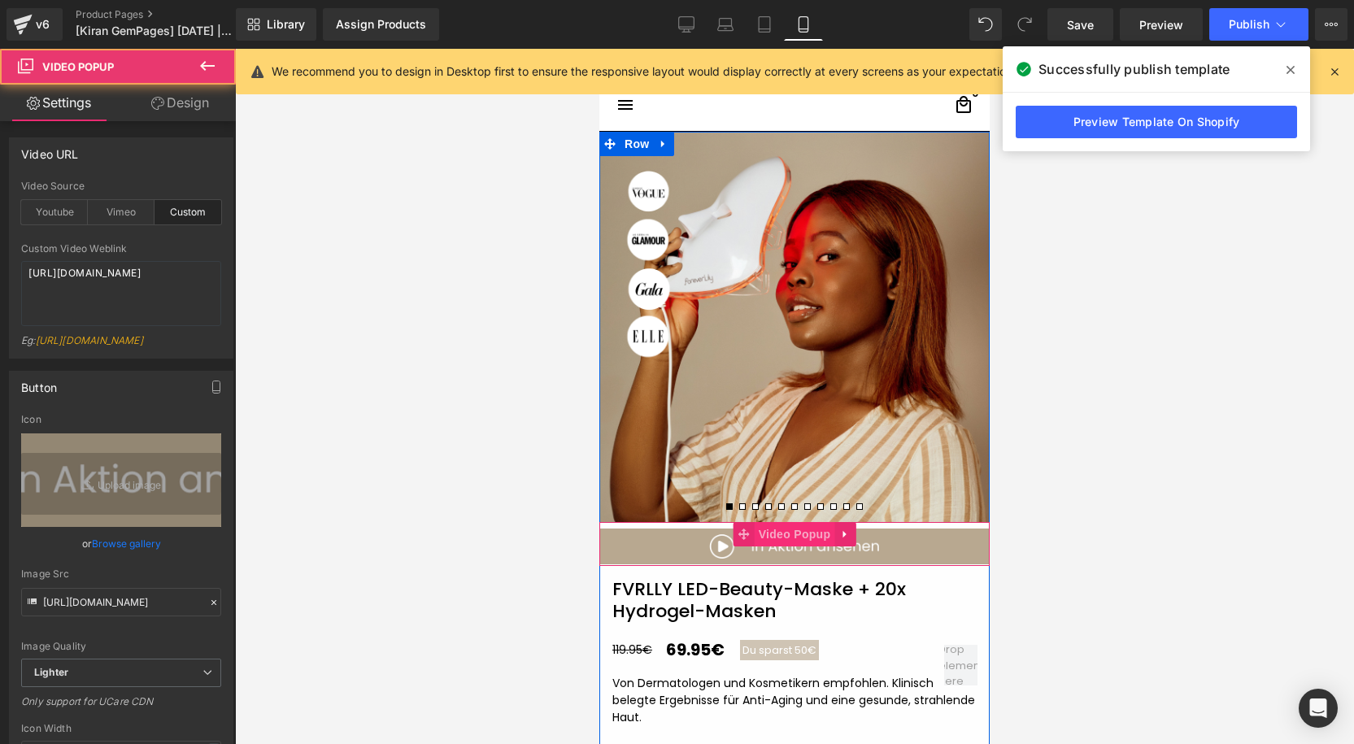
scroll to position [10, 0]
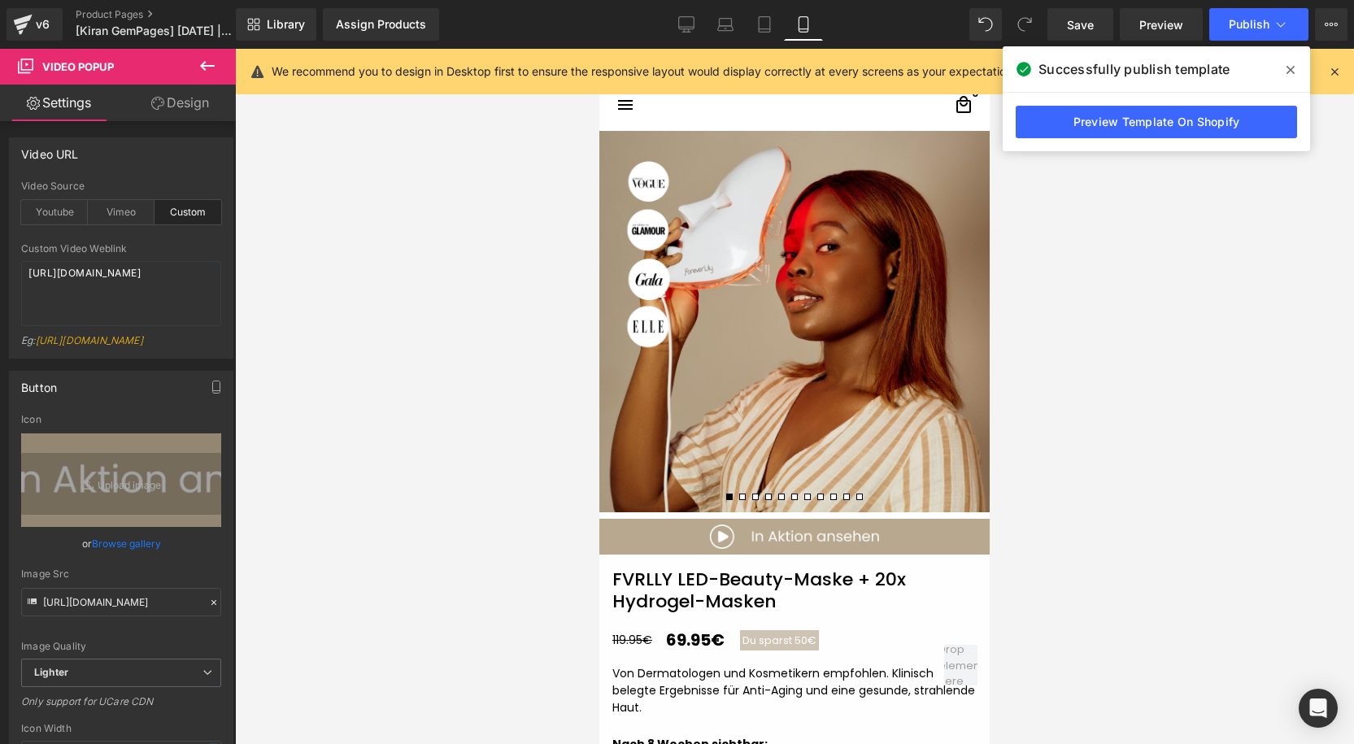
drag, startPoint x: 1286, startPoint y: 71, endPoint x: 1317, endPoint y: 70, distance: 31.7
click at [1292, 71] on span at bounding box center [1290, 70] width 26 height 26
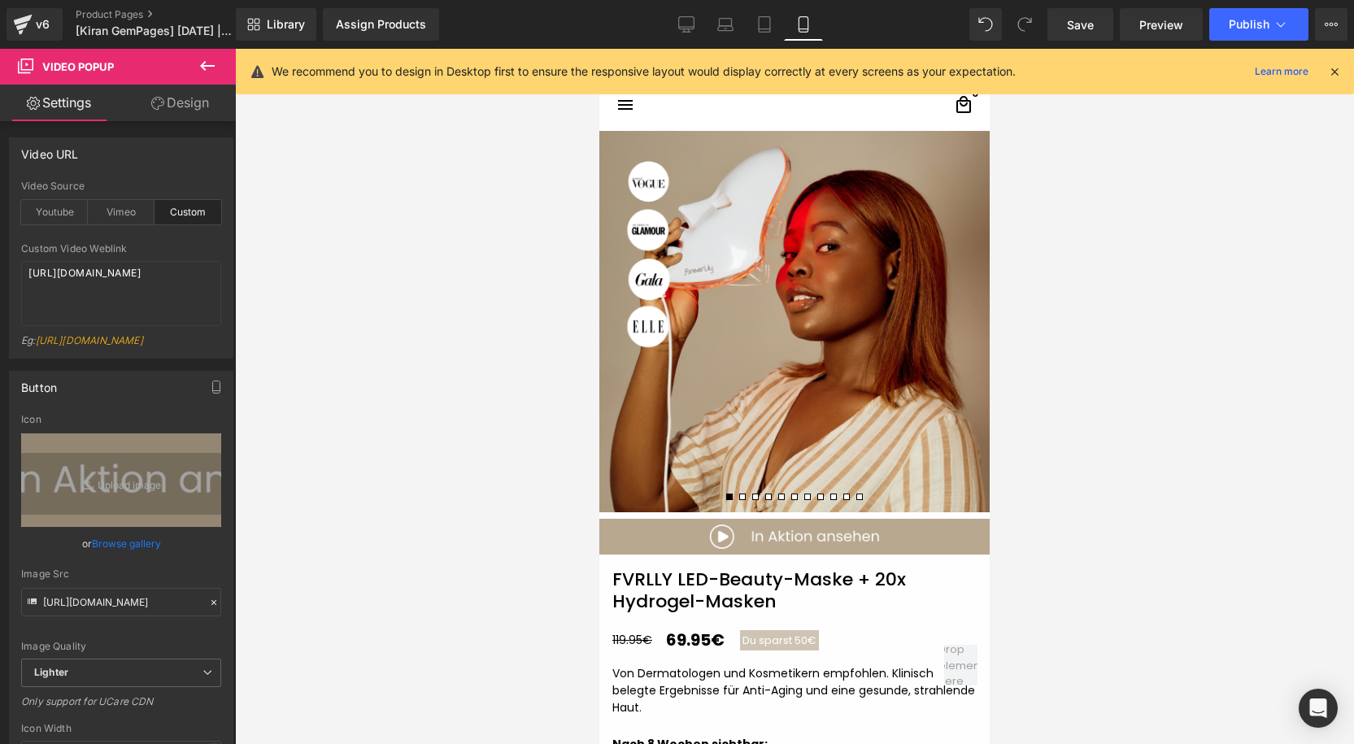
click at [1329, 70] on icon at bounding box center [1334, 71] width 15 height 15
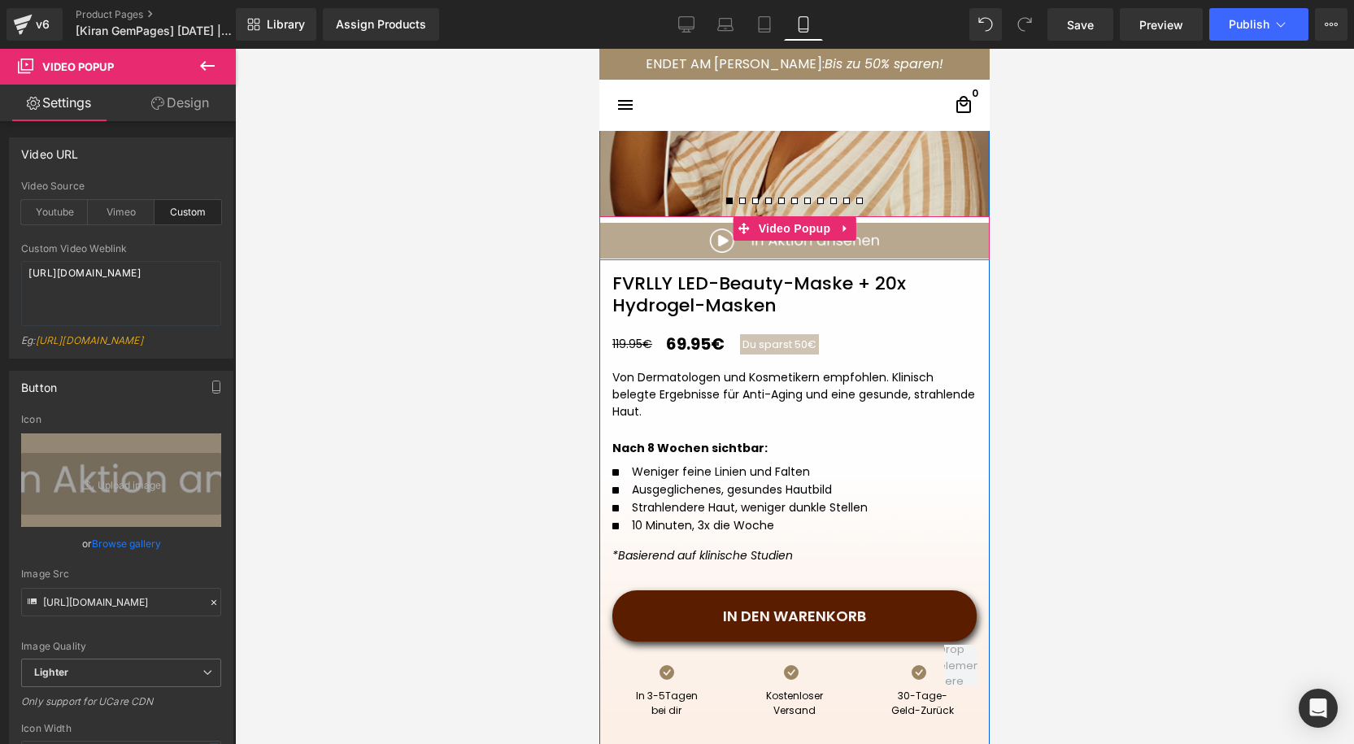
scroll to position [311, 0]
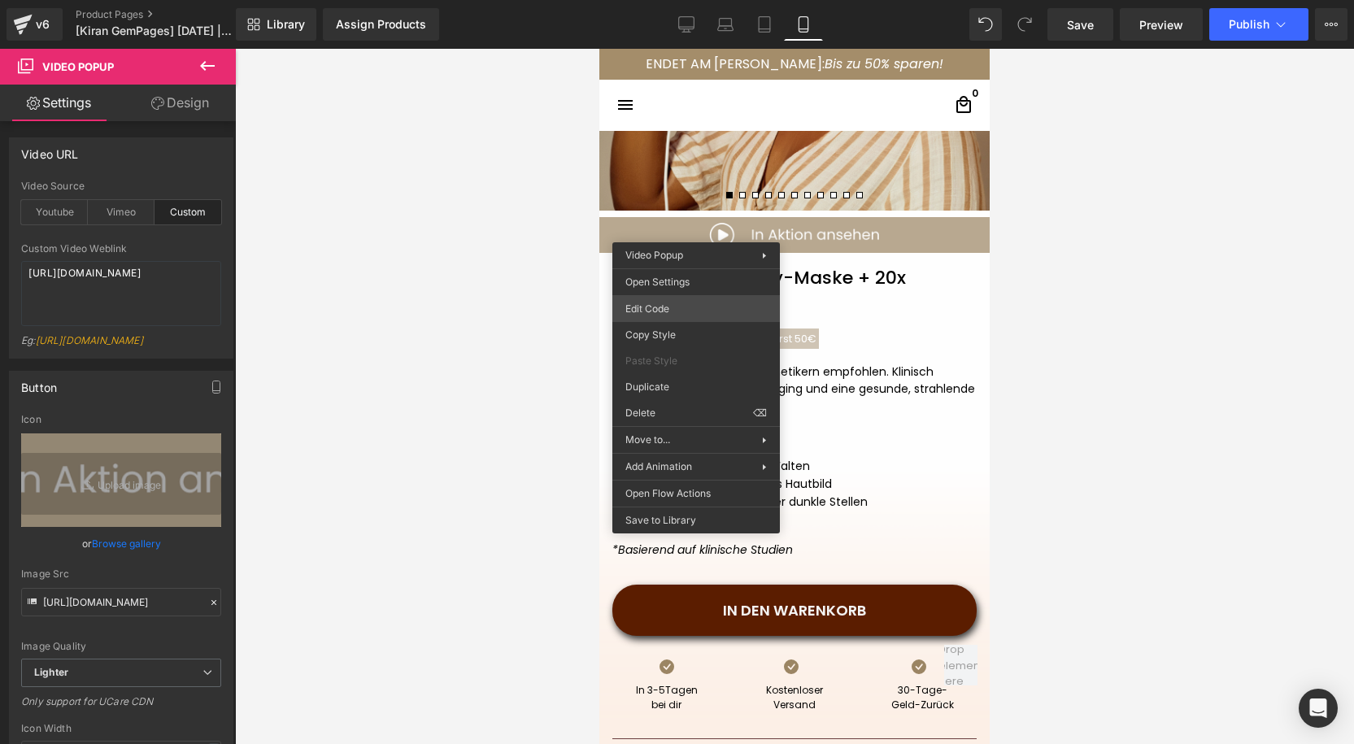
click at [659, 0] on div "Video Popup You are previewing how the will restyle your page. You can not edit…" at bounding box center [677, 0] width 1354 height 0
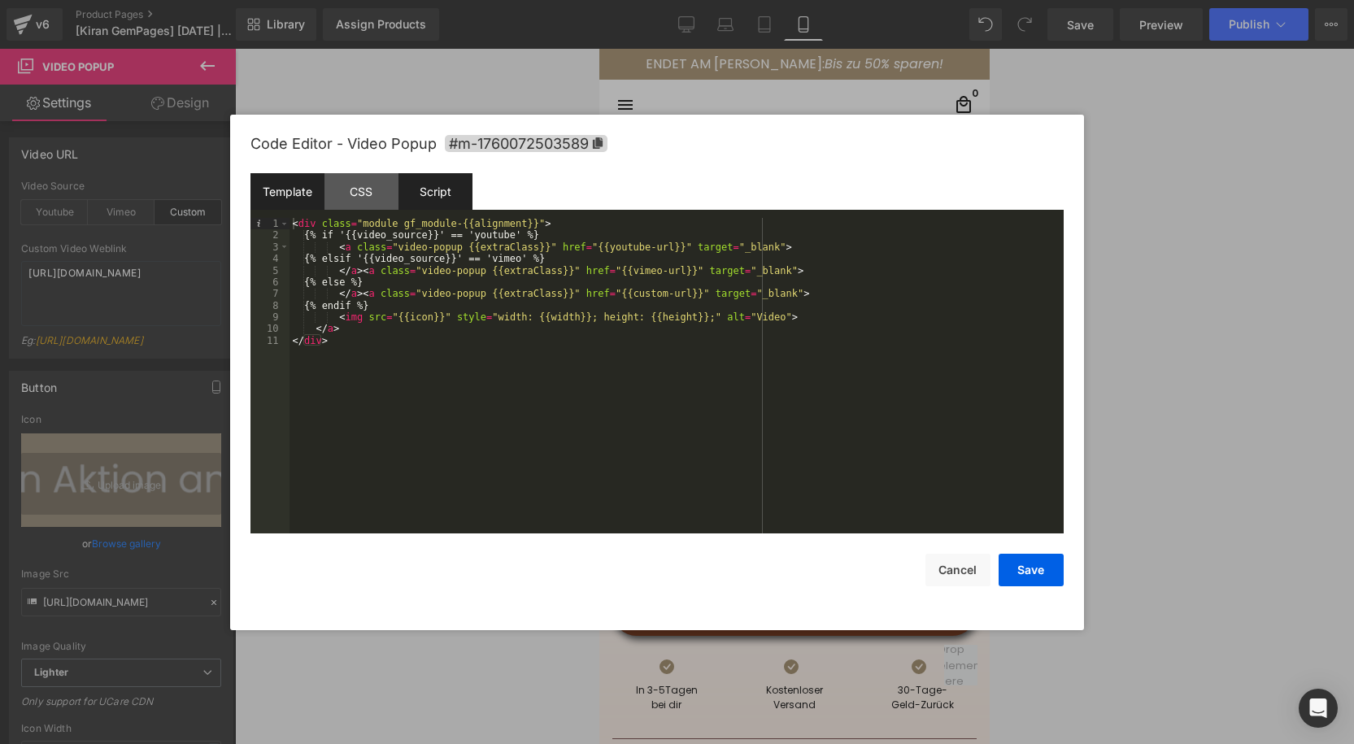
click at [432, 195] on div "Script" at bounding box center [435, 191] width 74 height 37
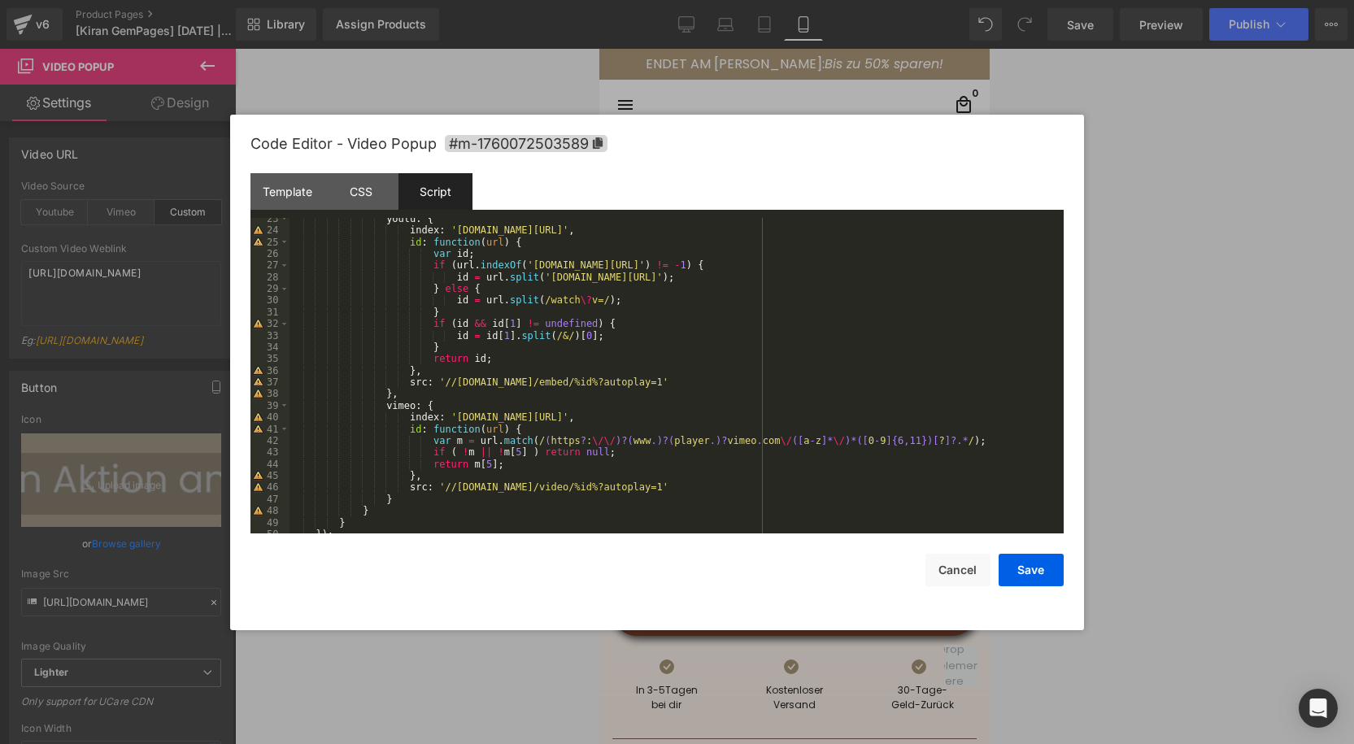
scroll to position [281, 0]
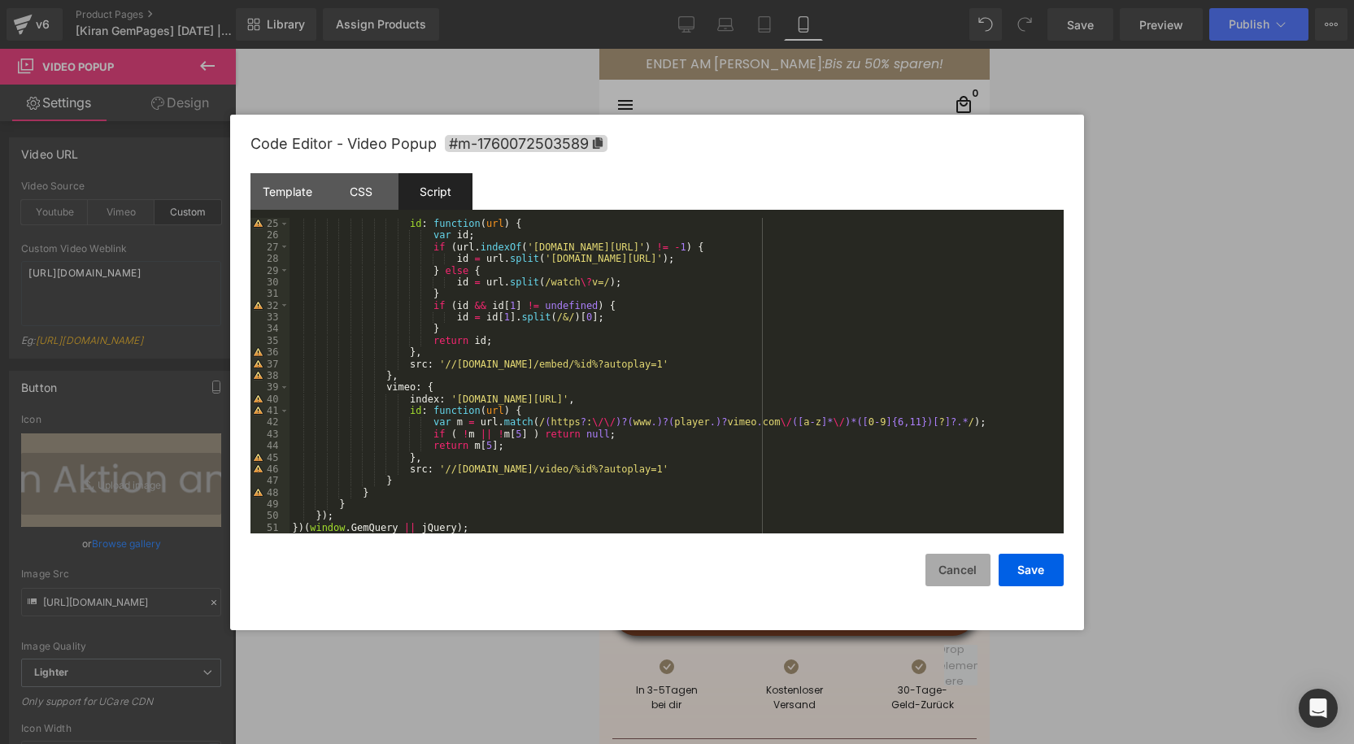
drag, startPoint x: 968, startPoint y: 564, endPoint x: 960, endPoint y: 553, distance: 14.0
click at [968, 563] on button "Cancel" at bounding box center [957, 570] width 65 height 33
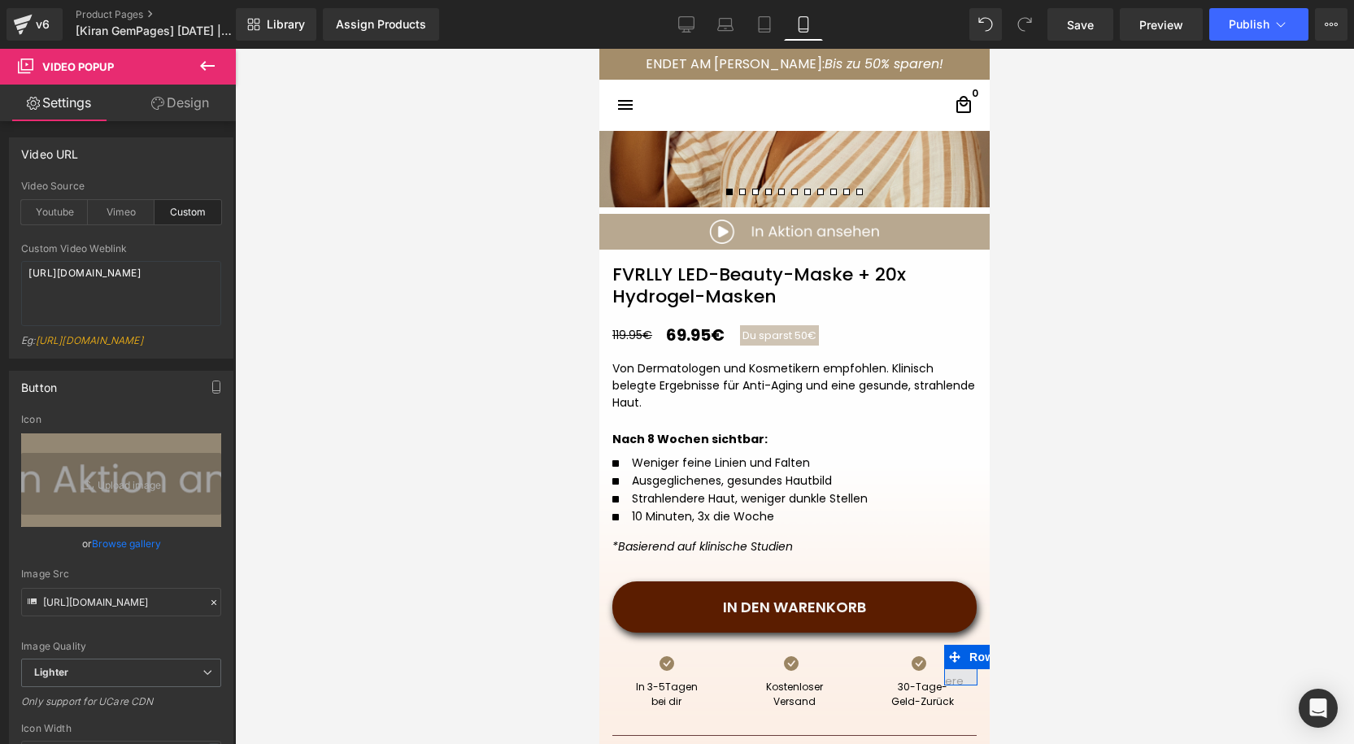
click at [967, 672] on span at bounding box center [961, 665] width 56 height 56
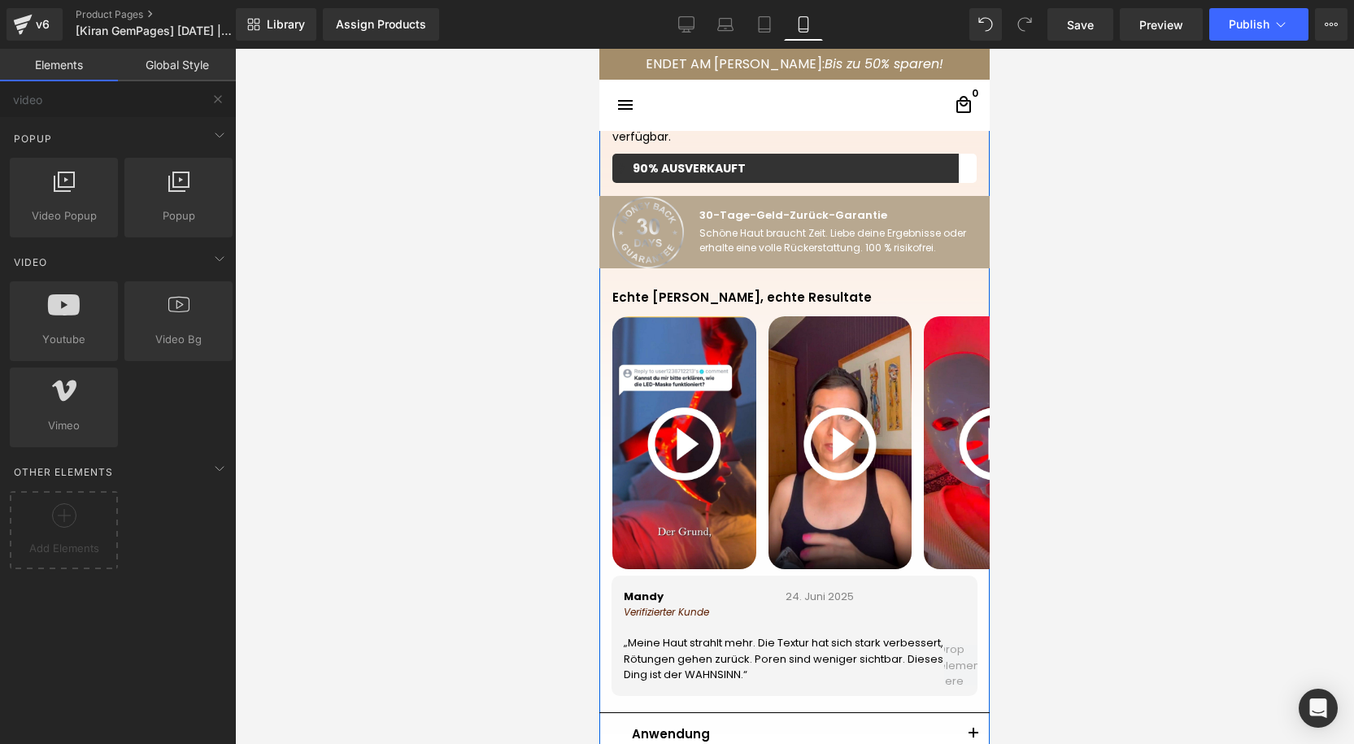
scroll to position [986, 0]
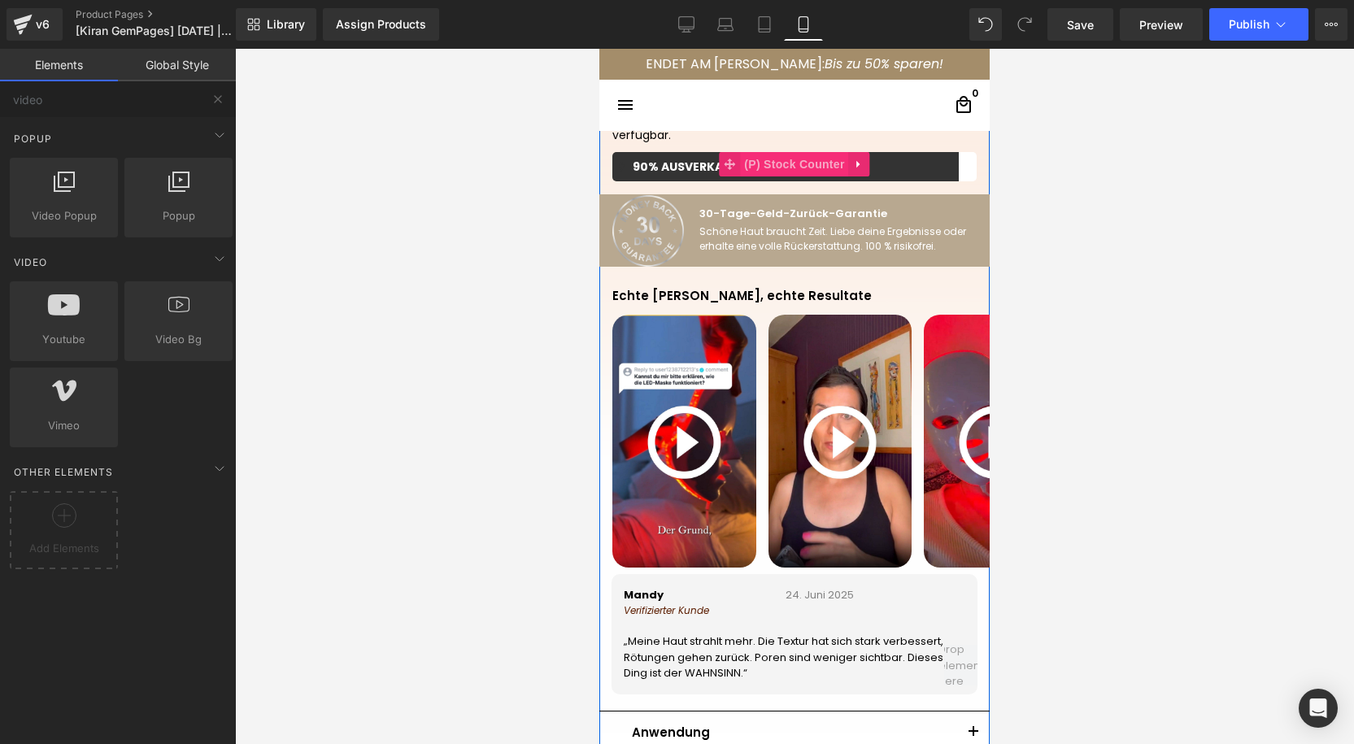
click at [789, 169] on span "(P) Stock Counter" at bounding box center [794, 164] width 108 height 24
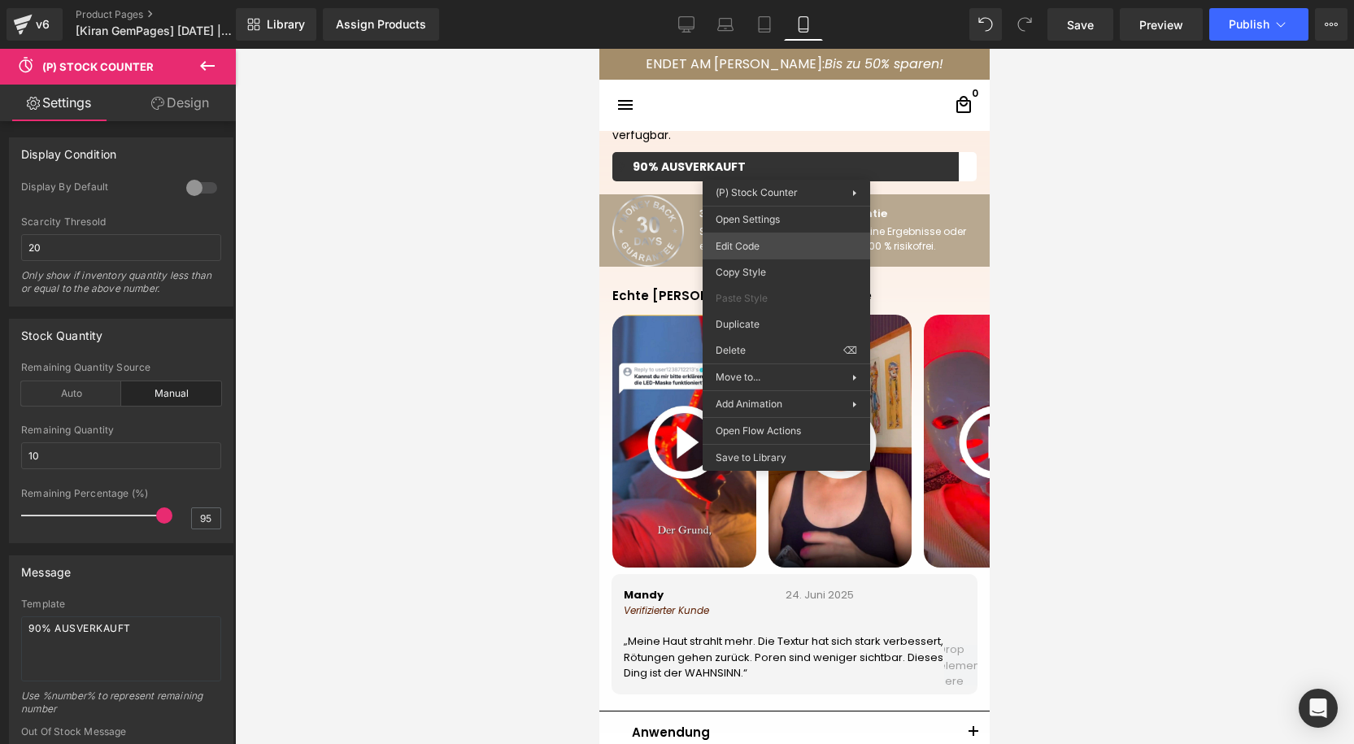
click at [745, 0] on div "(P) Stock Counter You are previewing how the will restyle your page. You can no…" at bounding box center [677, 0] width 1354 height 0
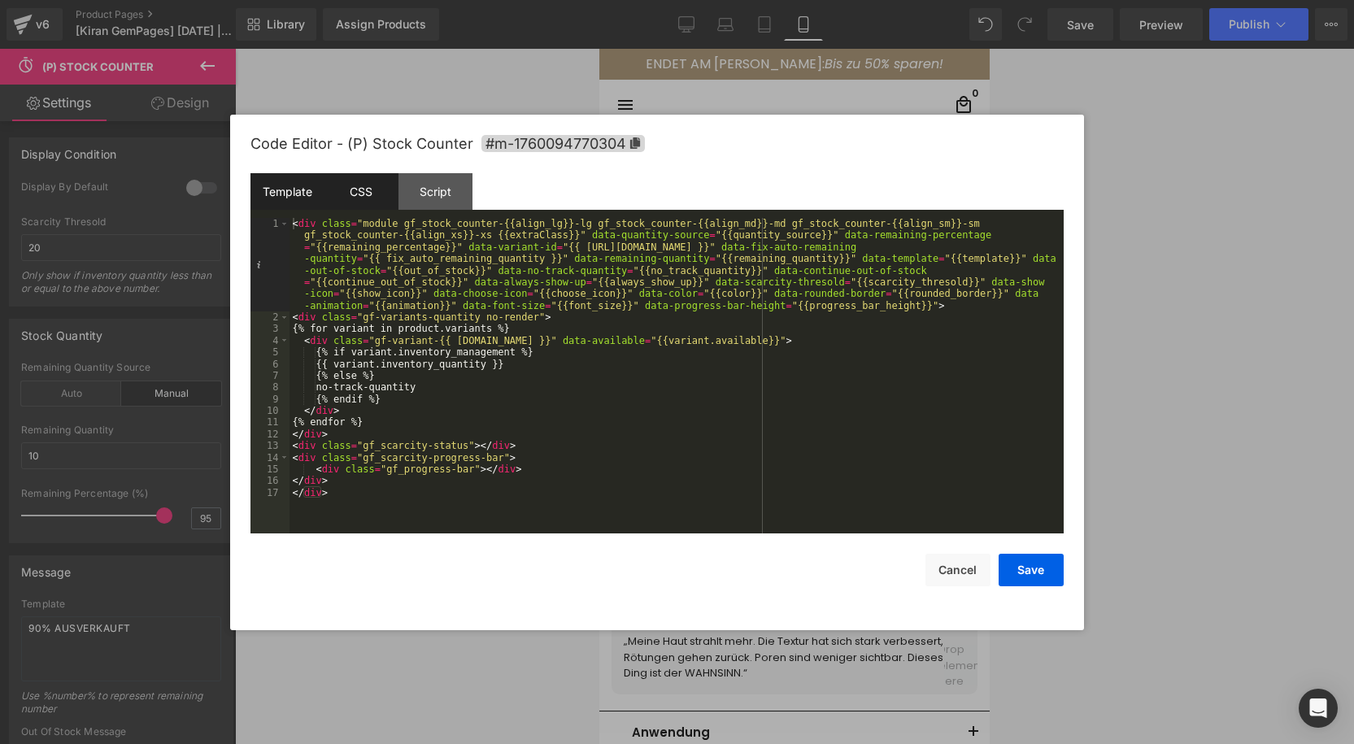
click at [380, 191] on div "CSS" at bounding box center [361, 191] width 74 height 37
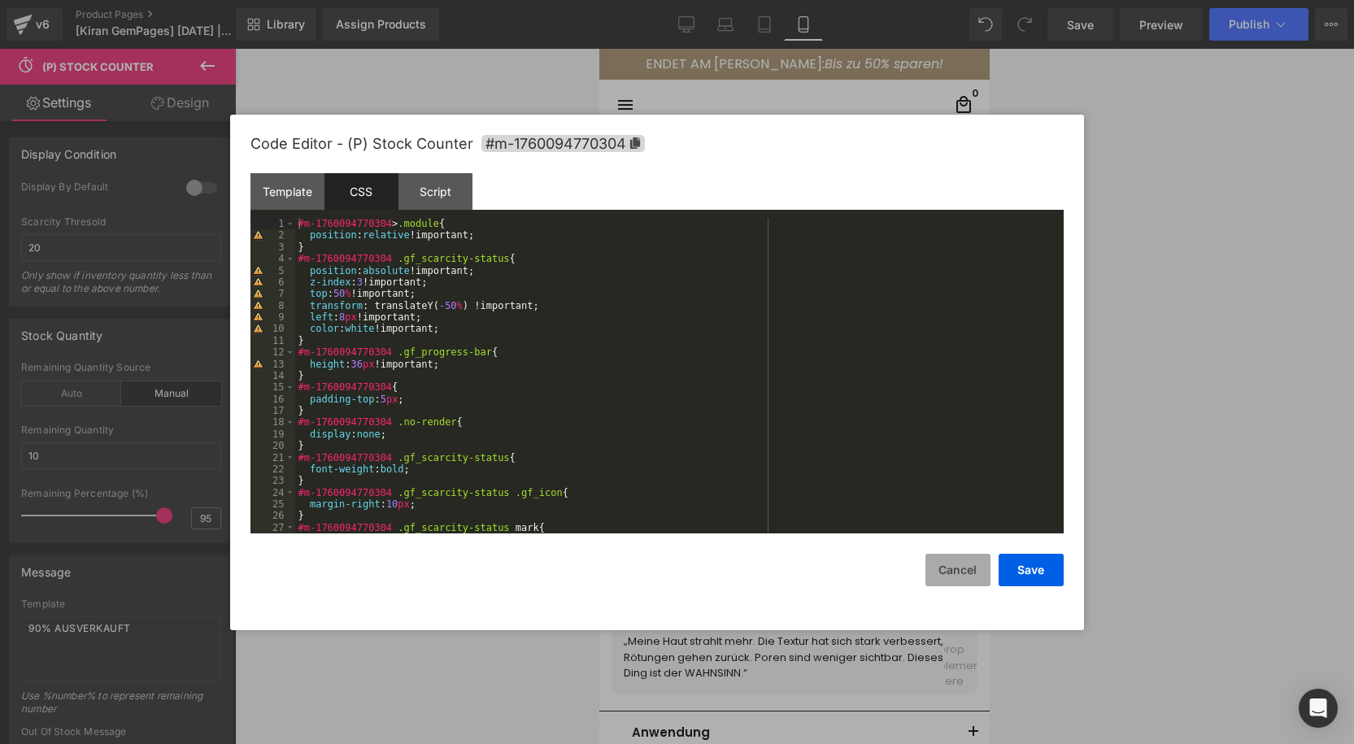
drag, startPoint x: 962, startPoint y: 571, endPoint x: 952, endPoint y: 546, distance: 26.3
click at [962, 571] on button "Cancel" at bounding box center [957, 570] width 65 height 33
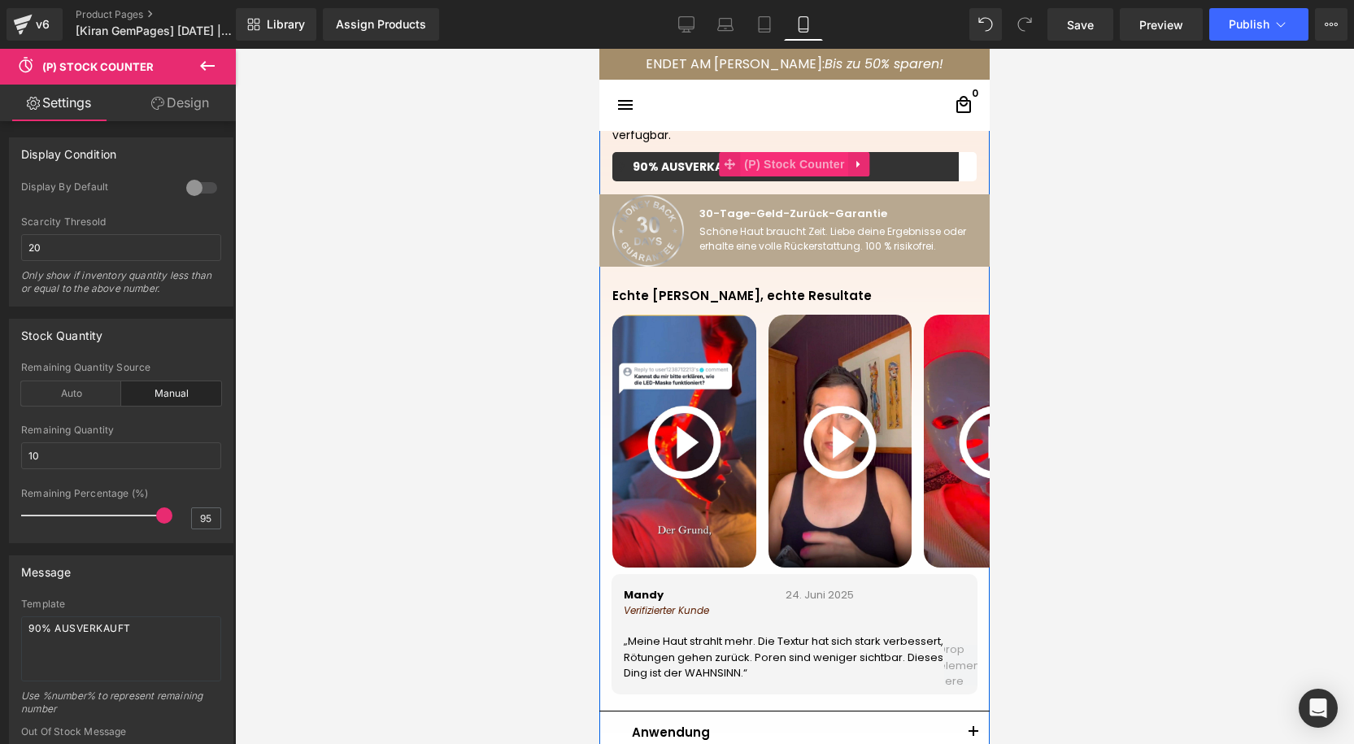
click at [780, 167] on span "(P) Stock Counter" at bounding box center [794, 164] width 108 height 24
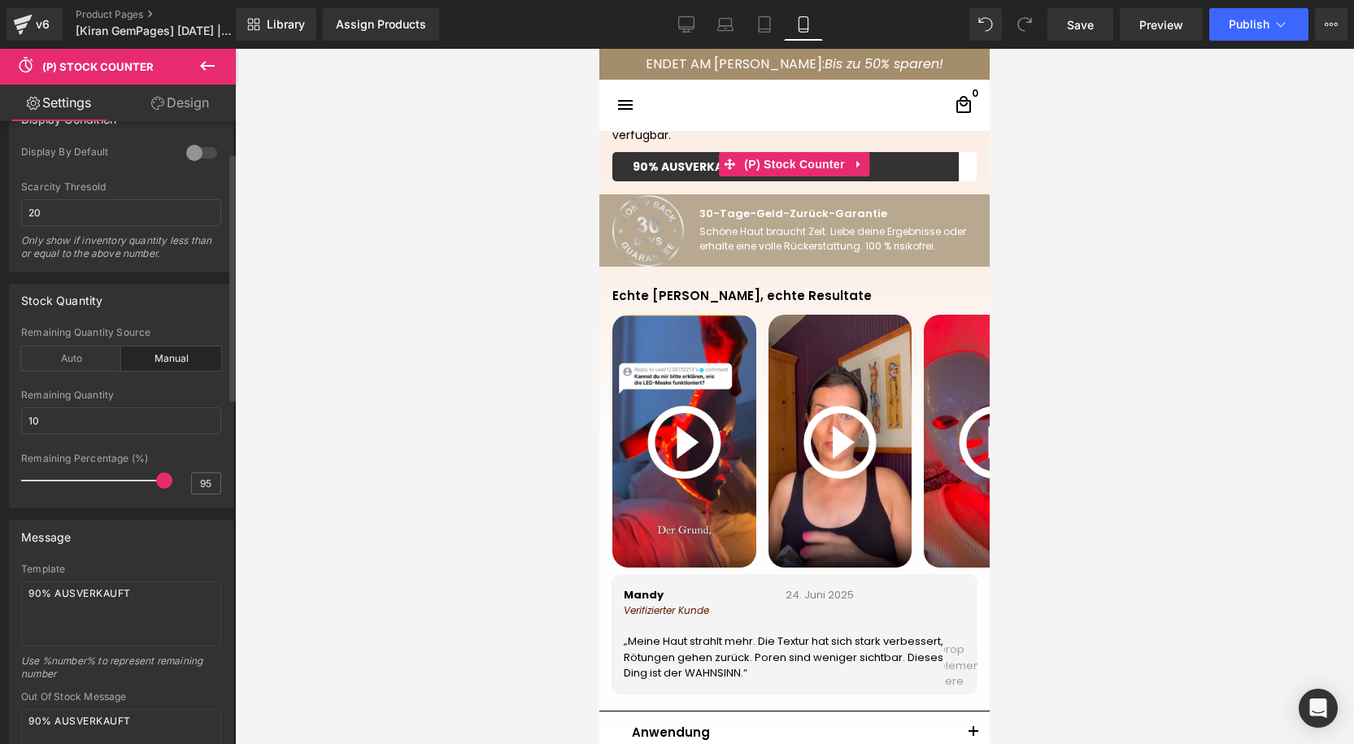
scroll to position [0, 0]
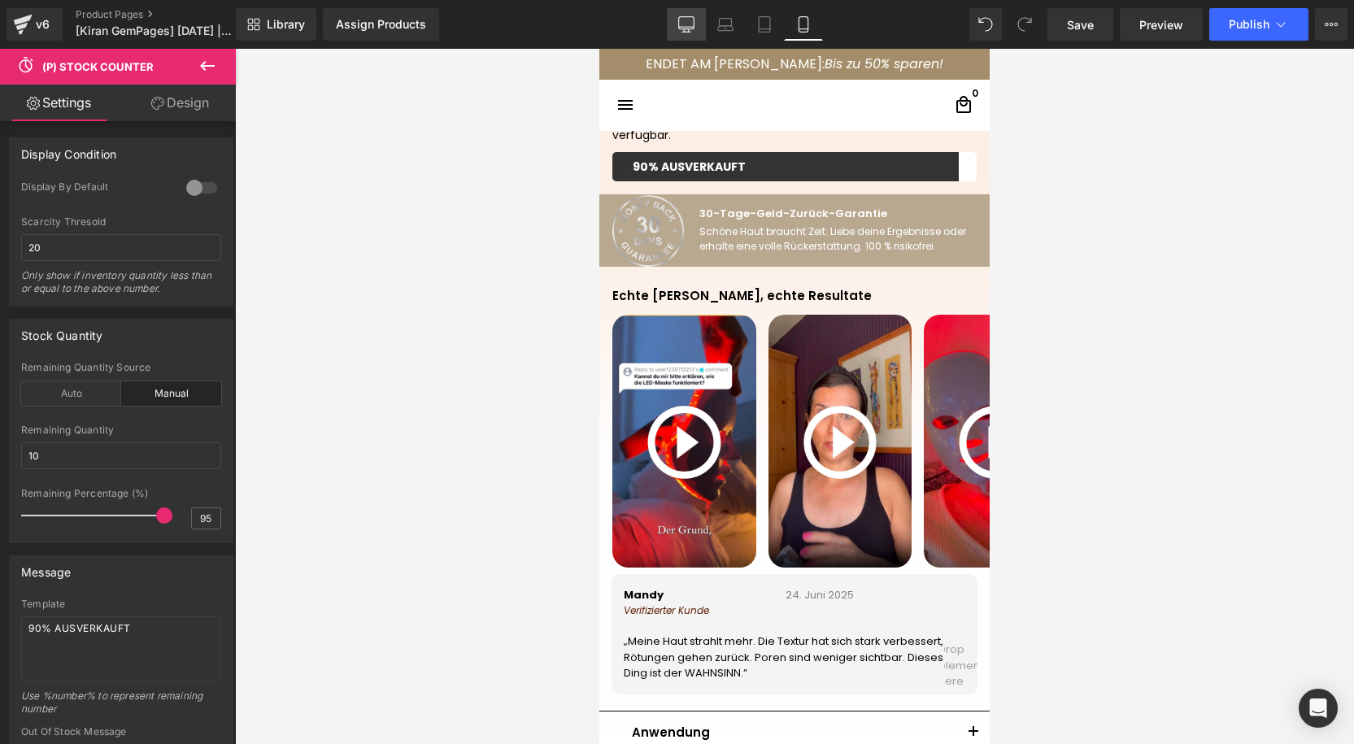
click at [685, 16] on icon at bounding box center [686, 24] width 16 height 16
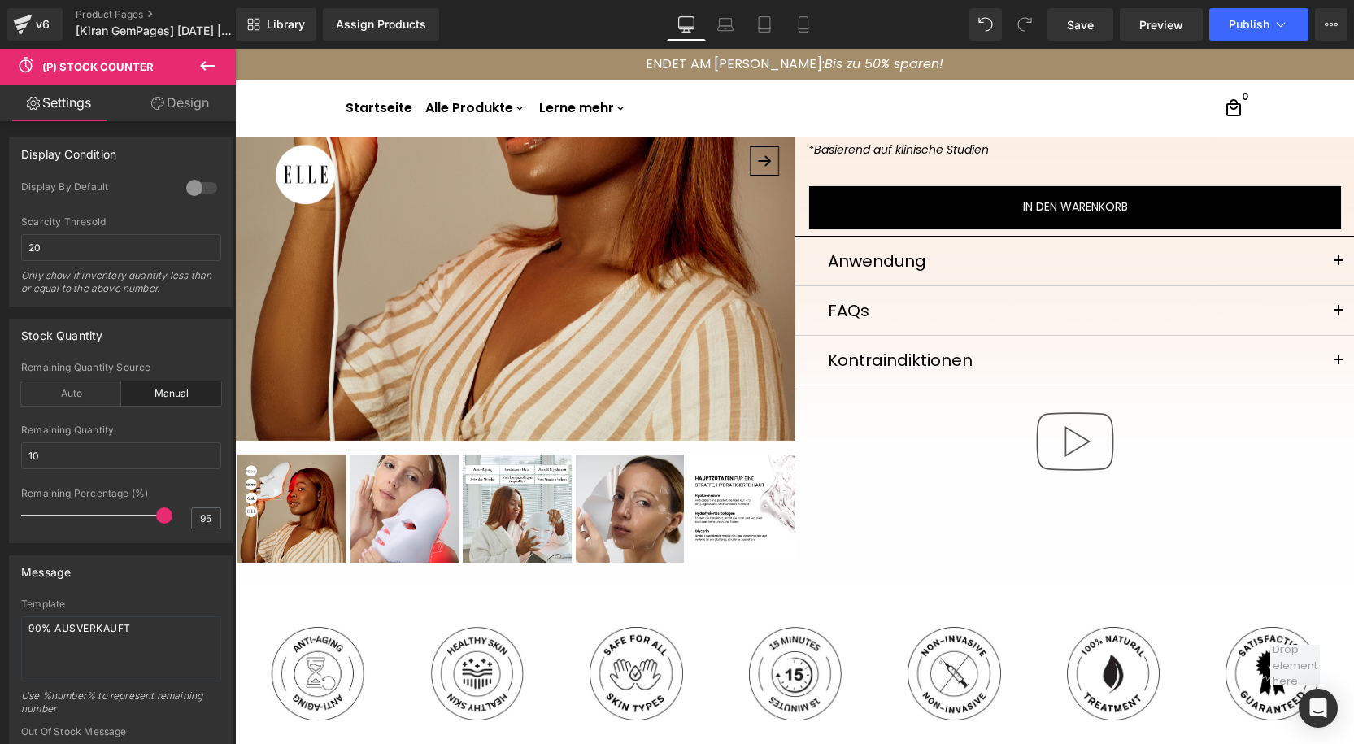
scroll to position [224, 0]
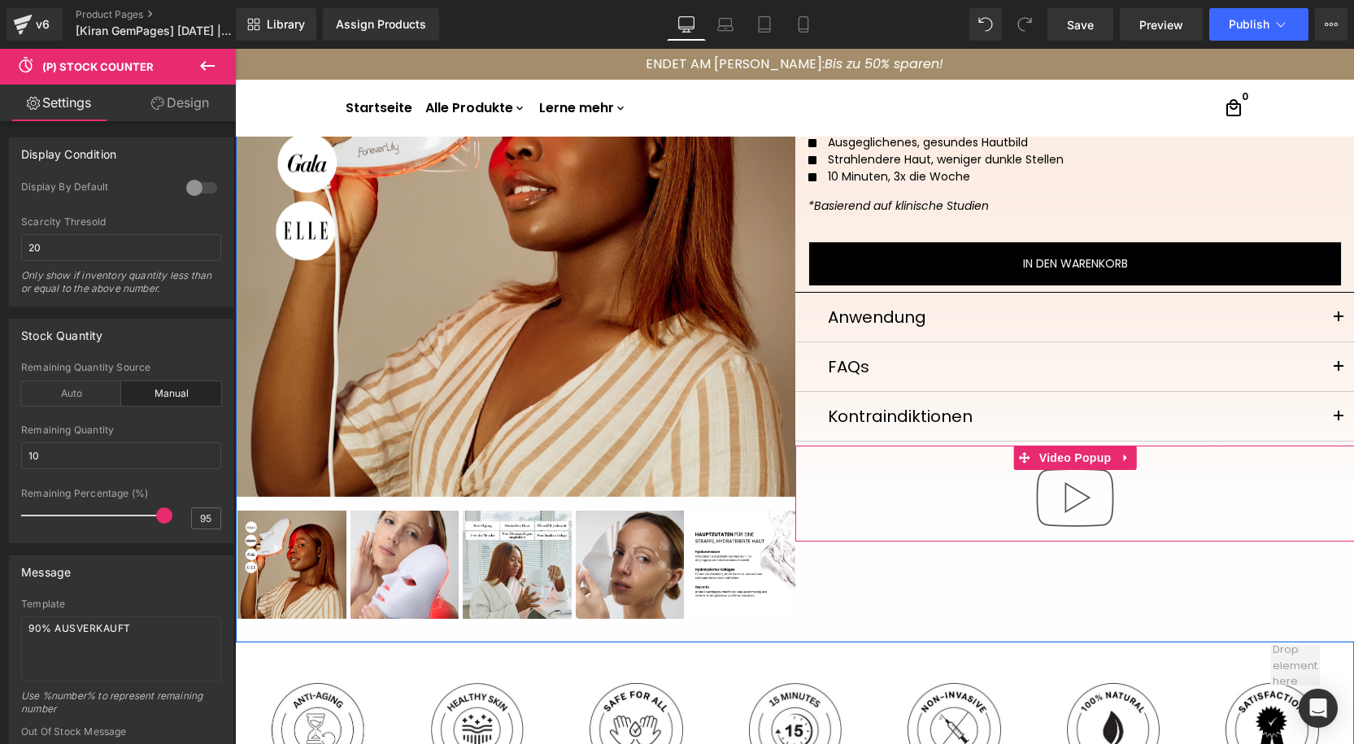
click at [1061, 494] on img at bounding box center [1075, 498] width 104 height 104
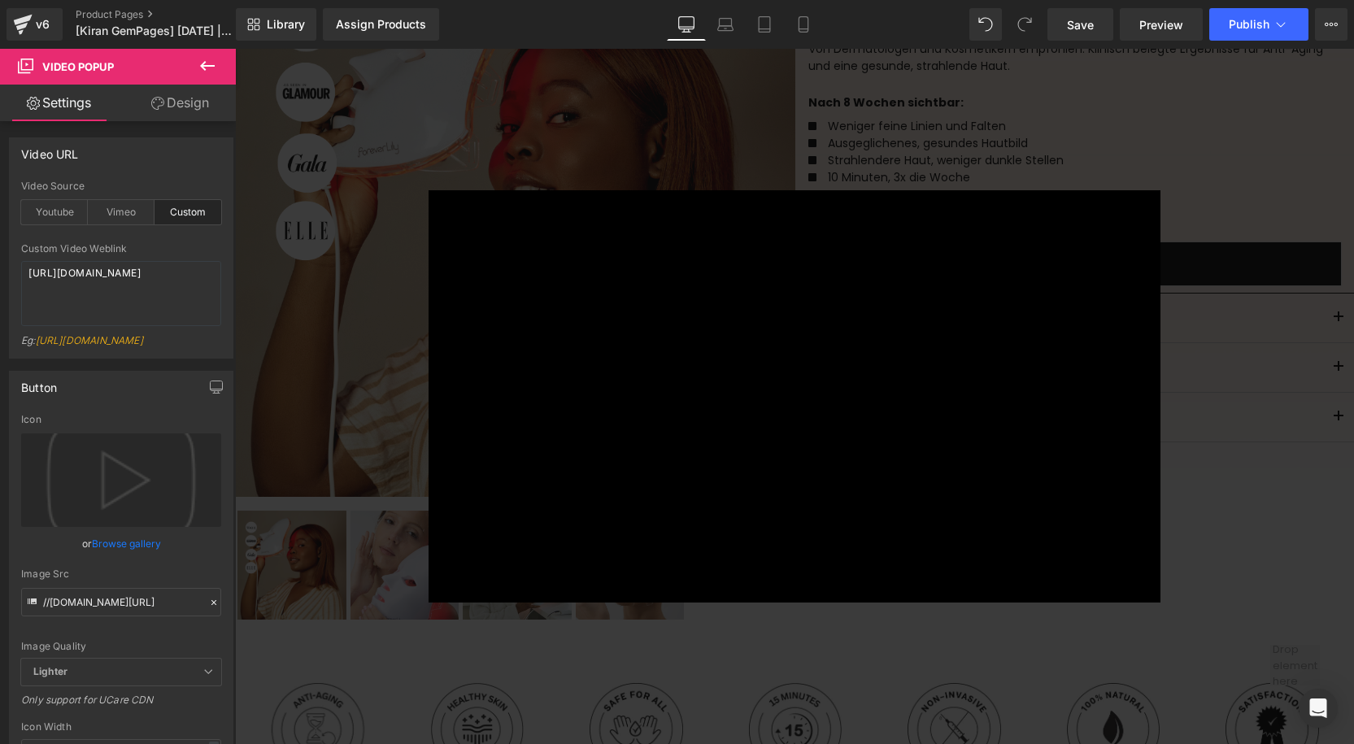
click at [329, 296] on div "× Loading..." at bounding box center [794, 396] width 1119 height 695
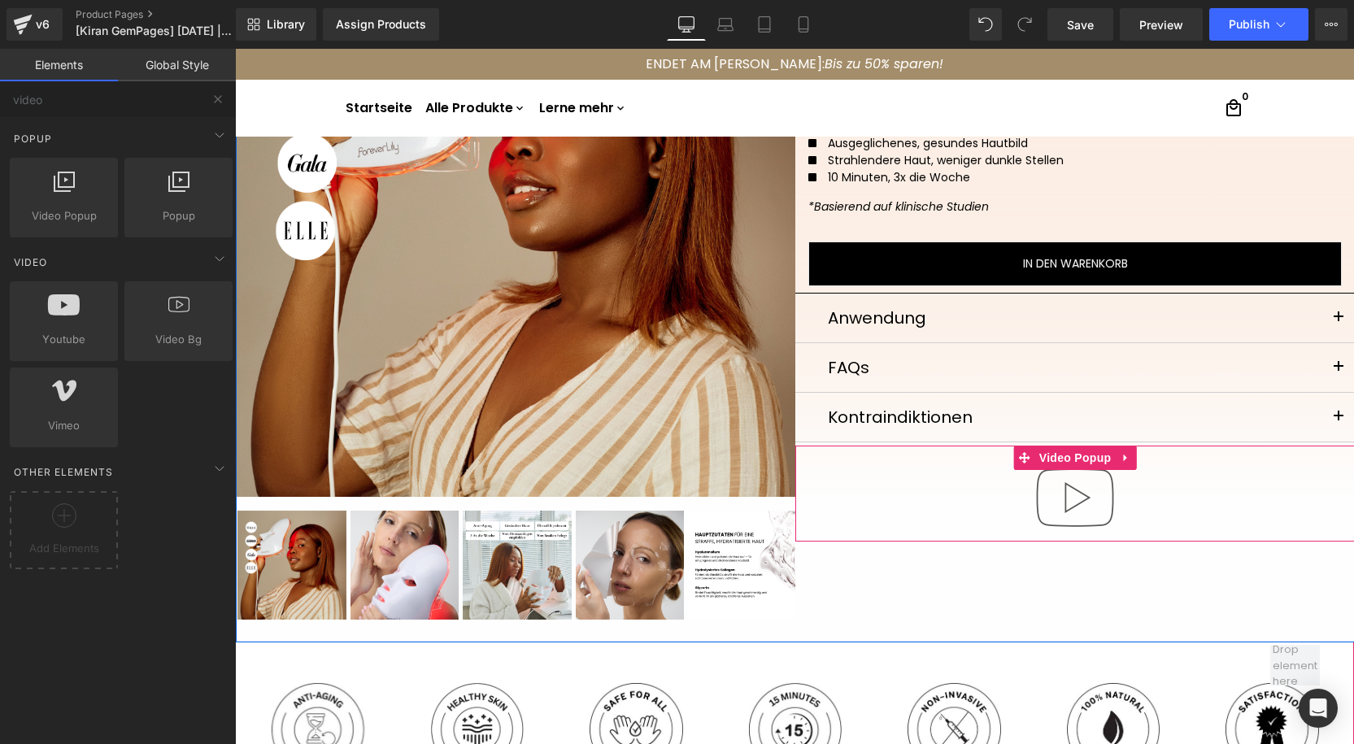
click at [1067, 511] on img at bounding box center [1075, 498] width 104 height 104
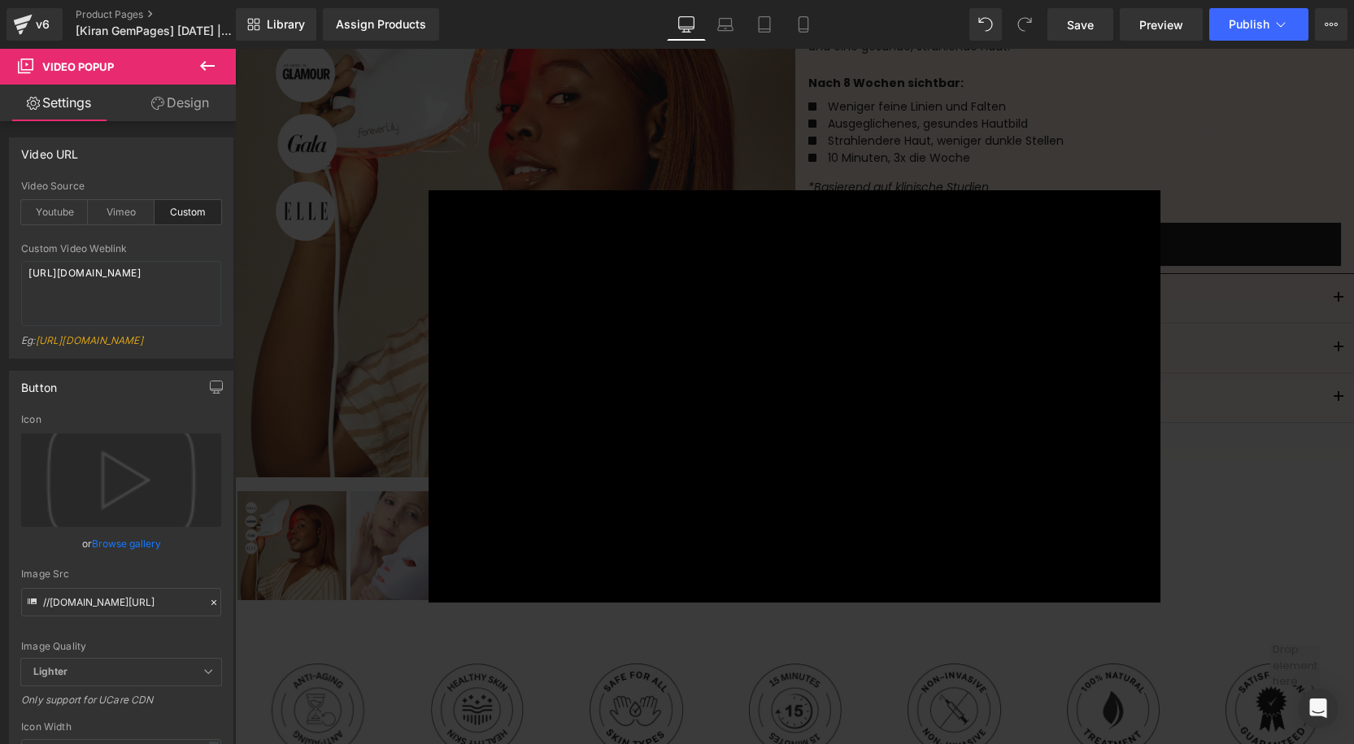
scroll to position [252, 0]
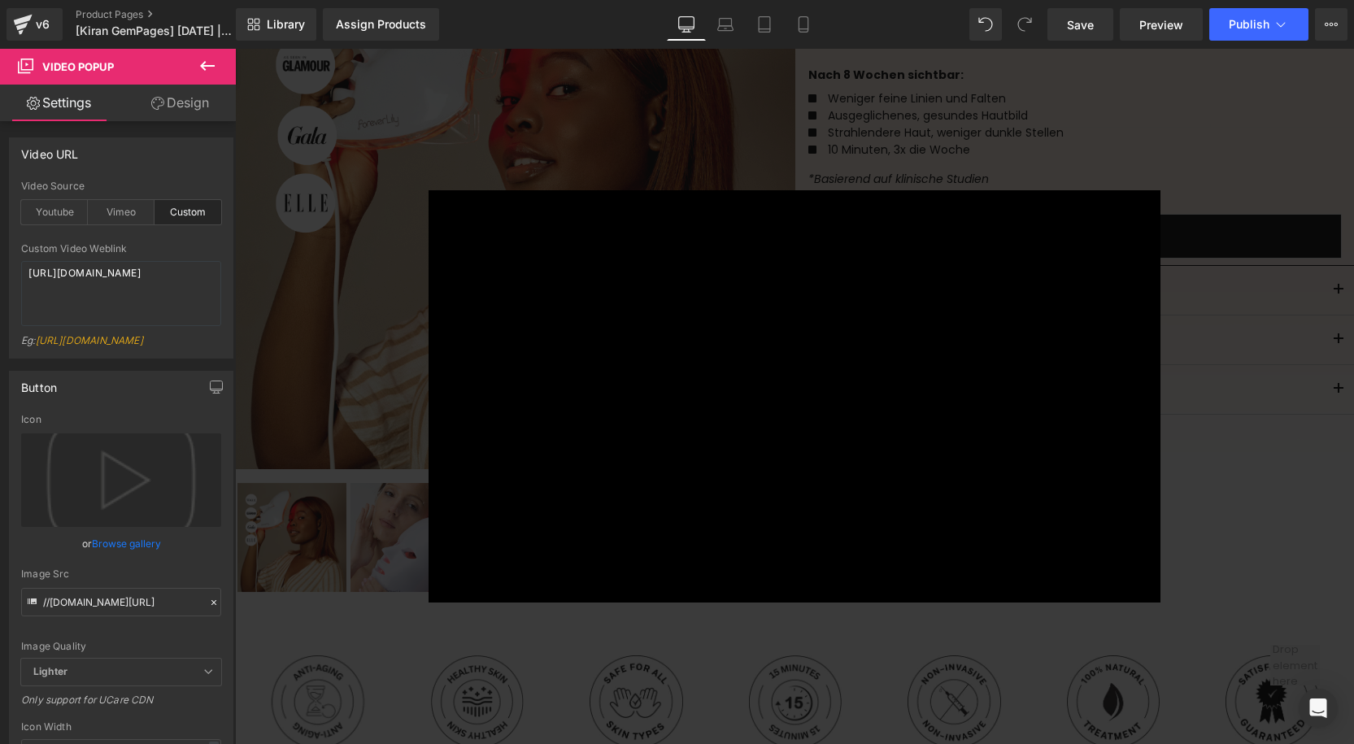
click at [1293, 302] on div "× Loading..." at bounding box center [794, 396] width 1119 height 695
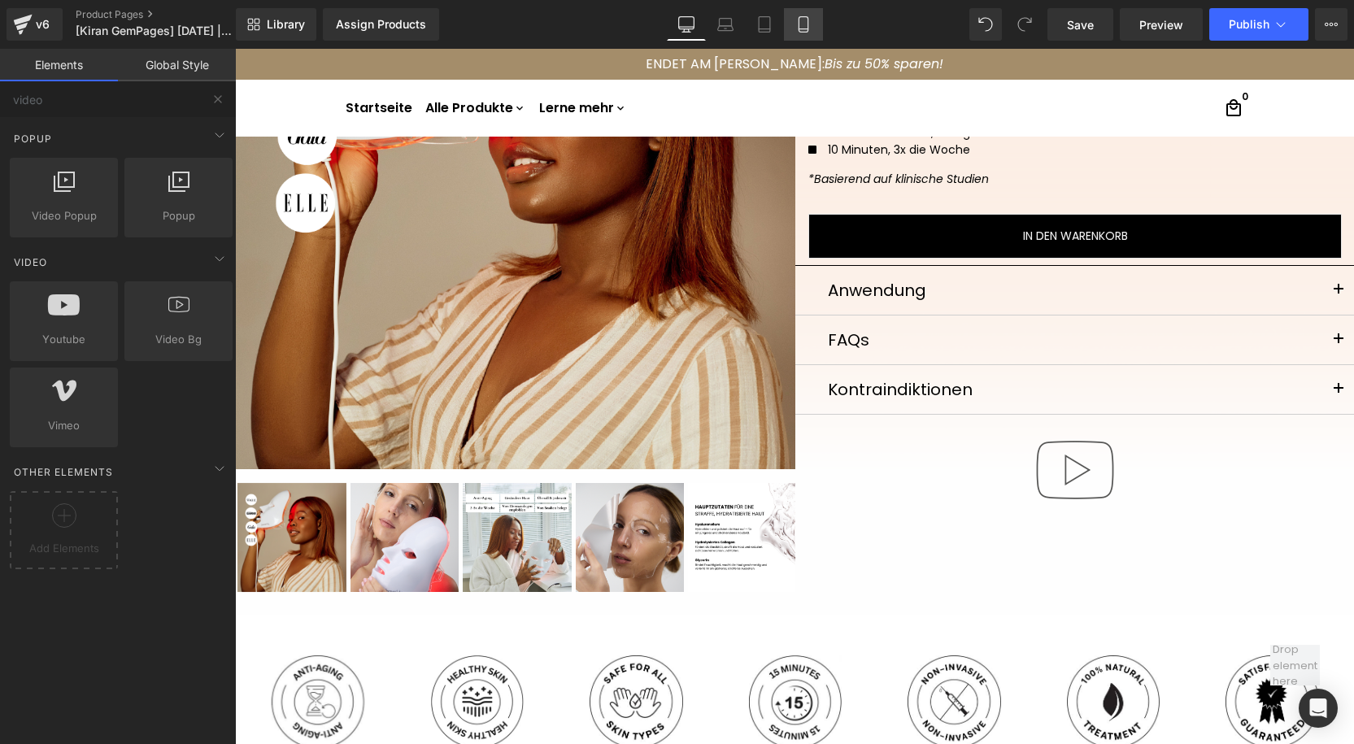
click at [790, 24] on link "Mobile" at bounding box center [803, 24] width 39 height 33
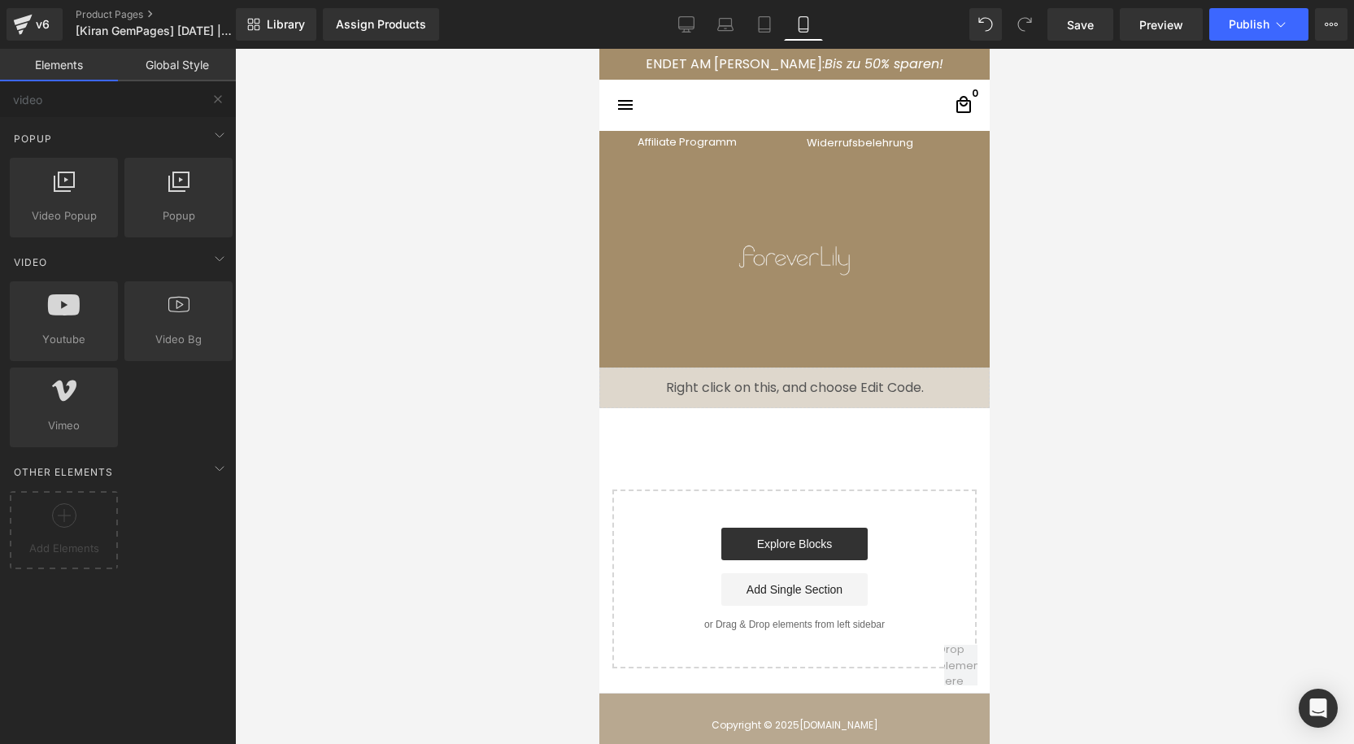
scroll to position [6911, 0]
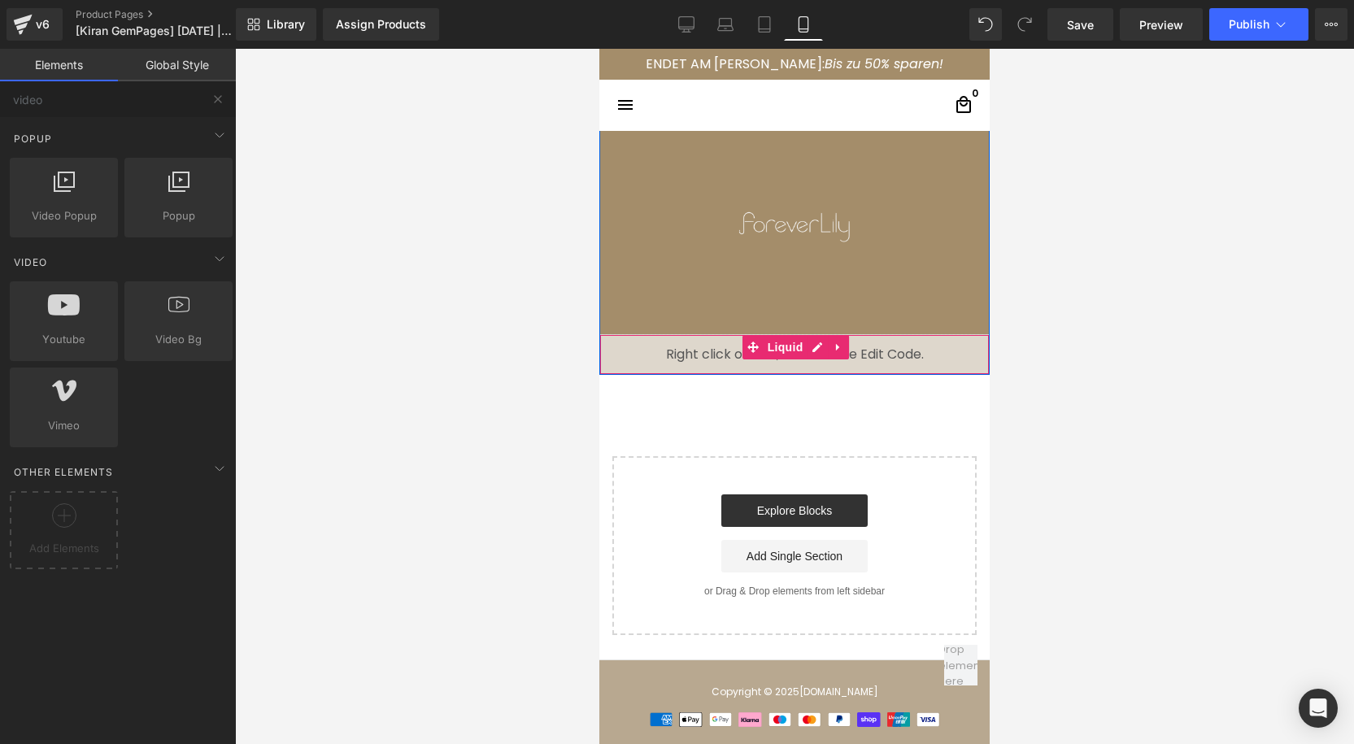
click at [743, 357] on div "Liquid" at bounding box center [794, 354] width 390 height 41
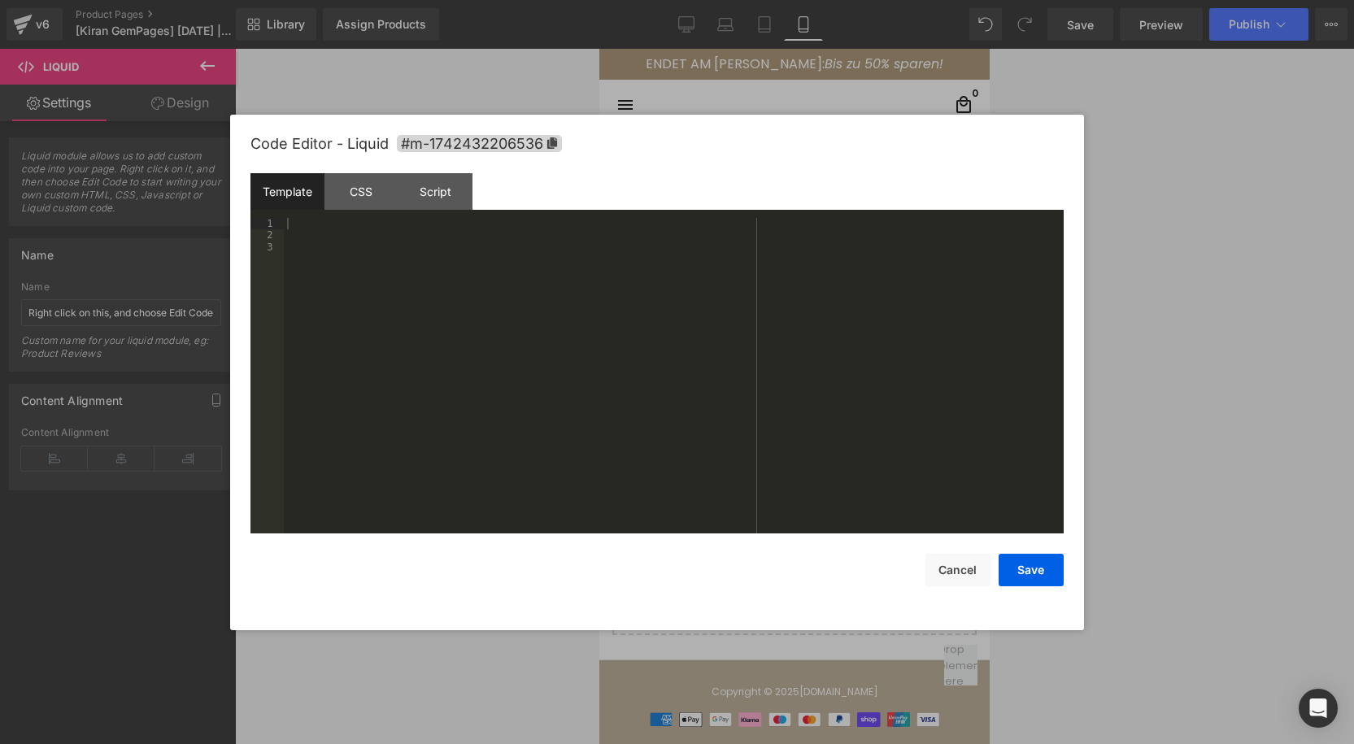
click at [744, 0] on div "(P) Stock Counter You are previewing how the will restyle your page. You can no…" at bounding box center [677, 0] width 1354 height 0
drag, startPoint x: 364, startPoint y: 191, endPoint x: 443, endPoint y: 195, distance: 79.0
click at [377, 193] on div "CSS" at bounding box center [361, 191] width 74 height 37
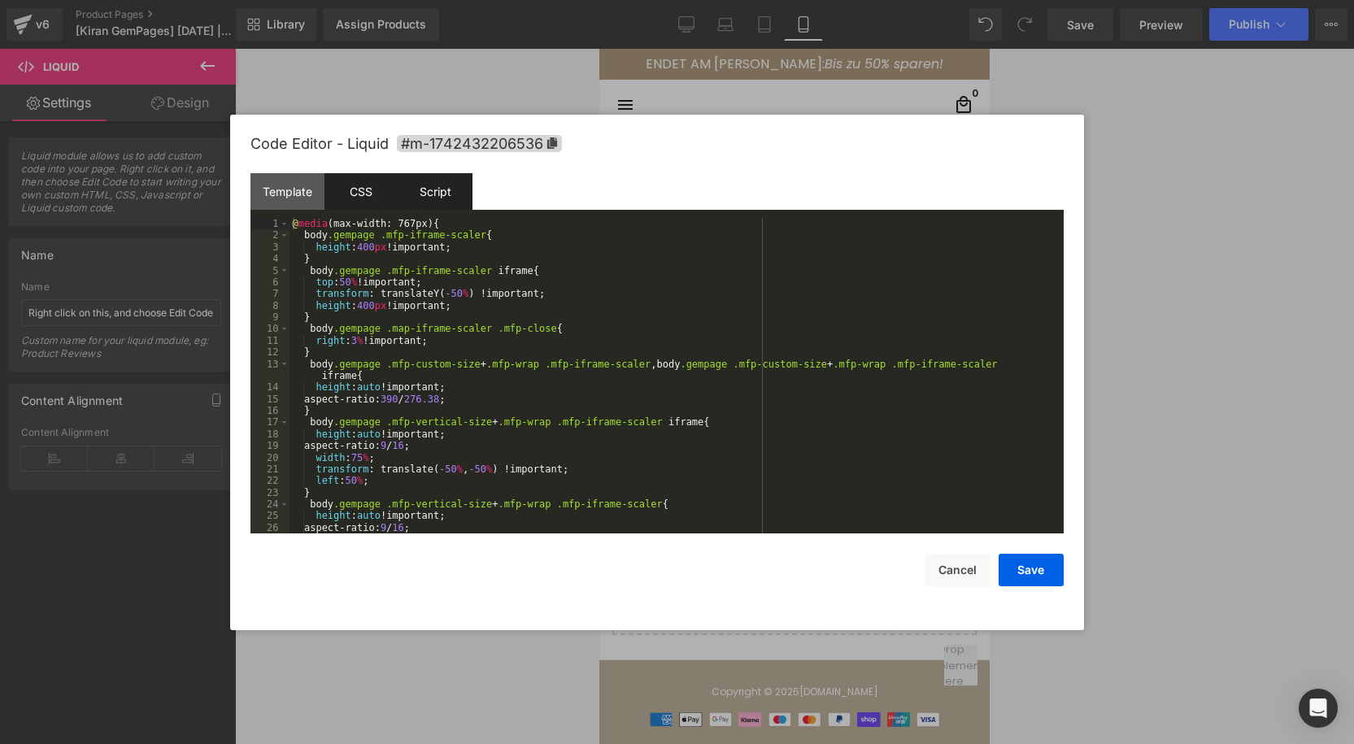
click at [451, 194] on div "Script" at bounding box center [435, 191] width 74 height 37
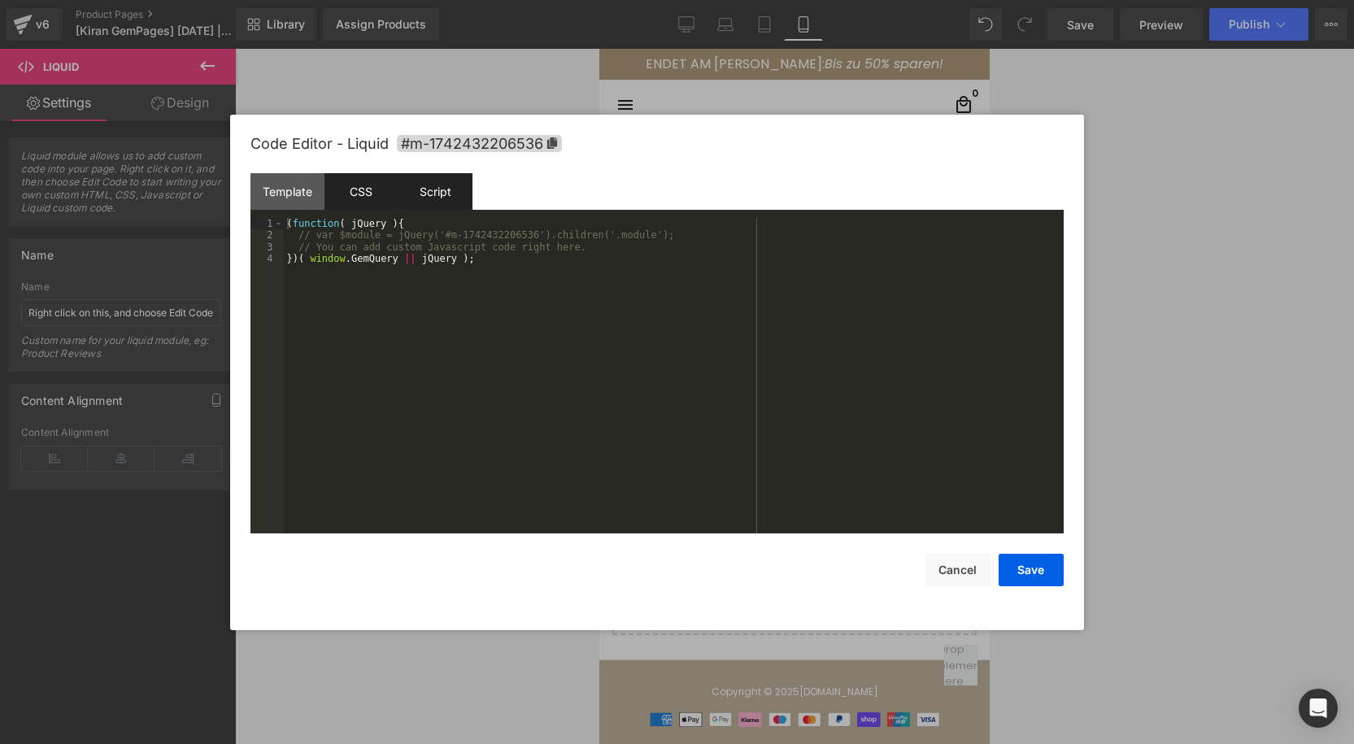
click at [359, 196] on div "CSS" at bounding box center [361, 191] width 74 height 37
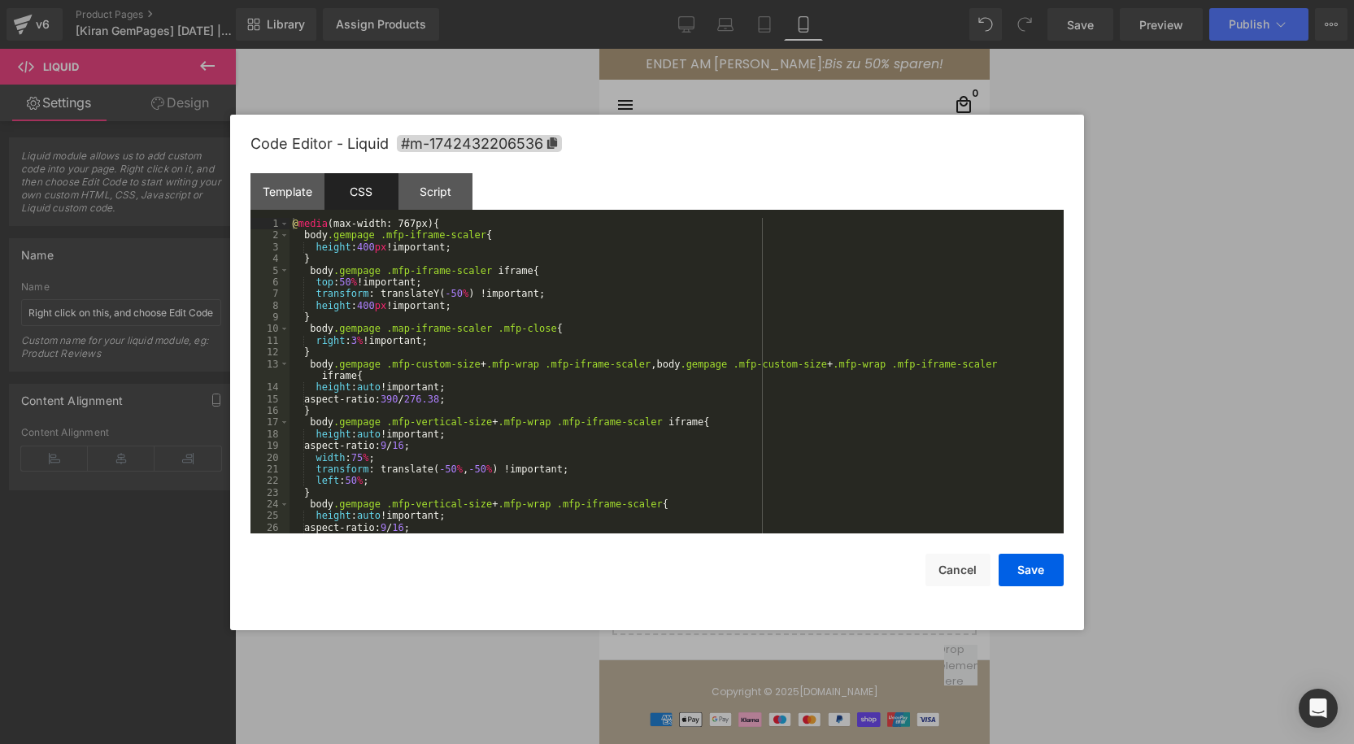
scroll to position [19, 0]
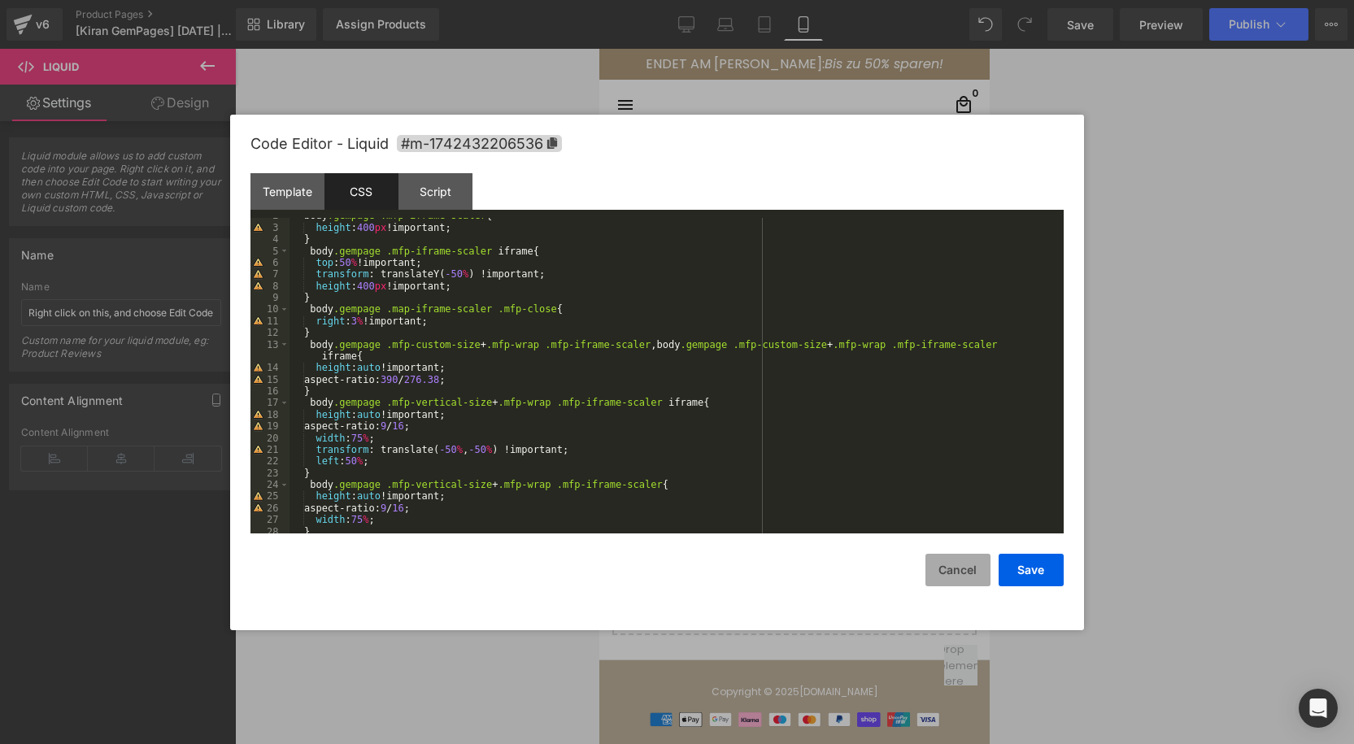
click at [957, 569] on button "Cancel" at bounding box center [957, 570] width 65 height 33
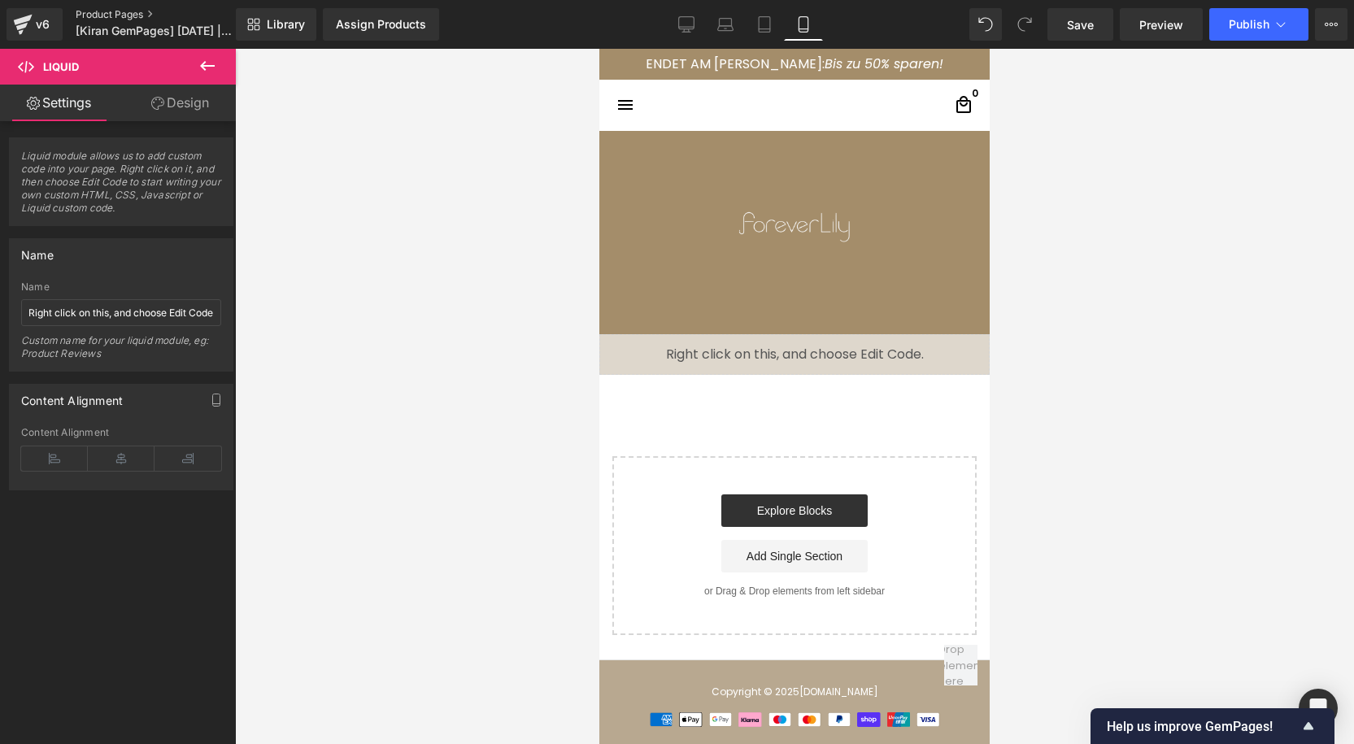
click at [103, 16] on link "Product Pages" at bounding box center [169, 14] width 187 height 13
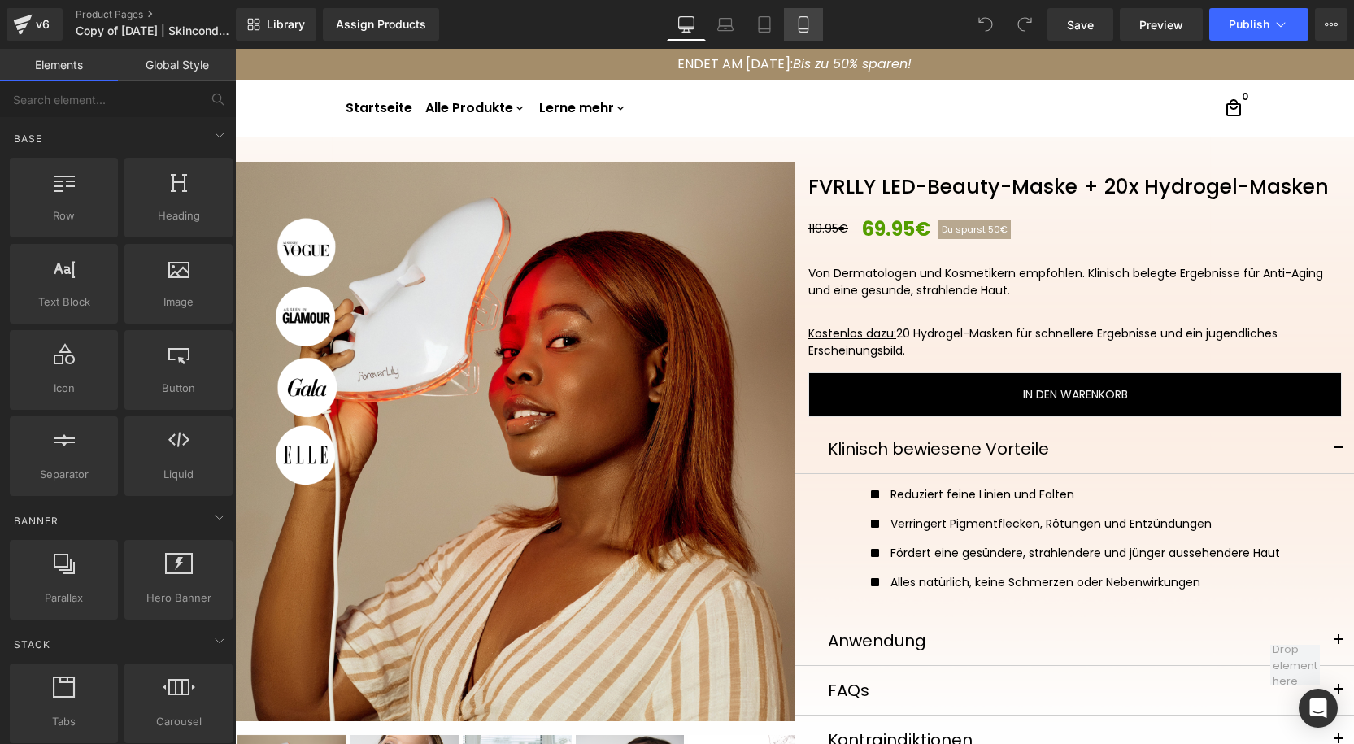
click at [796, 26] on icon at bounding box center [803, 24] width 16 height 16
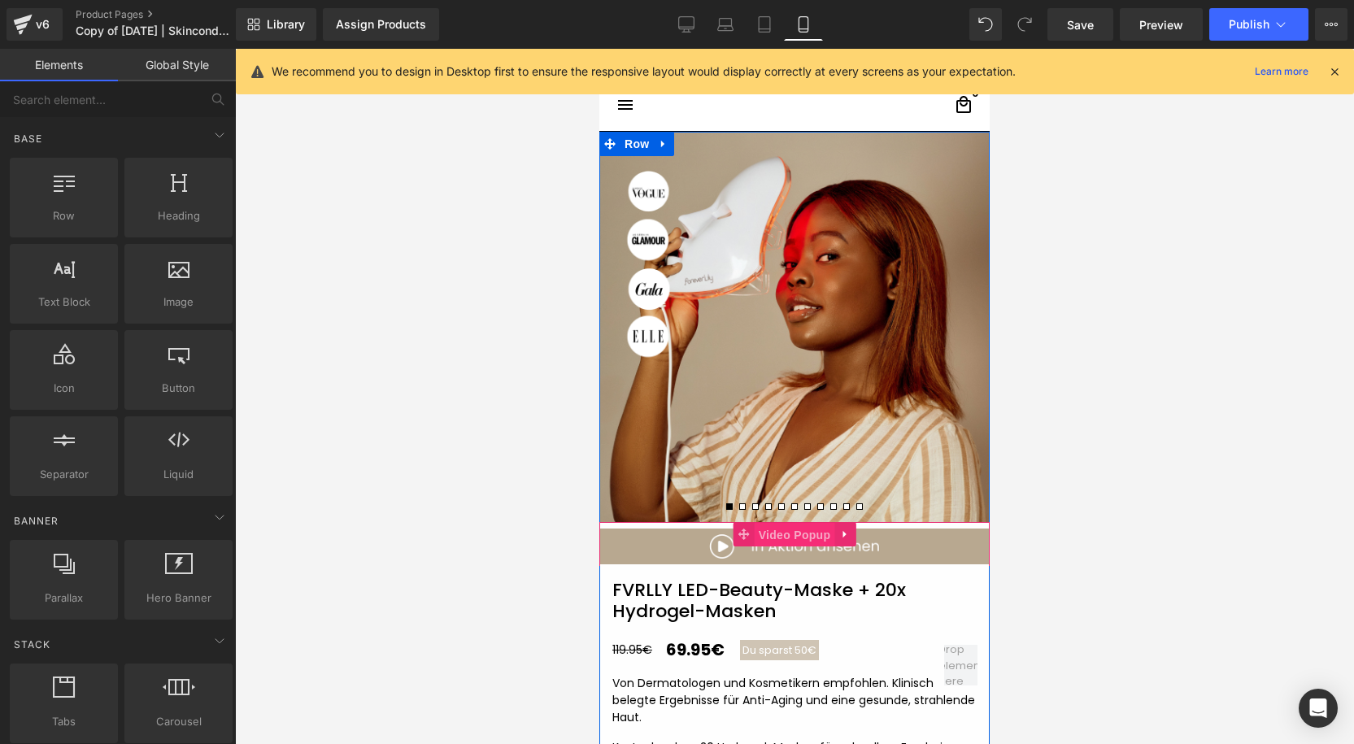
click at [793, 533] on span "Video Popup" at bounding box center [795, 535] width 80 height 24
